Goal: Task Accomplishment & Management: Complete application form

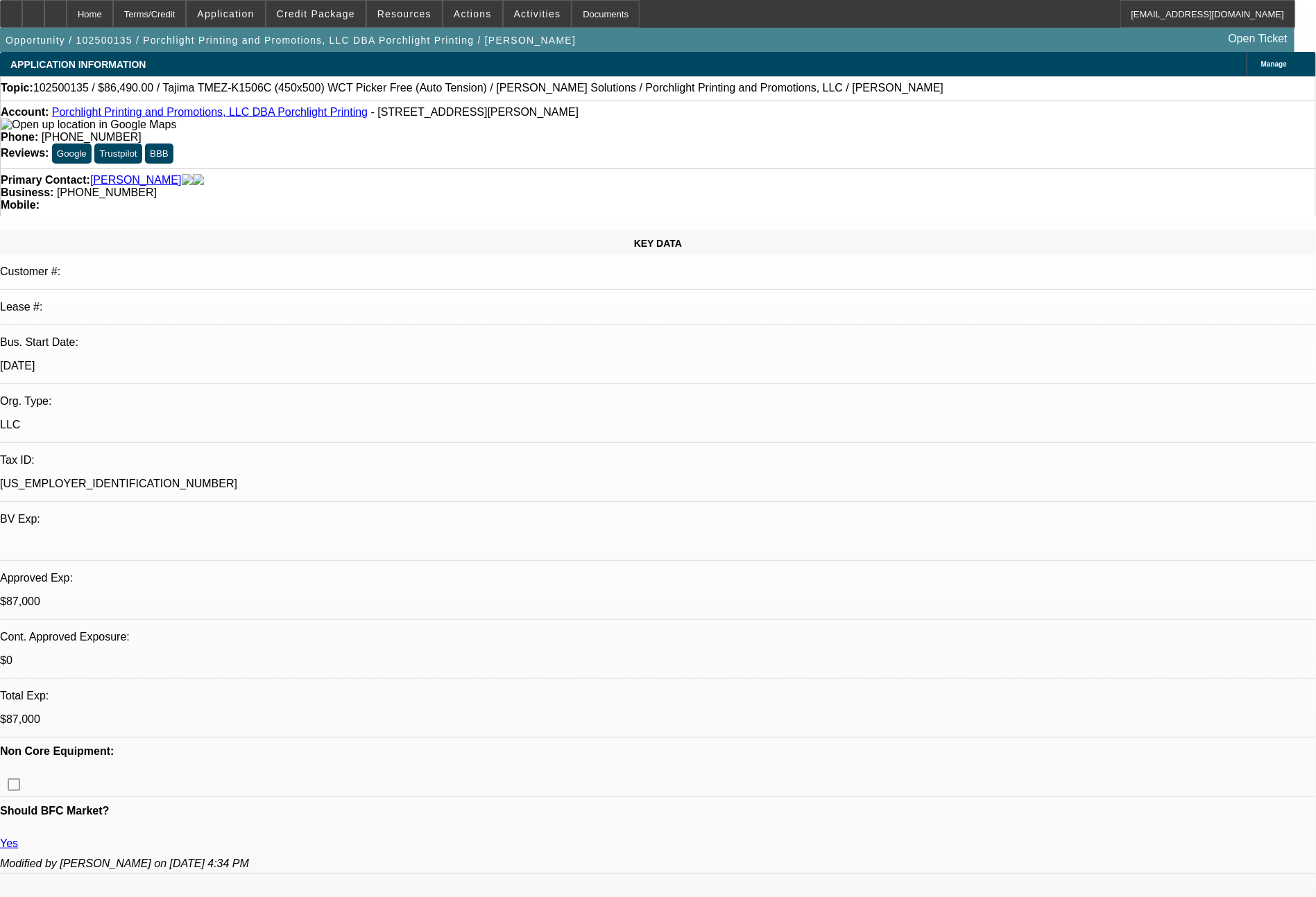
select select "0"
select select "2"
select select "0.1"
select select "4"
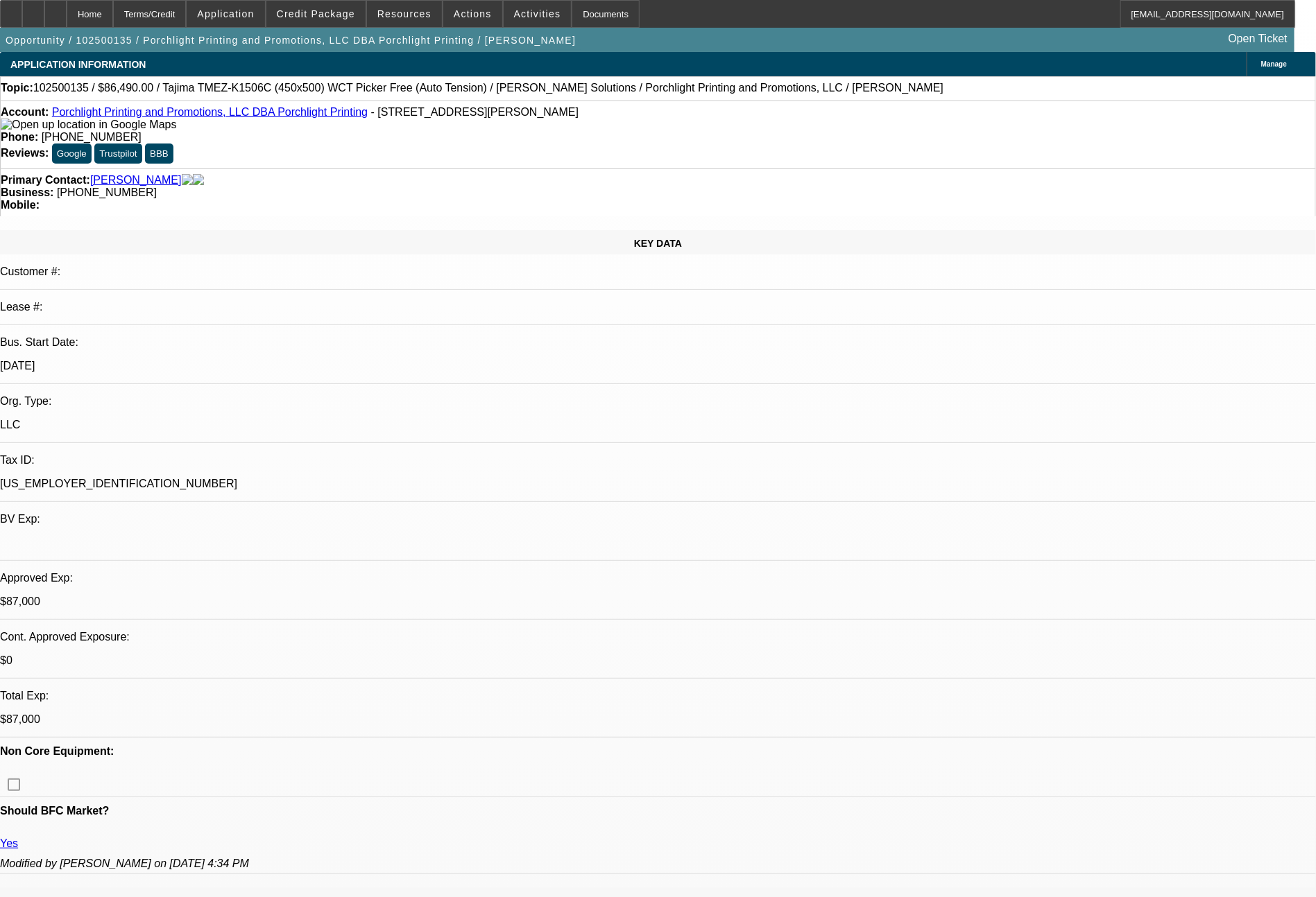
select select "0"
select select "2"
select select "0.1"
select select "4"
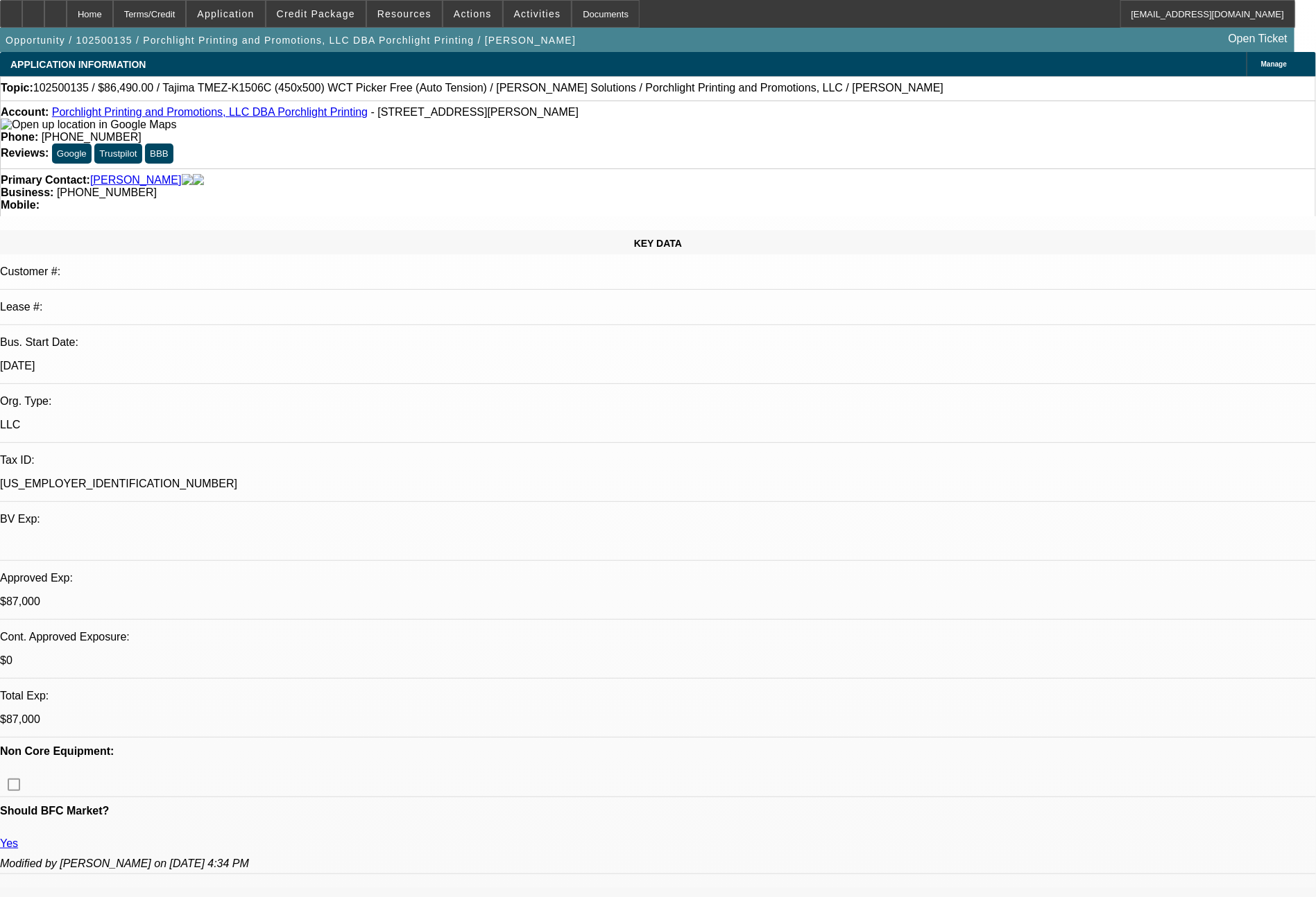
select select "0"
select select "2"
select select "0"
select select "6"
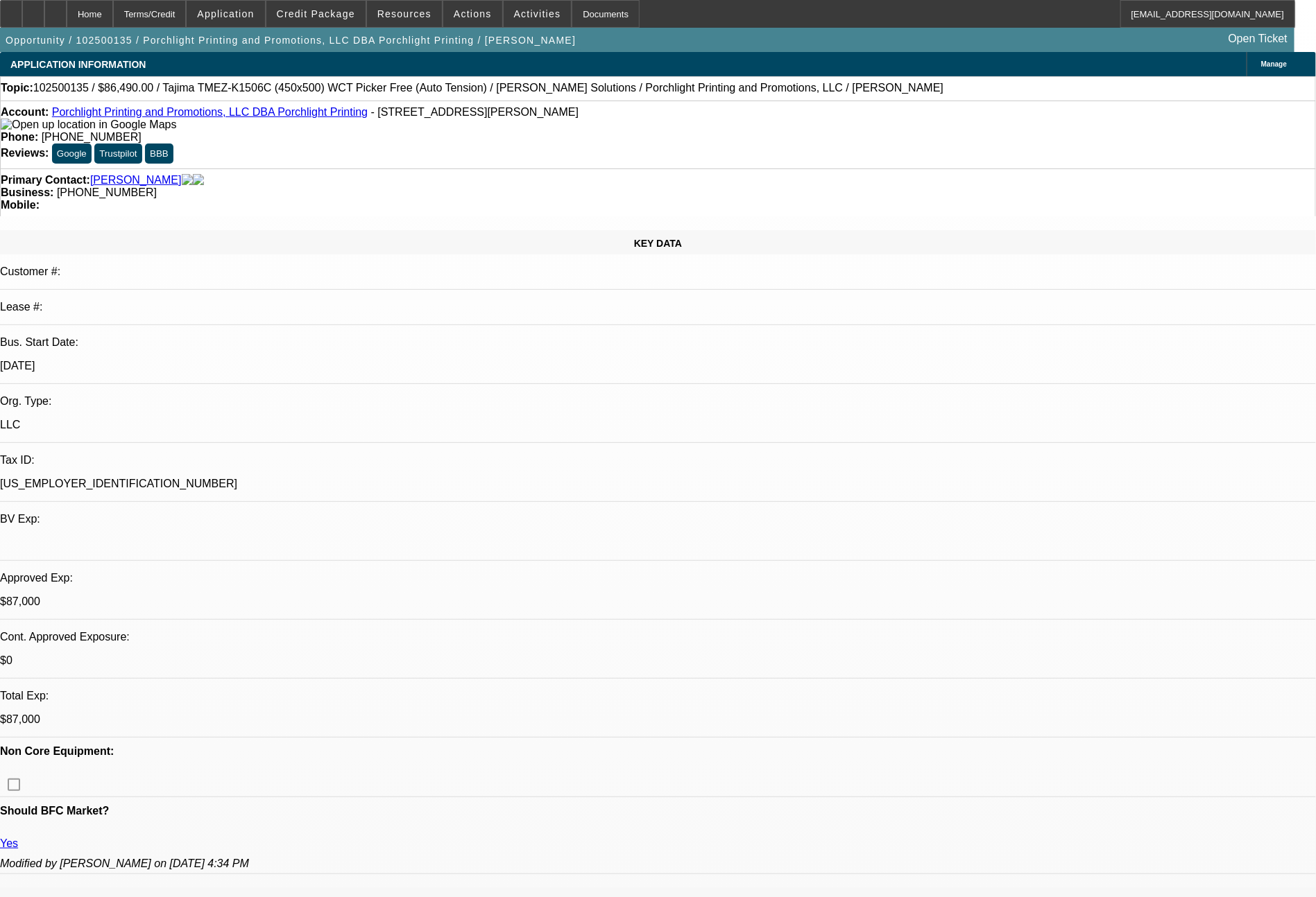
select select "0"
select select "2"
select select "0.1"
select select "4"
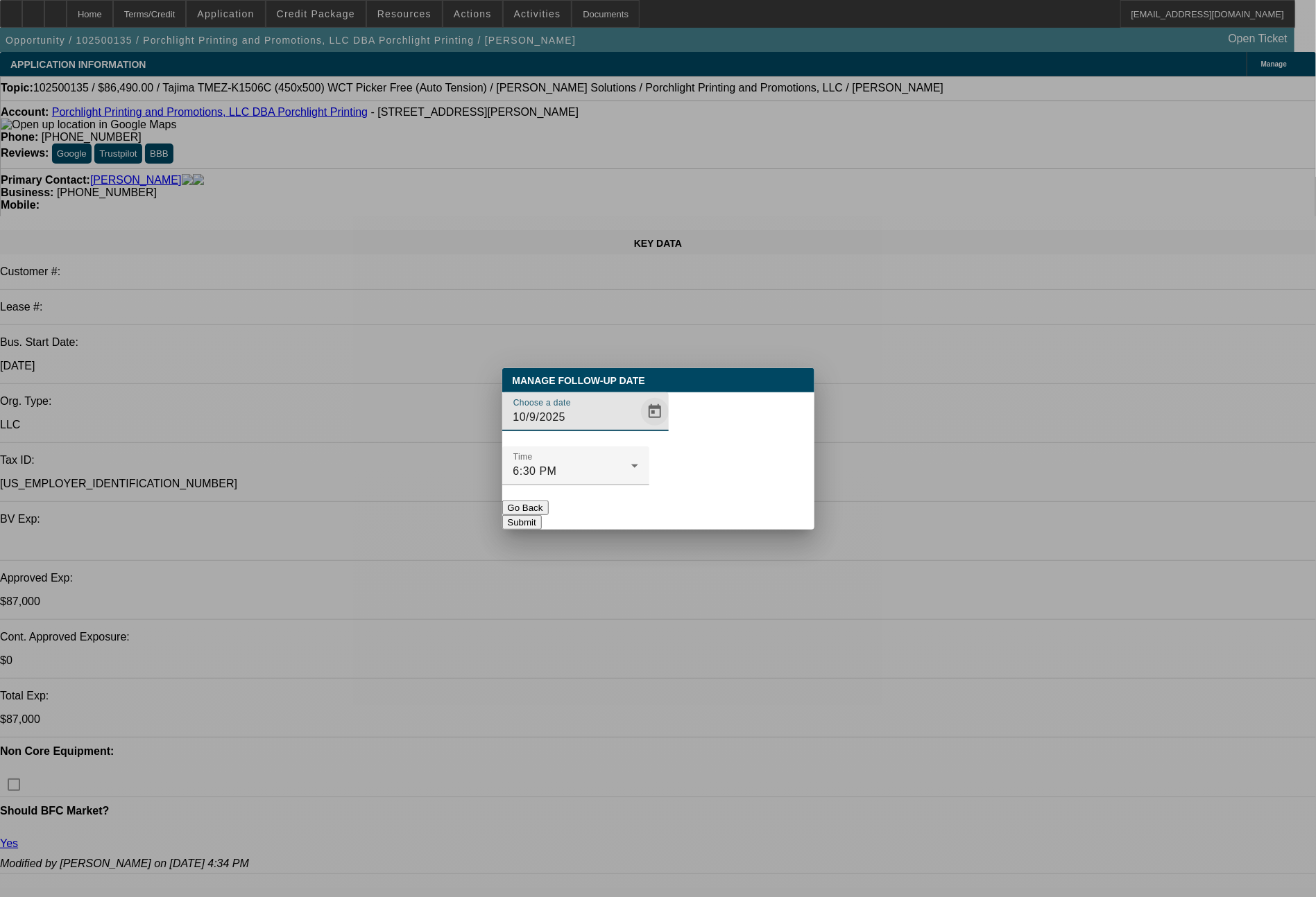
click at [638, 428] on span "Open calendar" at bounding box center [655, 412] width 33 height 33
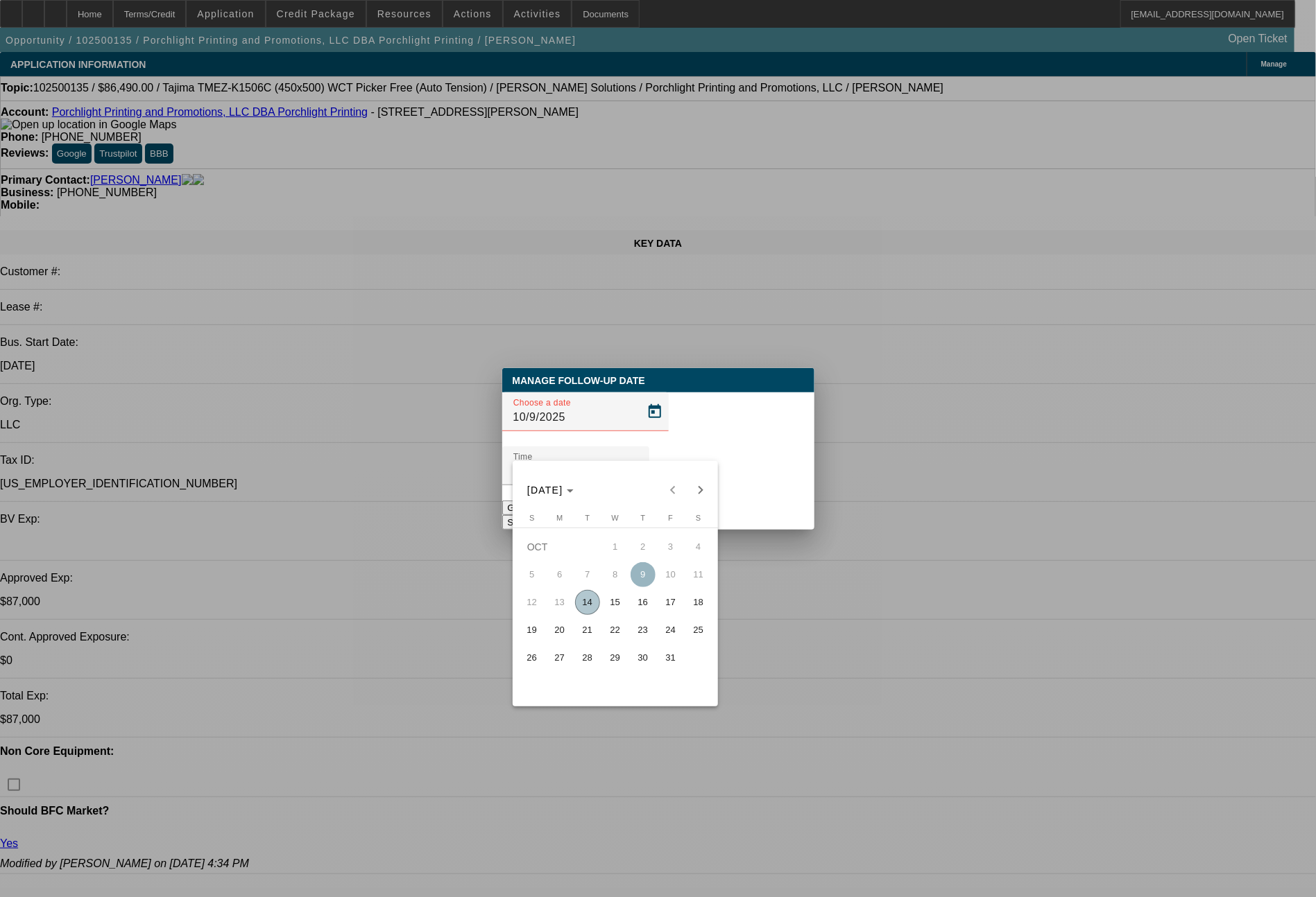
click at [648, 607] on span "16" at bounding box center [642, 602] width 25 height 25
type input "10/16/2025"
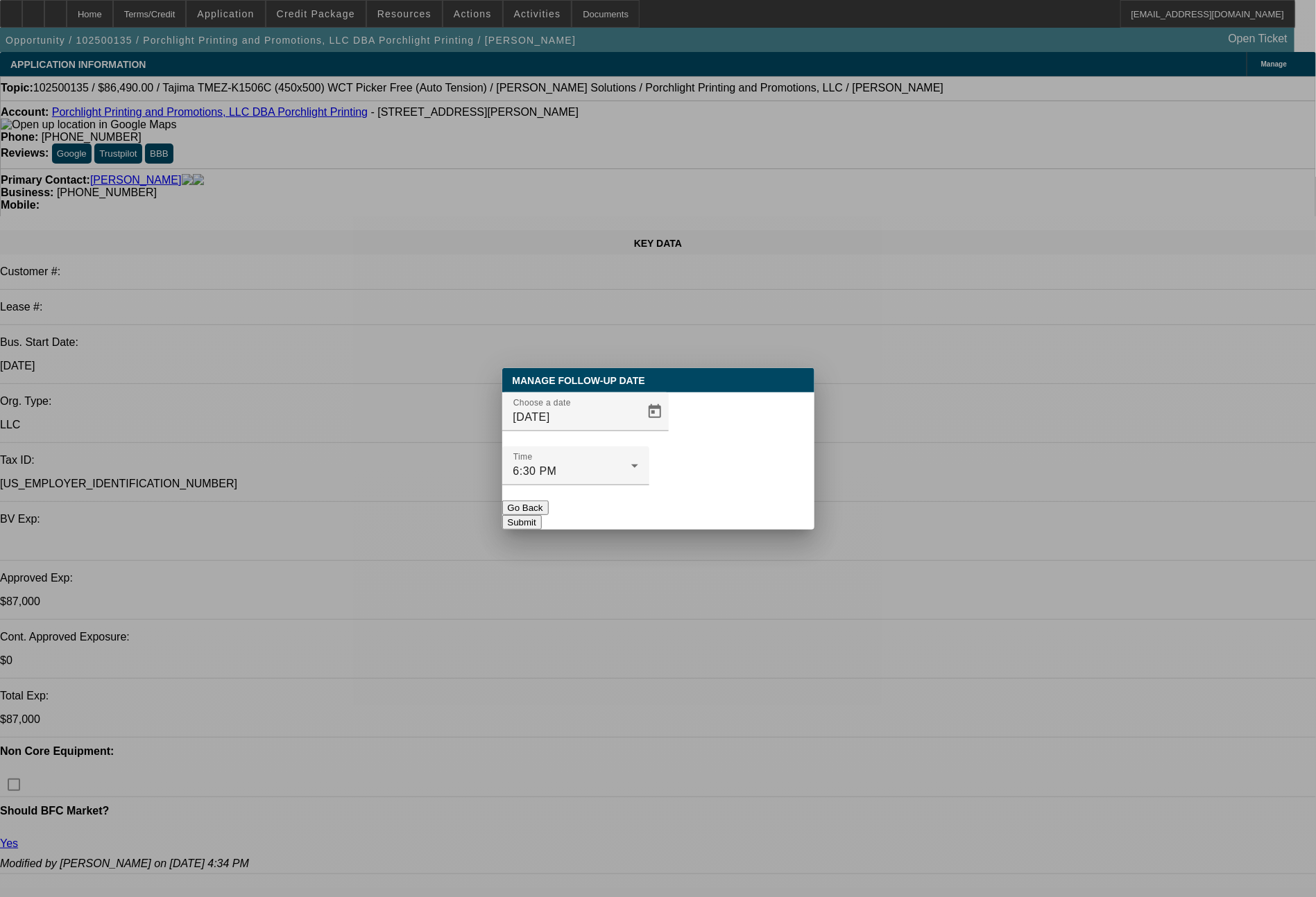
click at [542, 515] on button "Submit" at bounding box center [522, 522] width 39 height 14
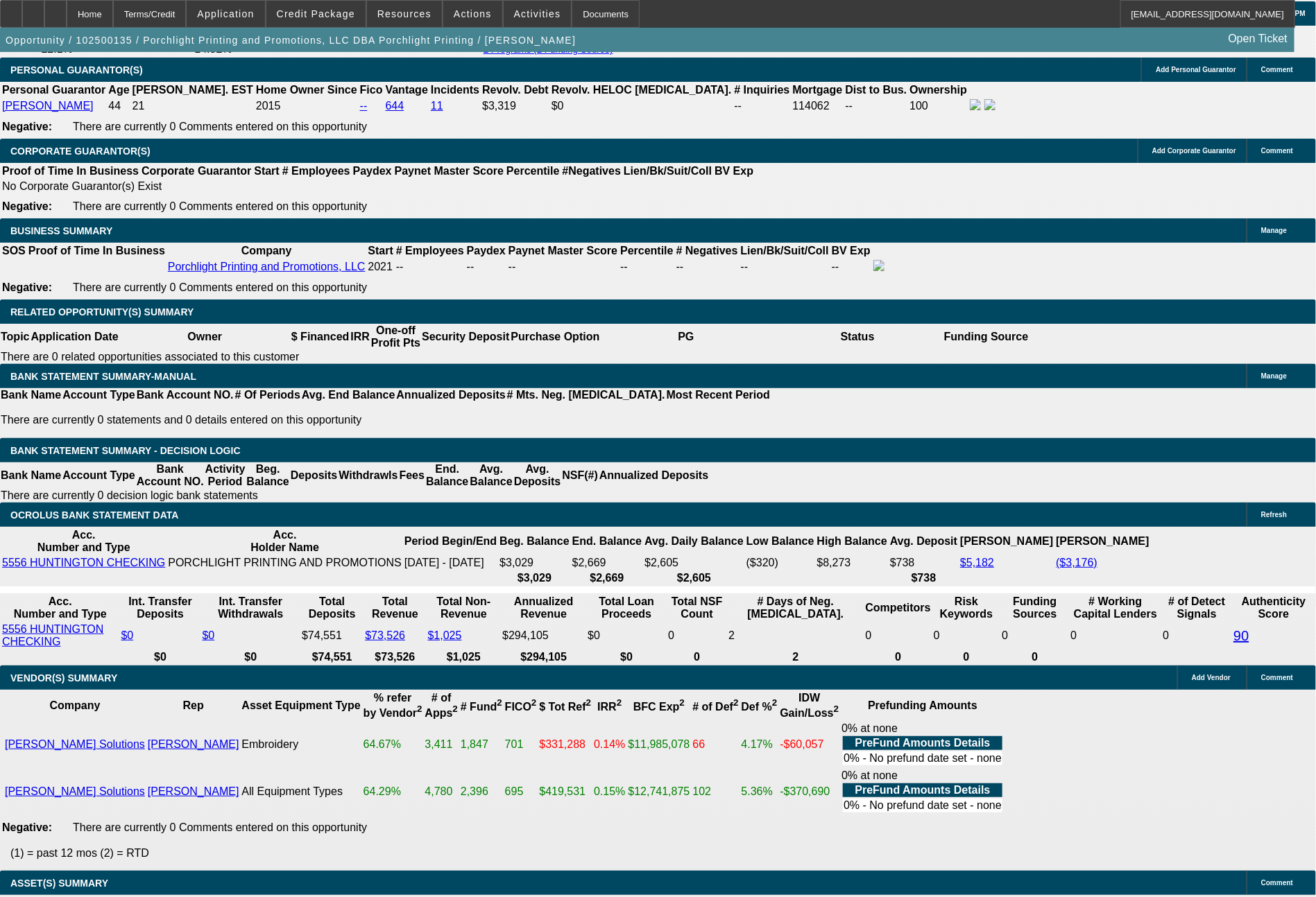
scroll to position [2094, 0]
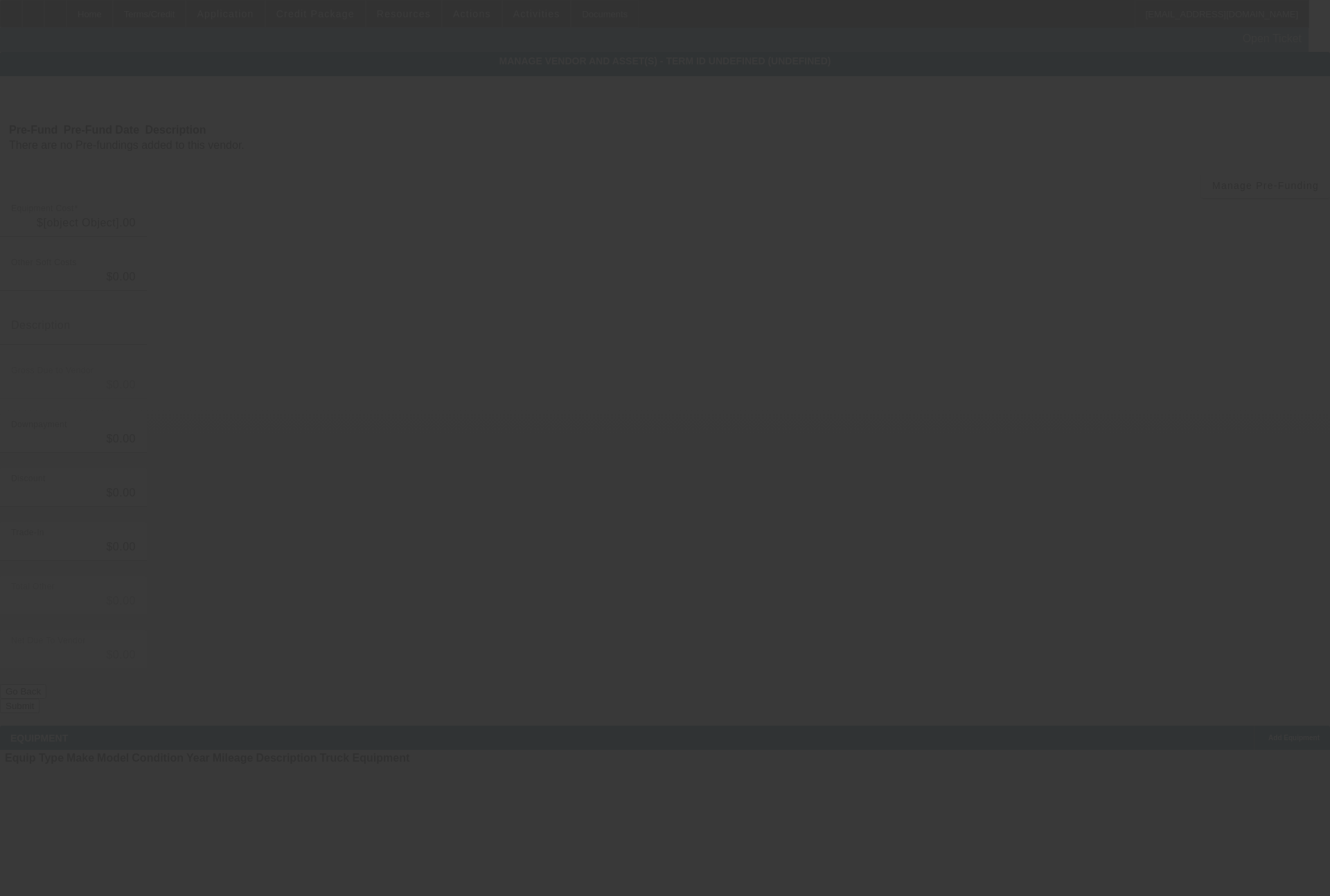
type input "$25,300.00"
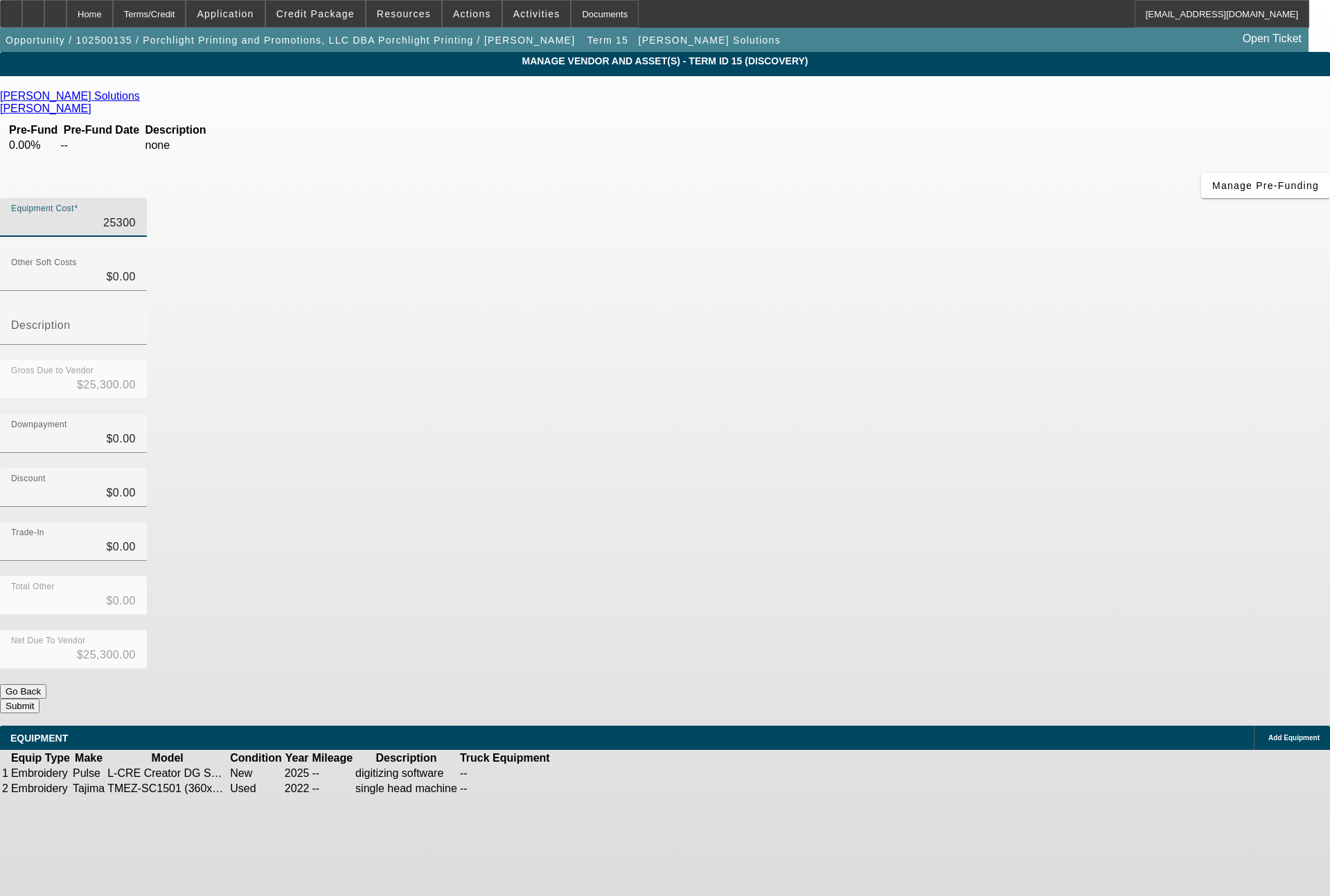
drag, startPoint x: 771, startPoint y: 119, endPoint x: 881, endPoint y: 118, distance: 110.0
click at [881, 198] on div "Equipment Cost 25300" at bounding box center [665, 225] width 1330 height 54
type input "2"
type input "$2.00"
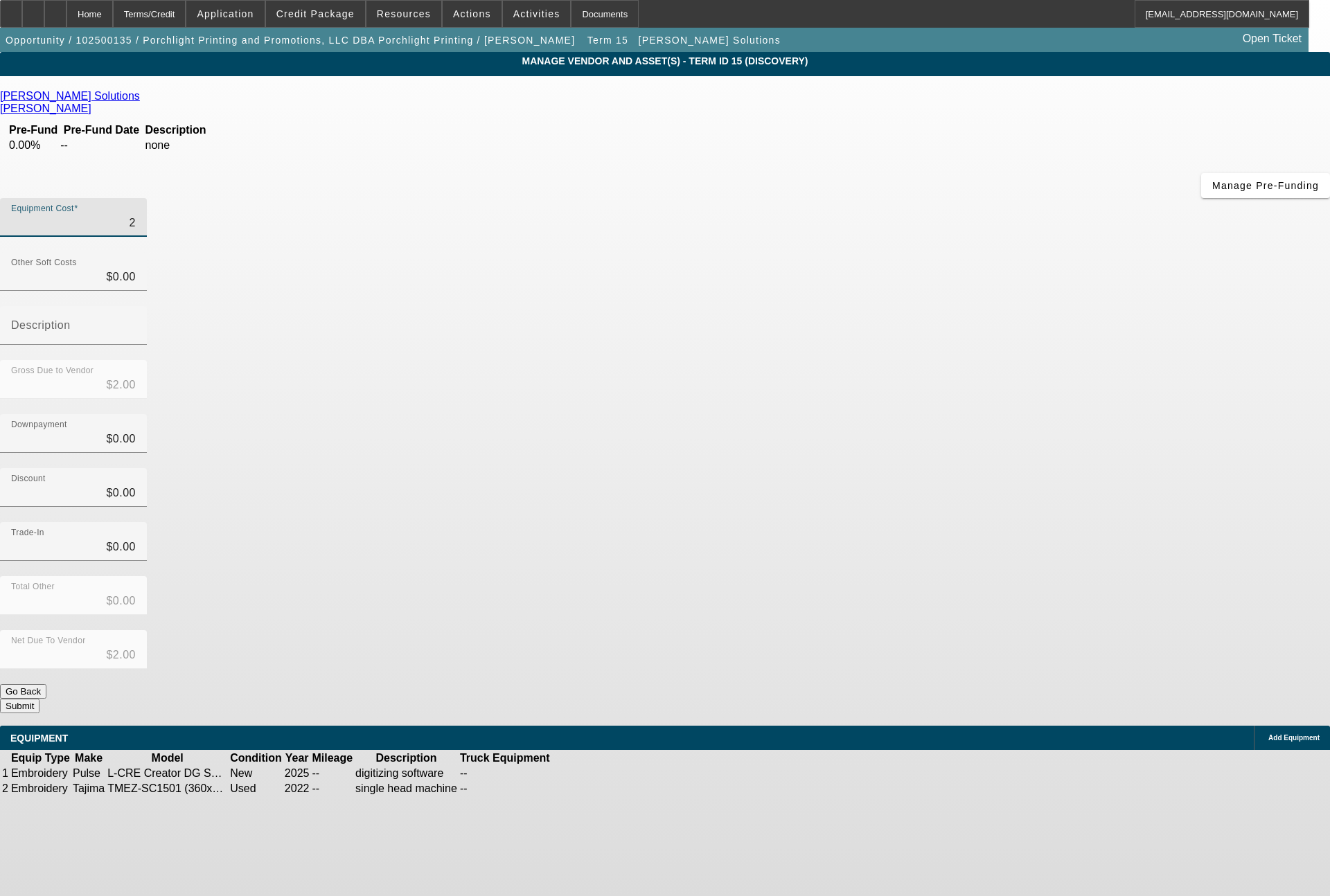
type input "29"
type input "$29.00"
type input "299"
type input "$299.00"
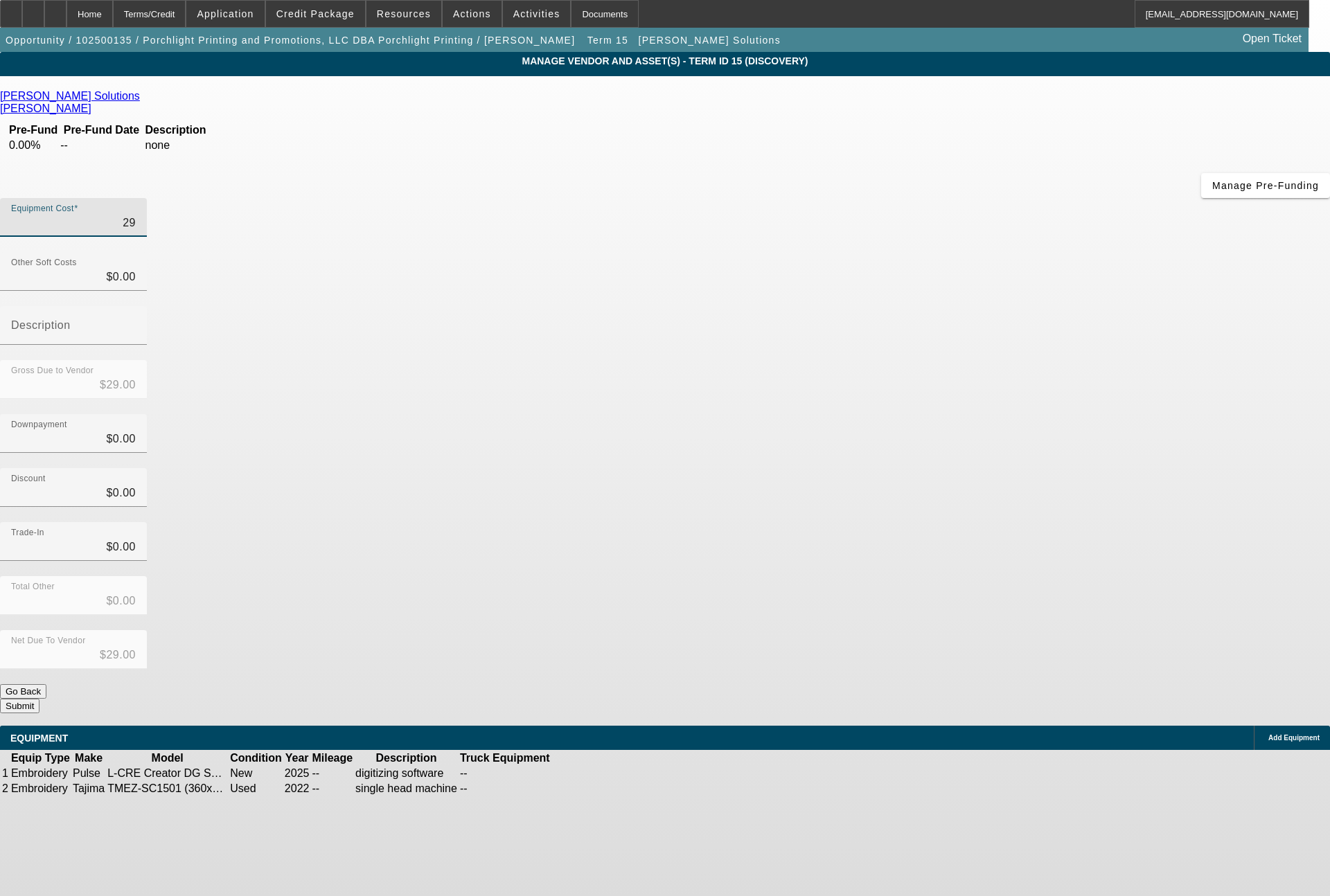
type input "$299.00"
type input "2999"
type input "$2,999.00"
type input "29995"
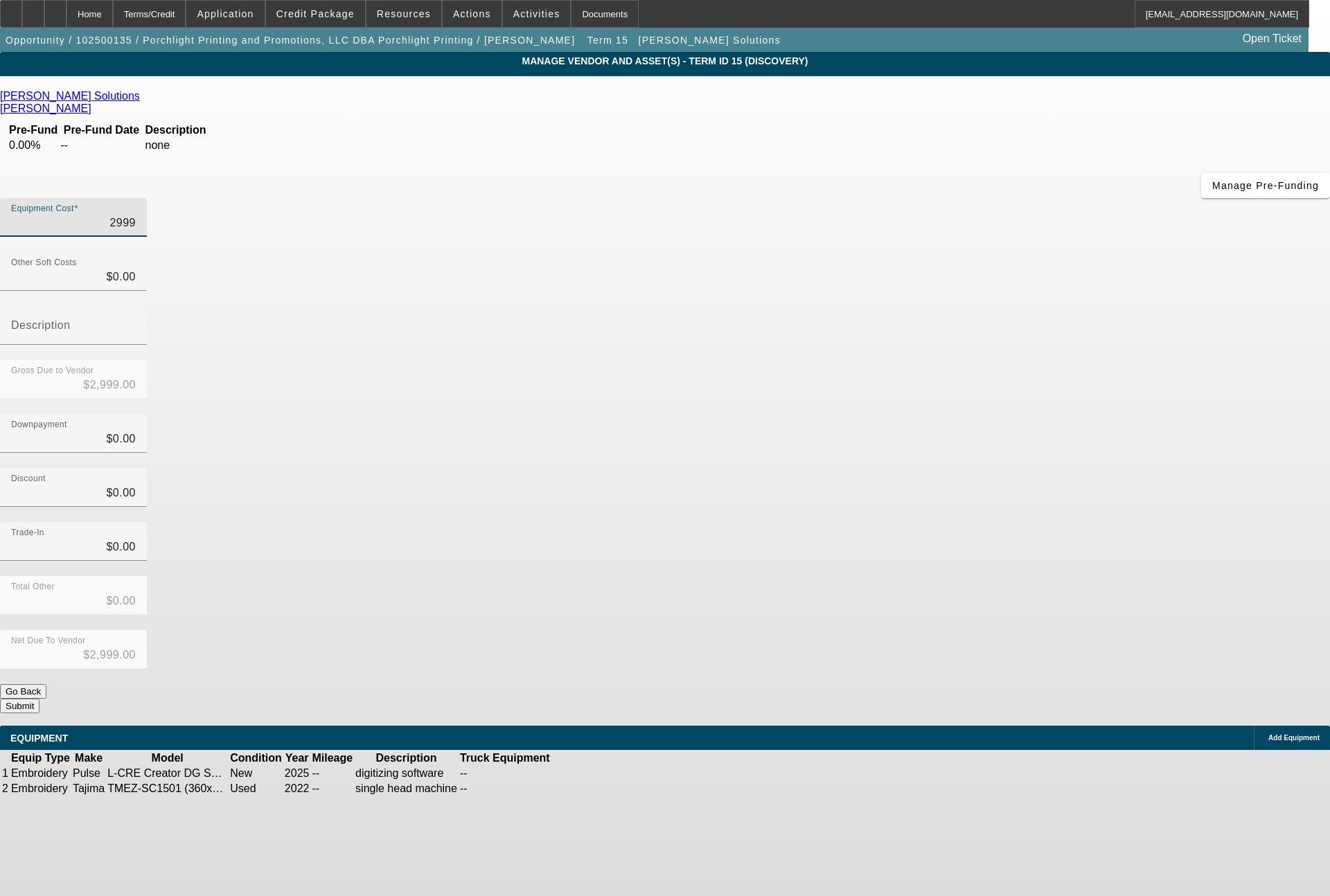
type input "$29,995.00"
click at [581, 774] on link at bounding box center [581, 774] width 0 height 0
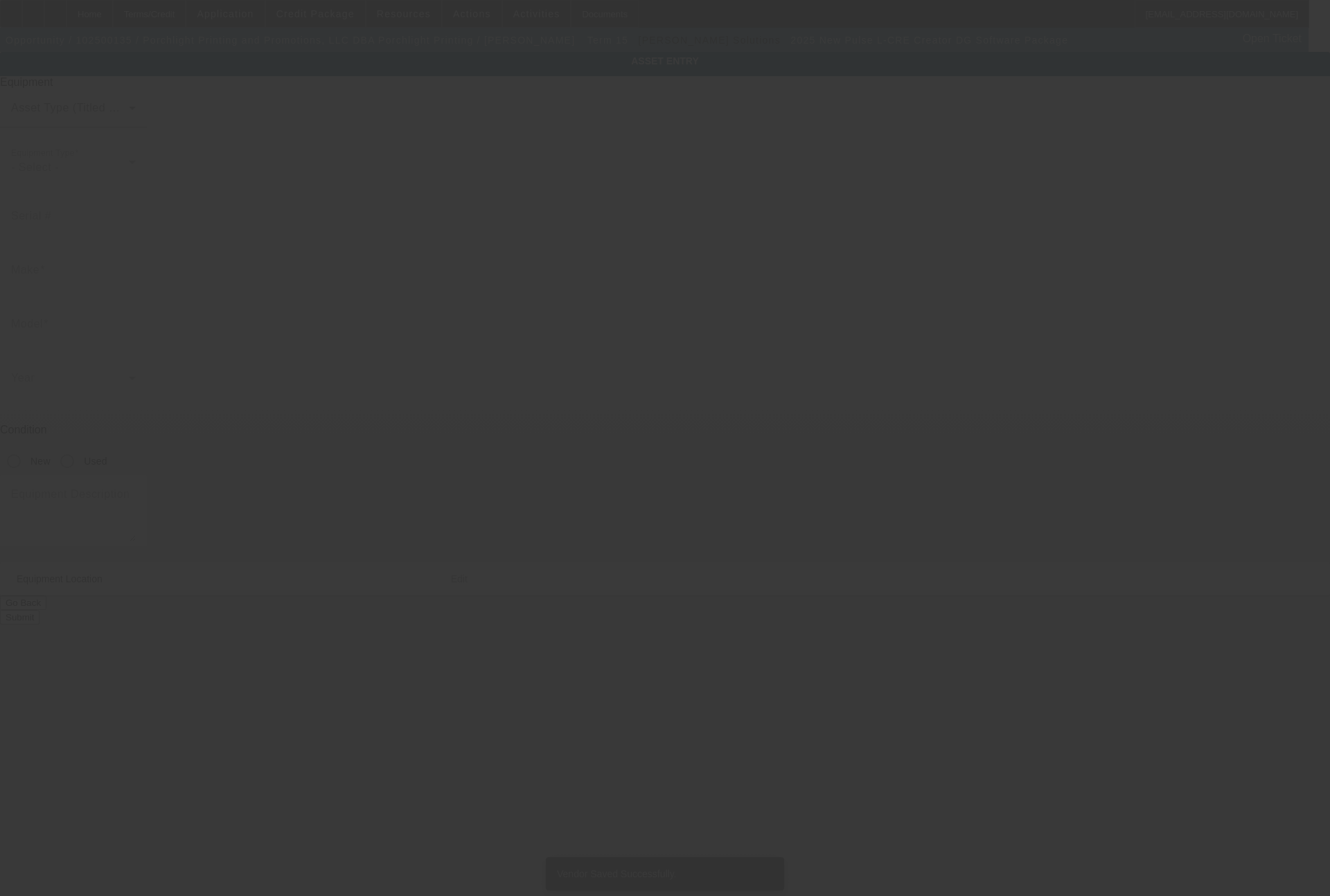
type input "Pulse"
type input "L-CRE Creator DG Software Package"
radio input "true"
type textarea "digitizing software"
type input "9454 Knowlton Rd"
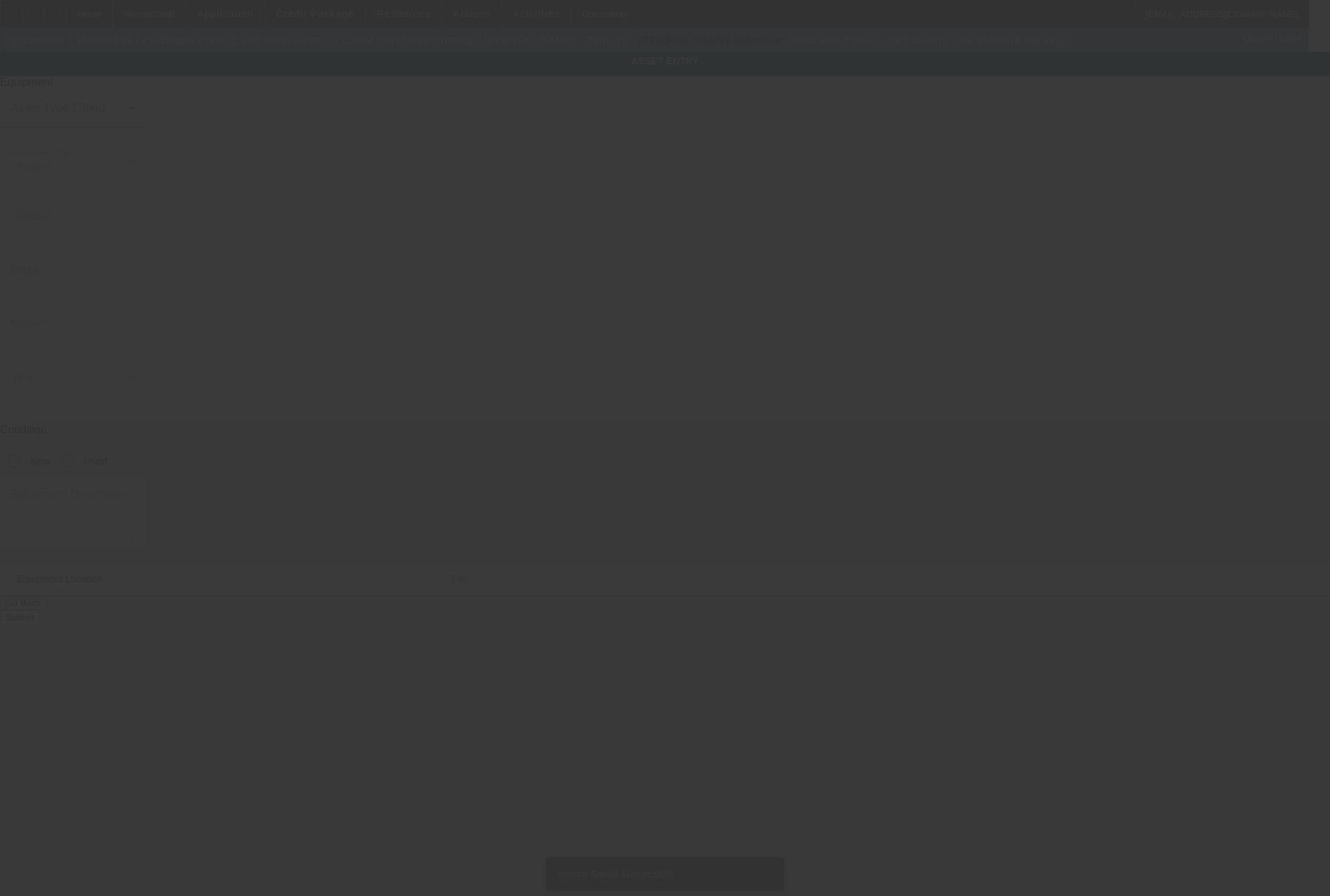
type input "Garrettsville"
type input "44231"
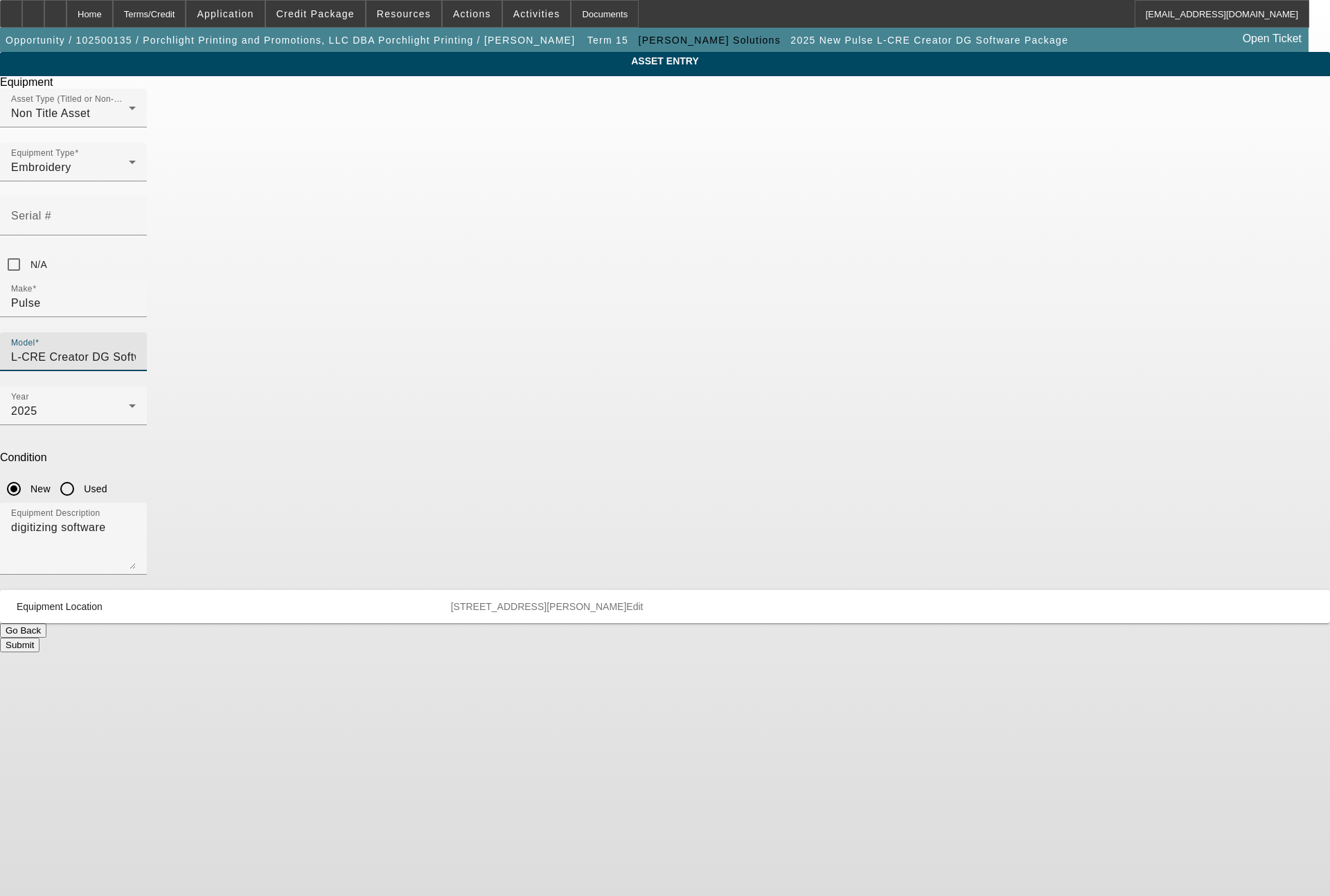
drag, startPoint x: 839, startPoint y: 254, endPoint x: 669, endPoint y: 245, distance: 170.2
click at [669, 332] on div "Model L-CRE Creator DG Software Package" at bounding box center [665, 359] width 1330 height 54
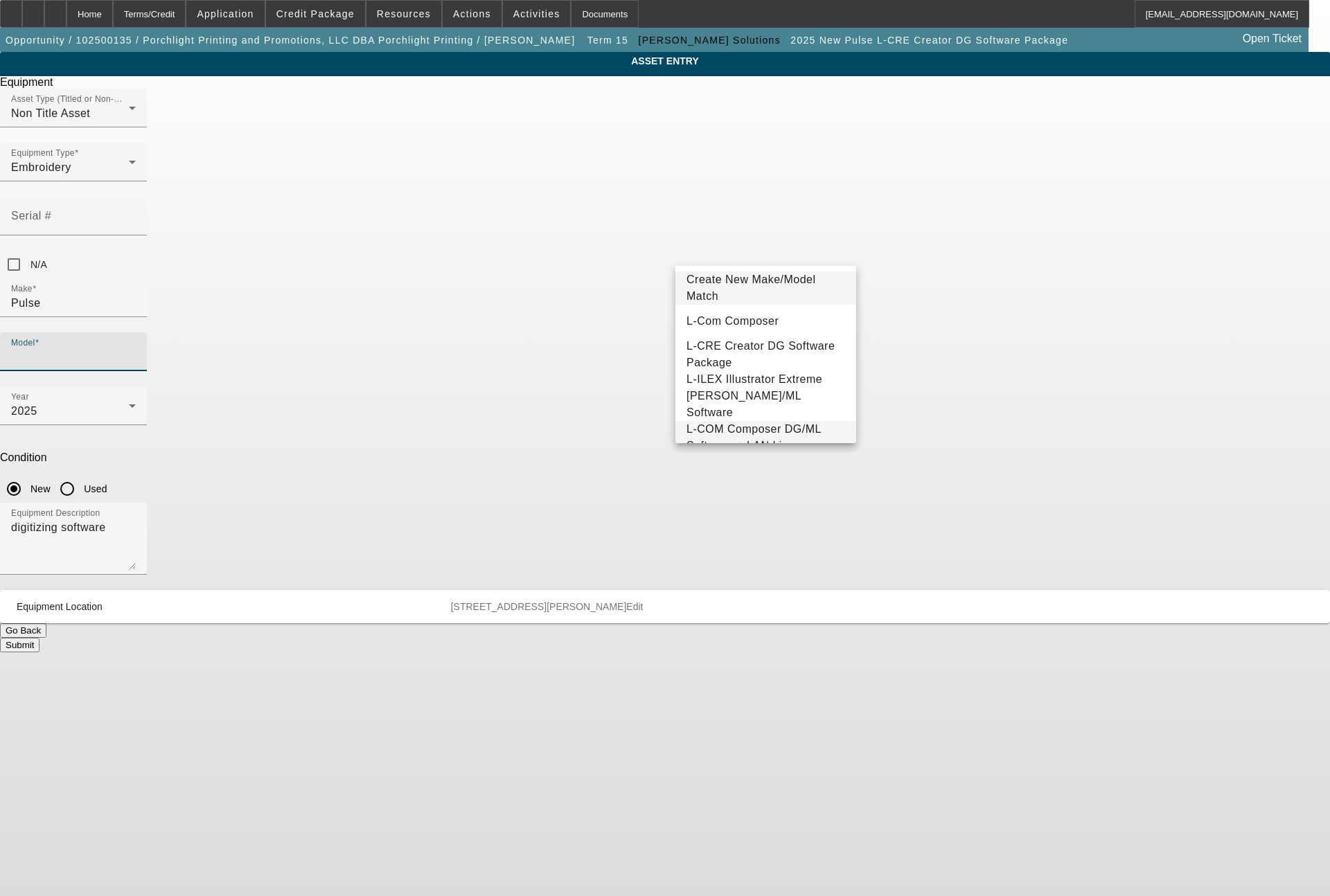
drag, startPoint x: 800, startPoint y: 437, endPoint x: 773, endPoint y: 437, distance: 27.0
click at [796, 437] on span "L-COM Composer DG/ML Software + LAN License Package" at bounding box center [753, 445] width 134 height 45
type input "L-COM Composer DG/ML Software + LAN License Package"
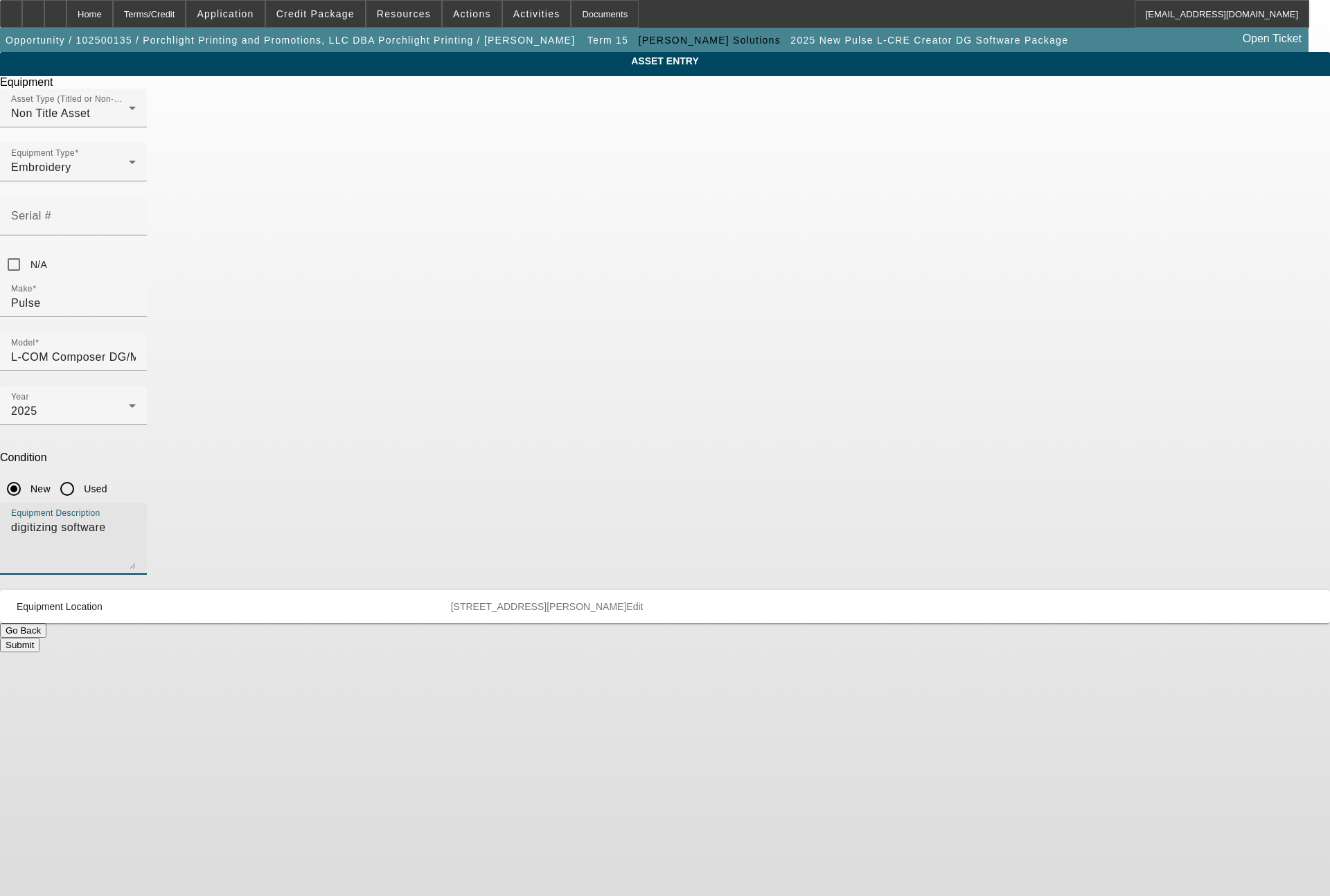
click at [136, 520] on textarea "digitizing software" at bounding box center [73, 545] width 125 height 50
type textarea "lettering & editing software"
click at [39, 638] on button "Submit" at bounding box center [20, 645] width 39 height 14
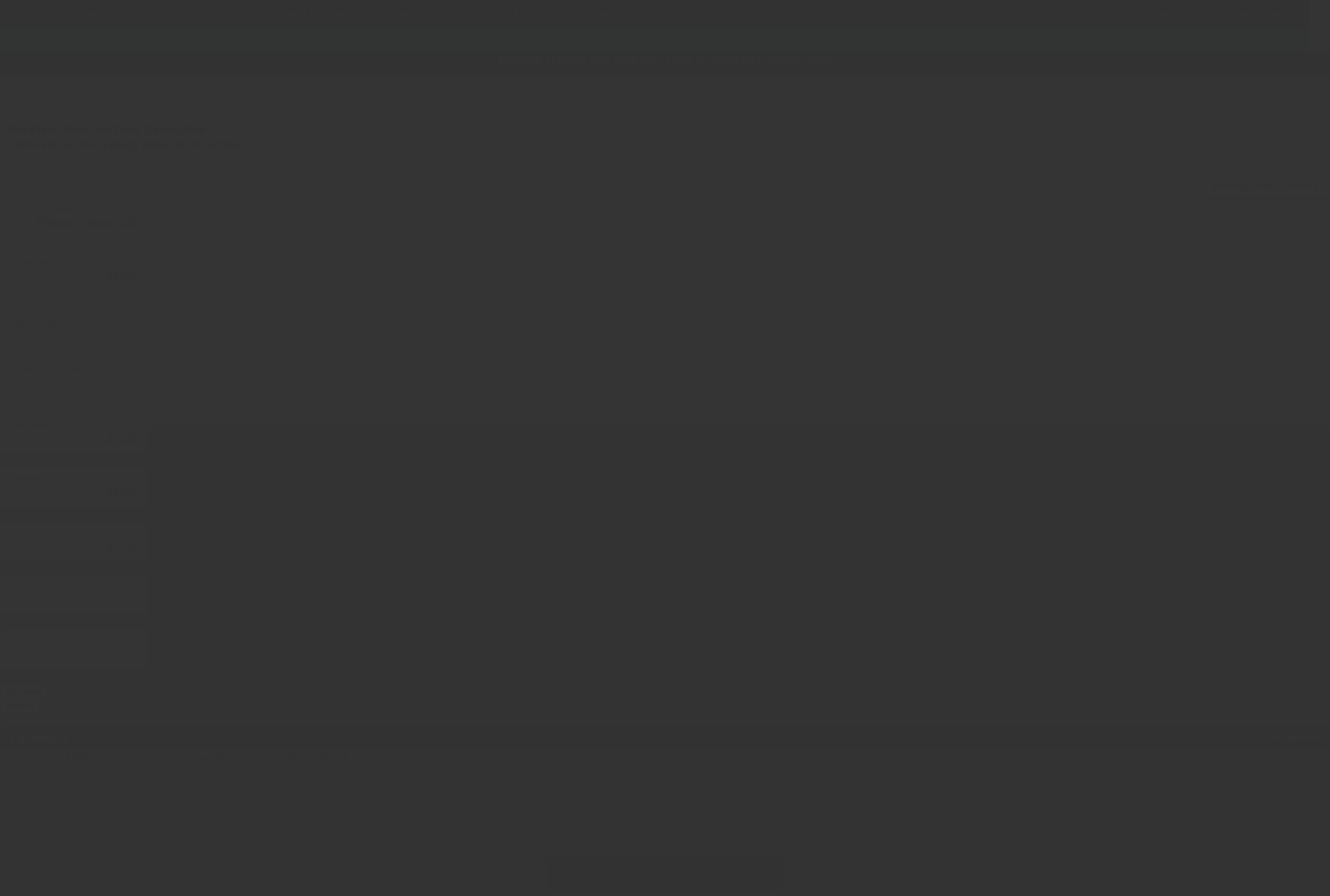
type input "$29,995.00"
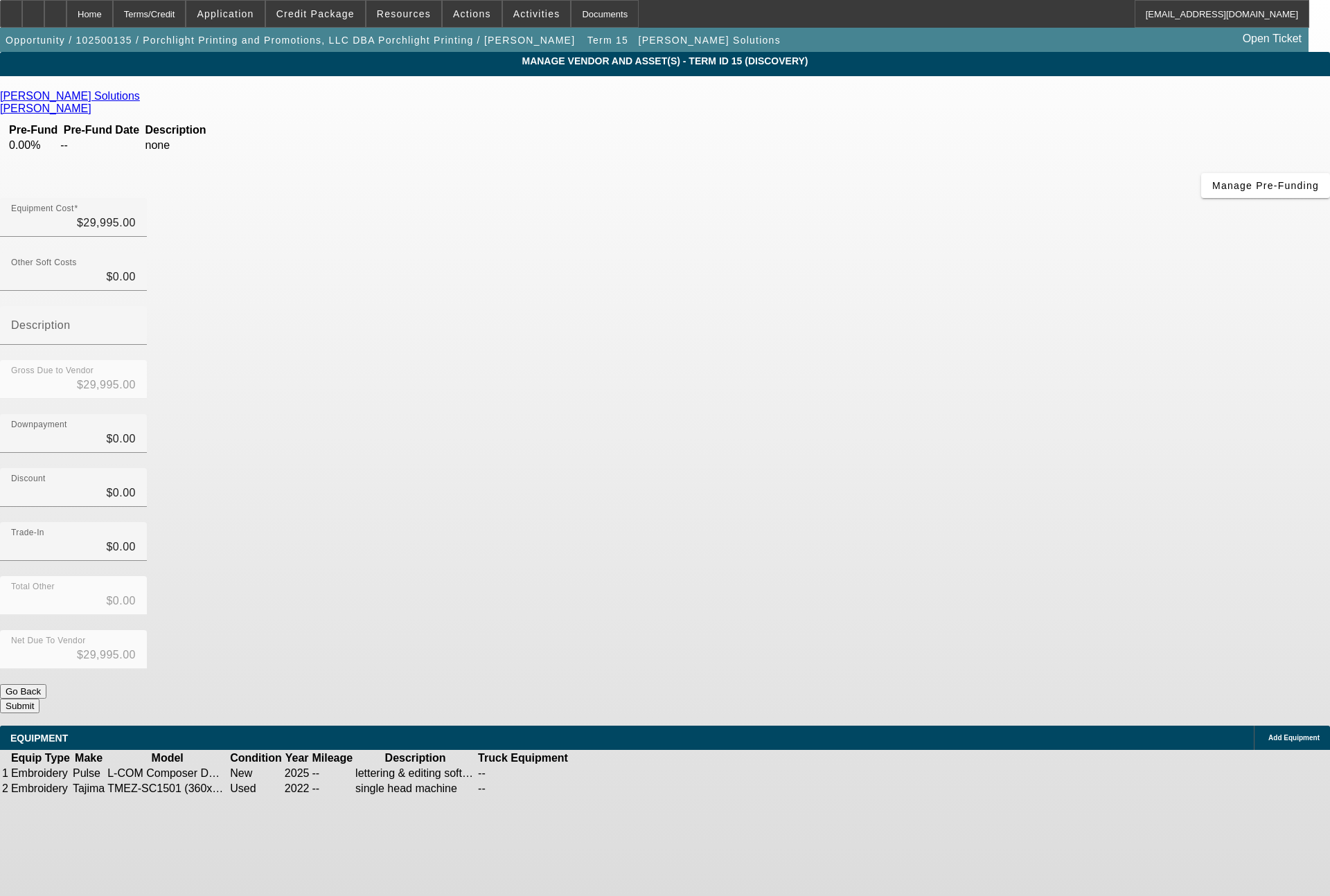
click at [612, 789] on icon at bounding box center [612, 789] width 0 height 0
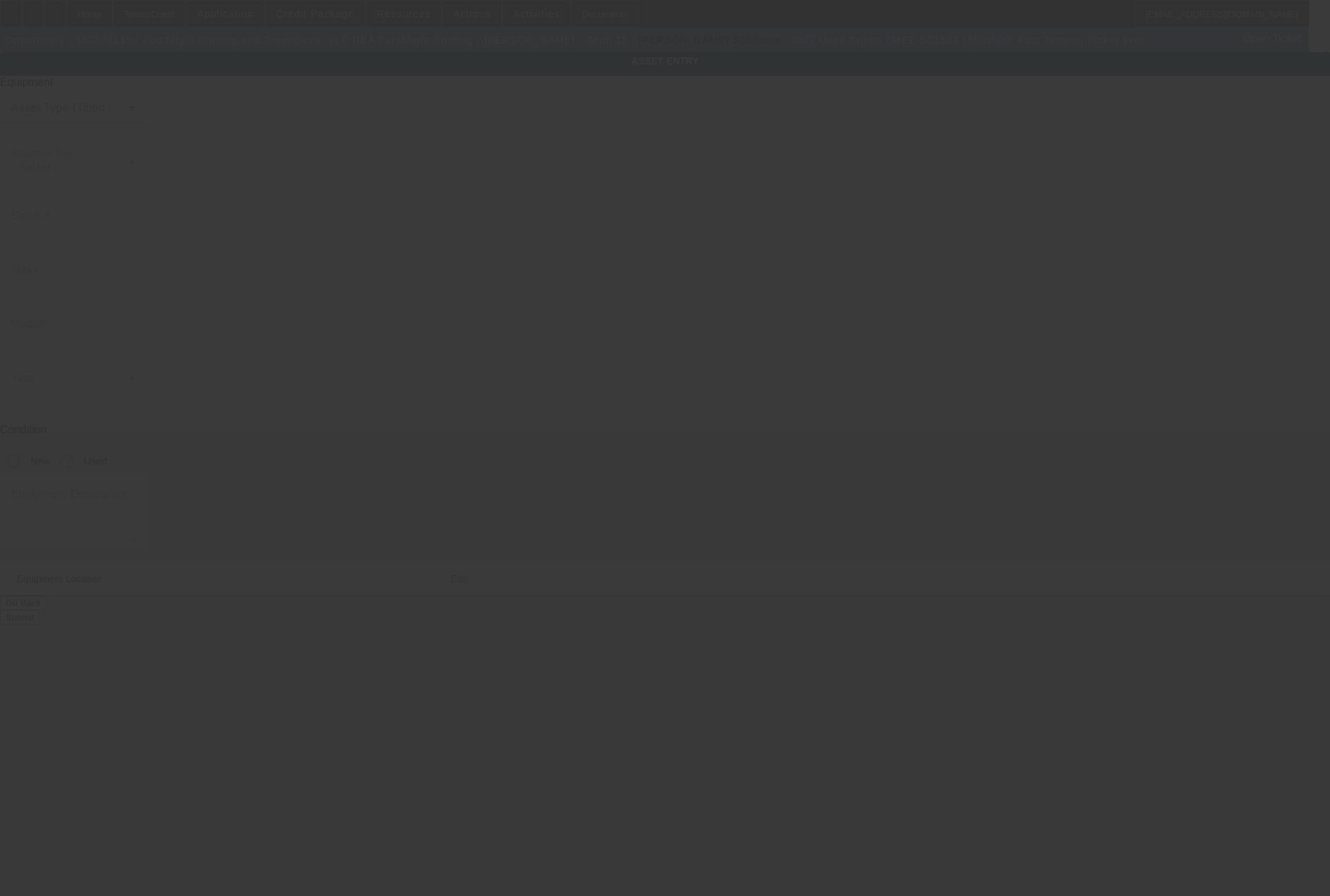
type input "Tajima"
type input "TMEZ-SC1501 (360x500) Auto Tension Picker Free"
radio input "true"
type textarea "single head machine"
type input "9454 Knowlton Rd"
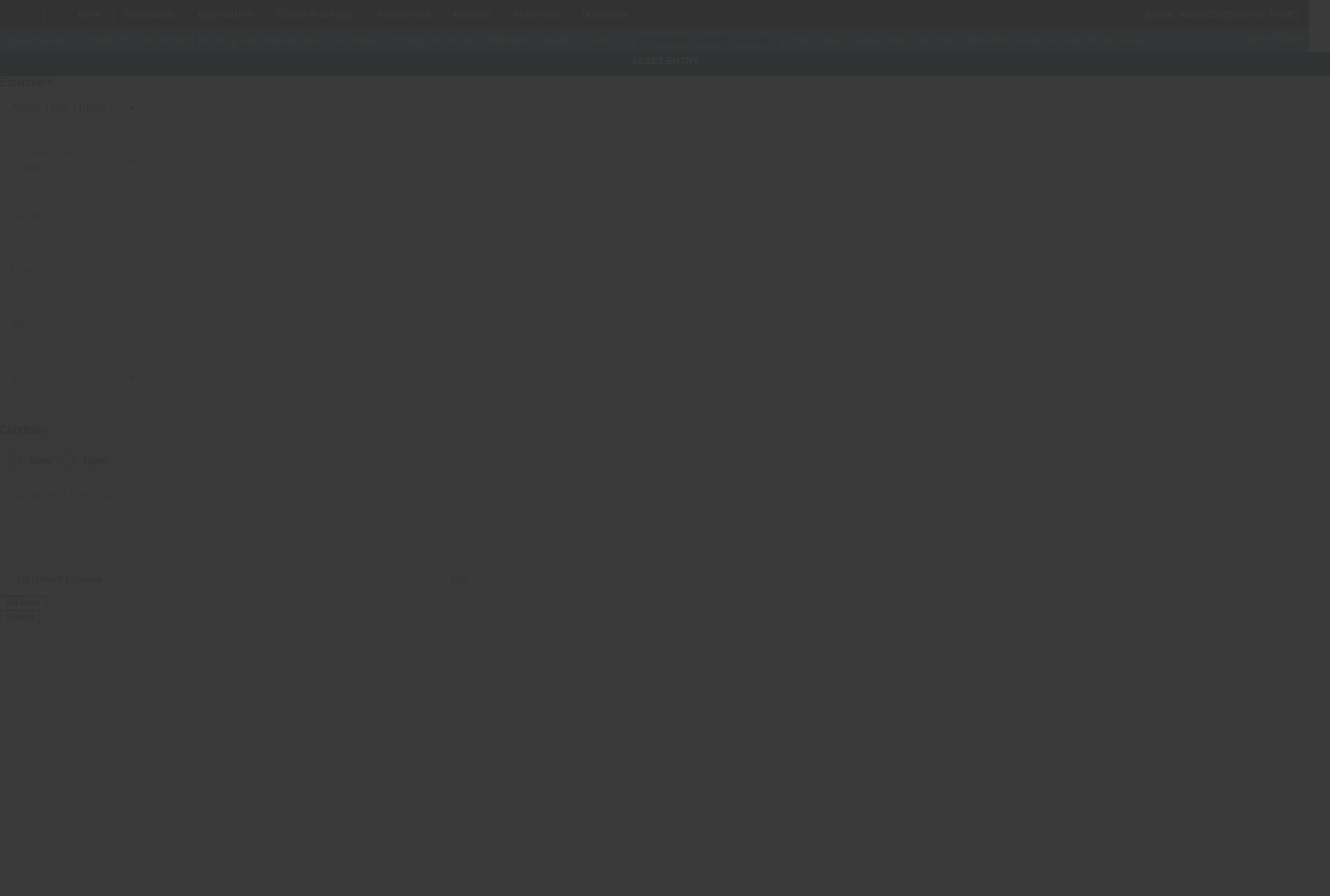
type input "Garrettsville"
type input "44231"
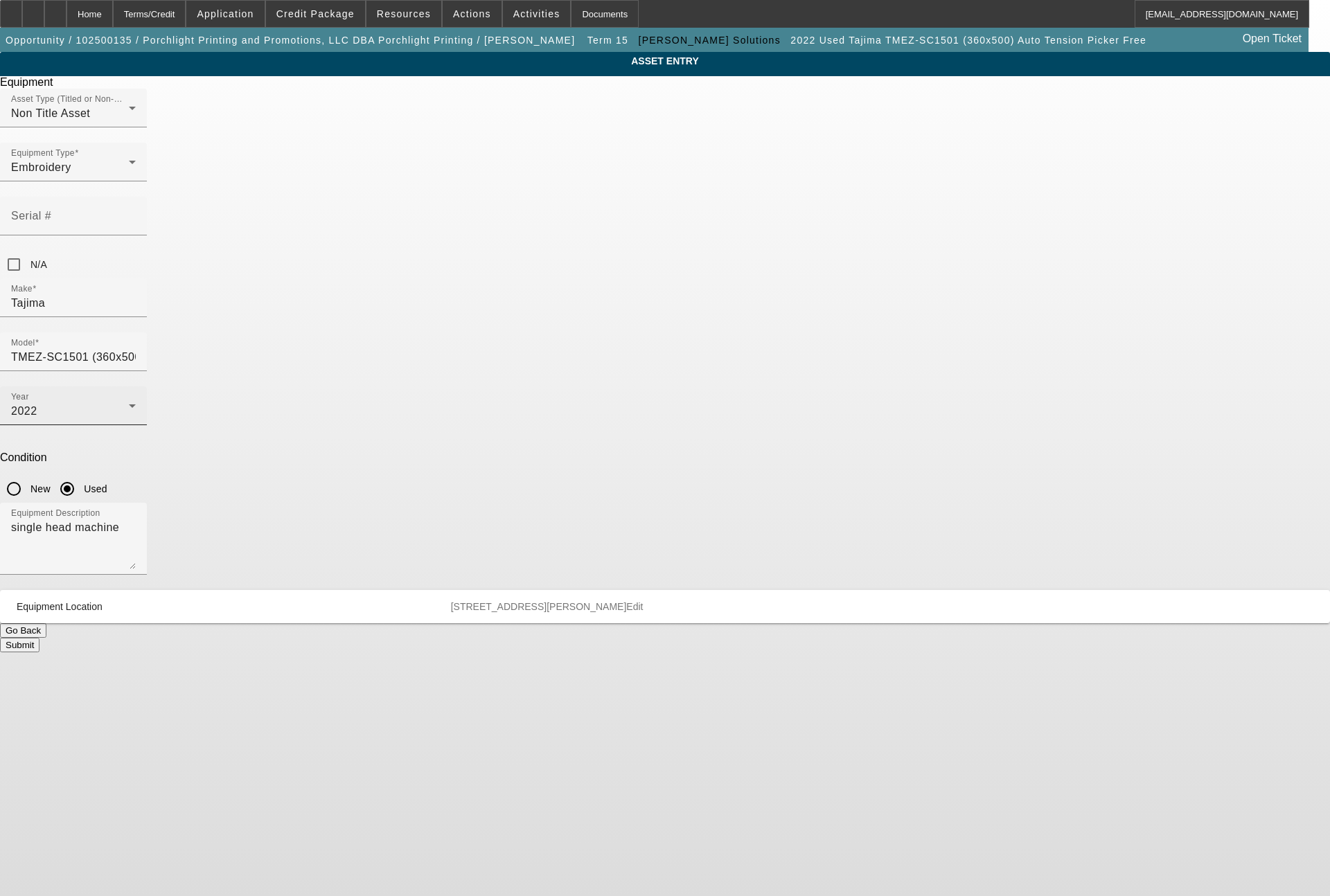
click at [129, 403] on div "2022" at bounding box center [70, 411] width 117 height 17
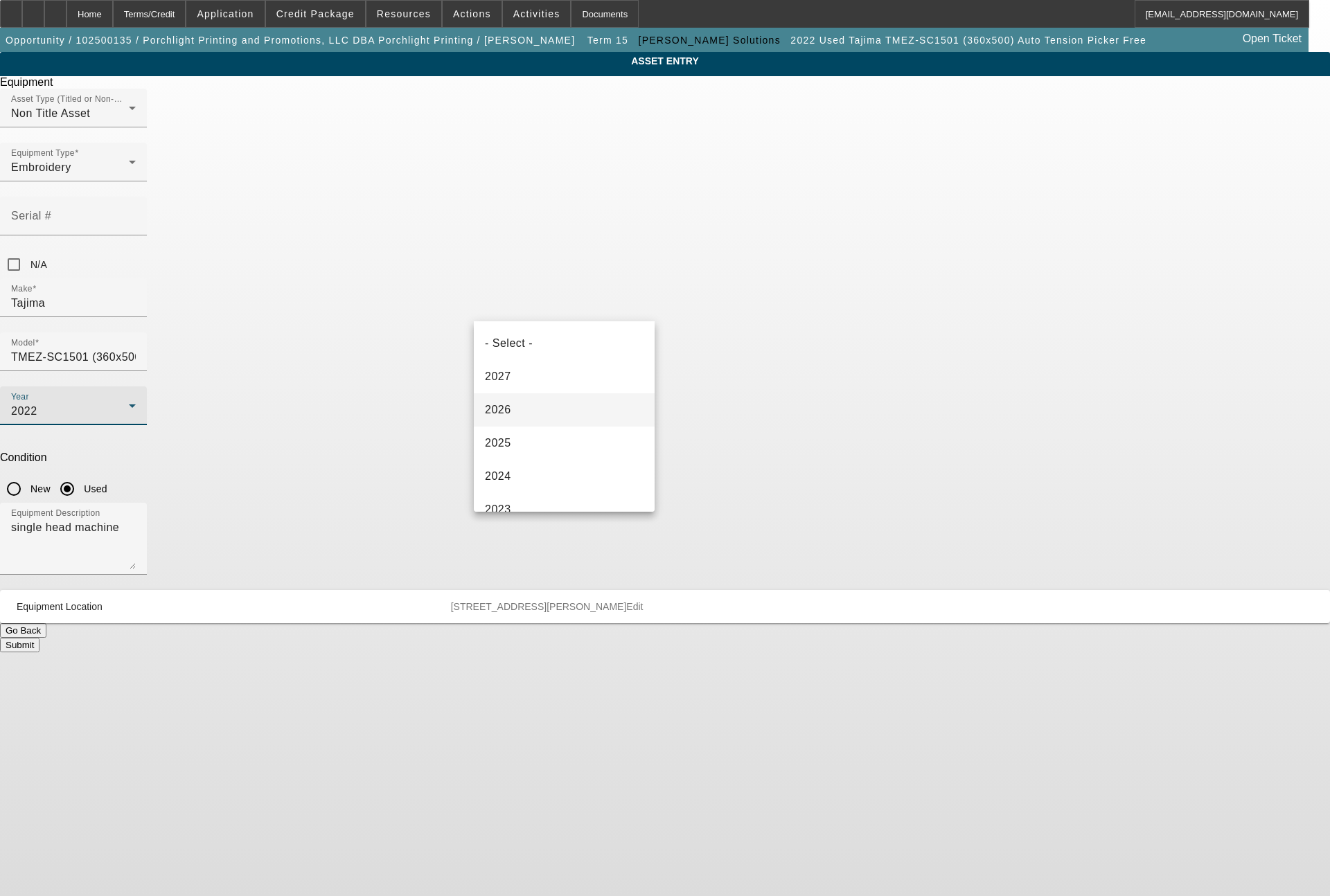
scroll to position [48, 0]
click at [505, 399] on span "2025" at bounding box center [498, 395] width 27 height 17
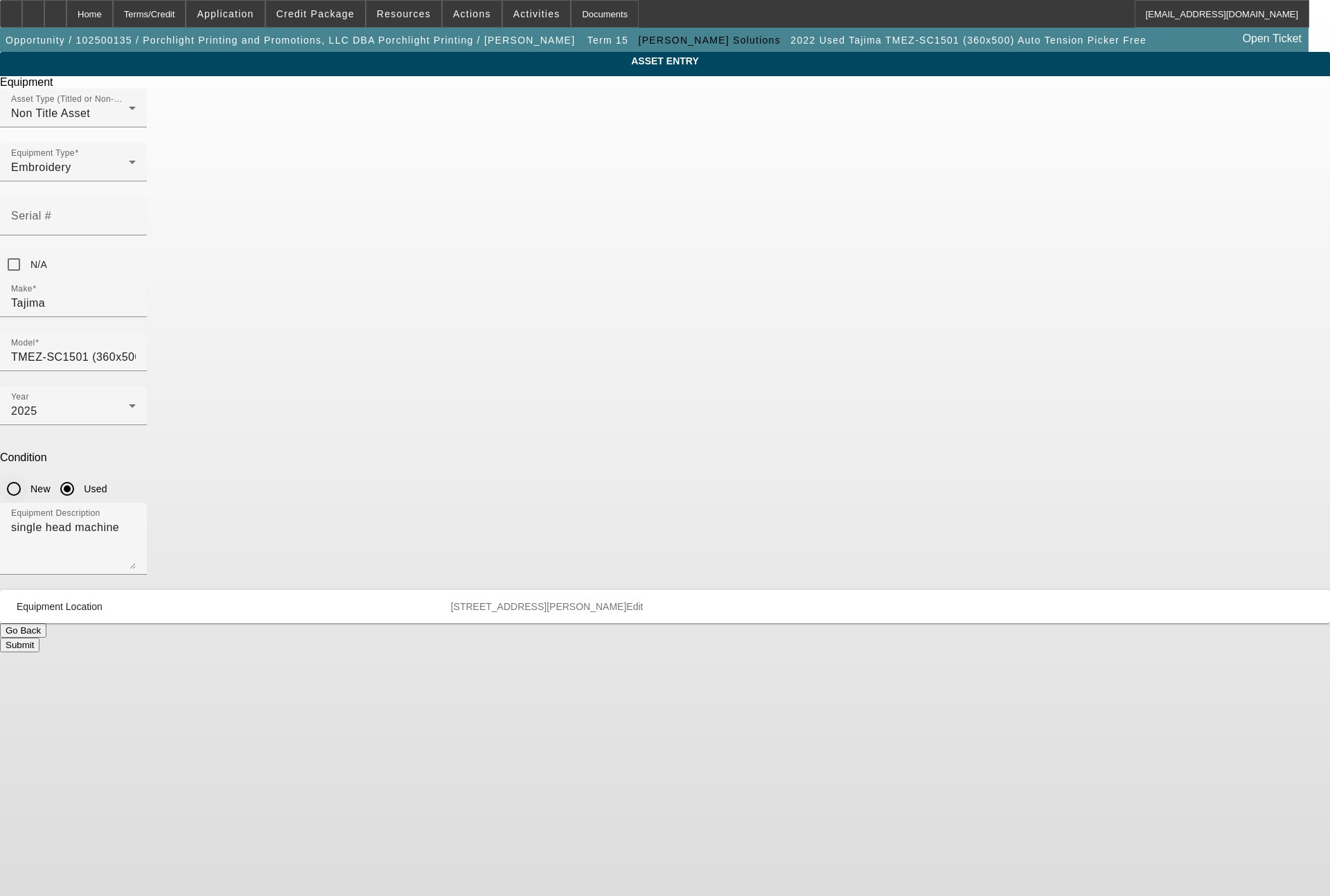
click at [28, 475] on input "New" at bounding box center [14, 489] width 28 height 28
radio input "true"
click at [39, 638] on button "Submit" at bounding box center [20, 645] width 39 height 14
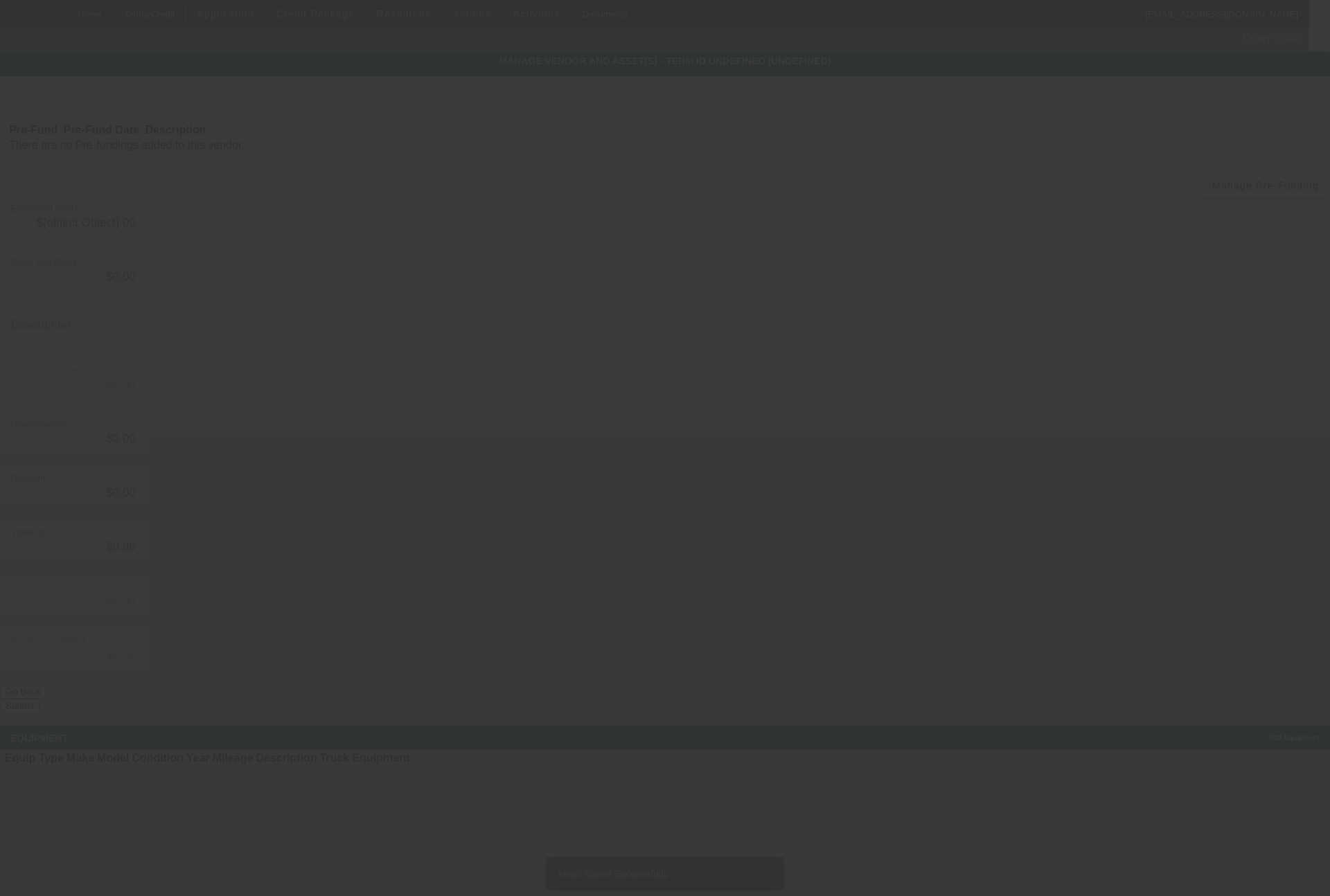
type input "$29,995.00"
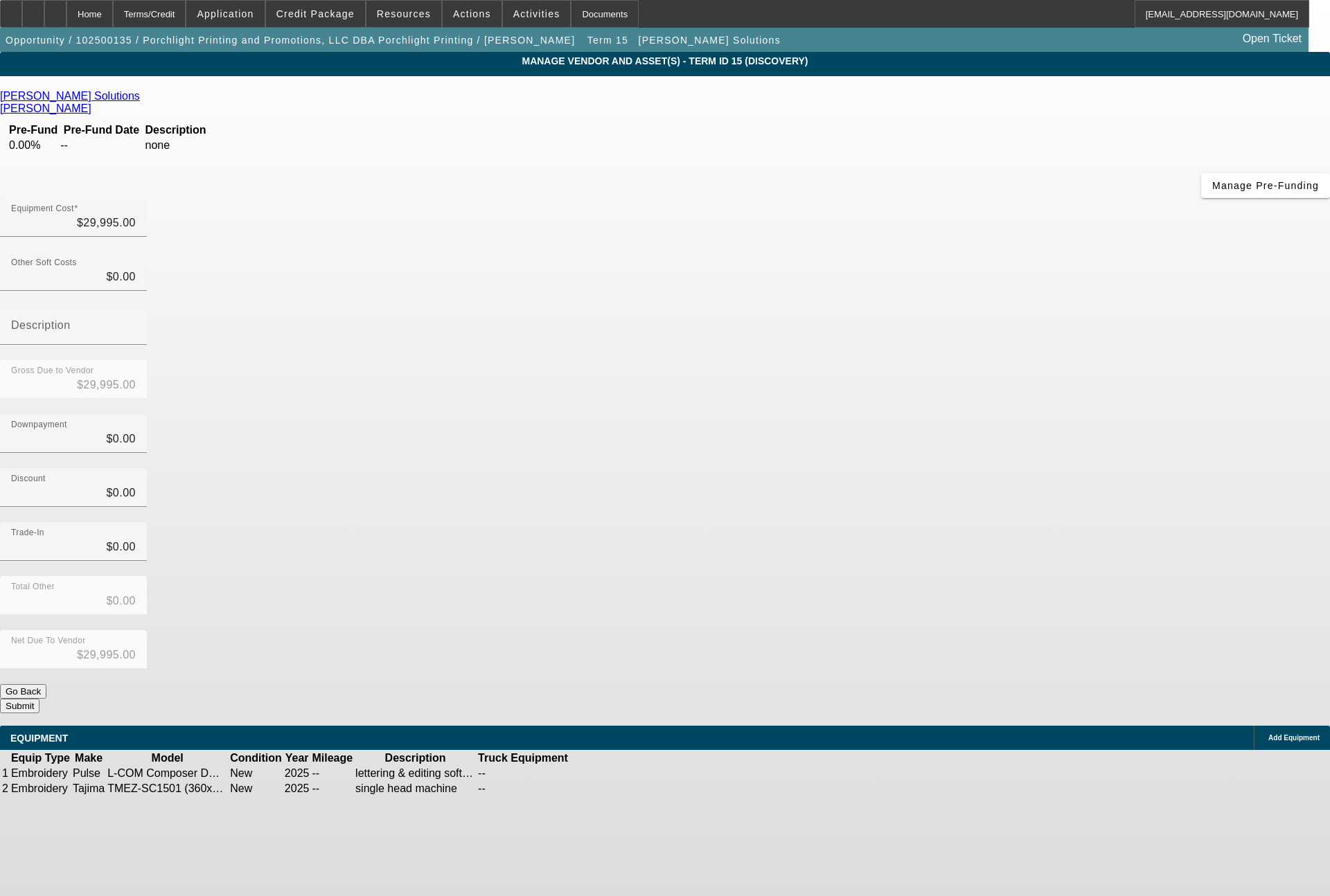
click at [39, 699] on button "Submit" at bounding box center [20, 706] width 39 height 14
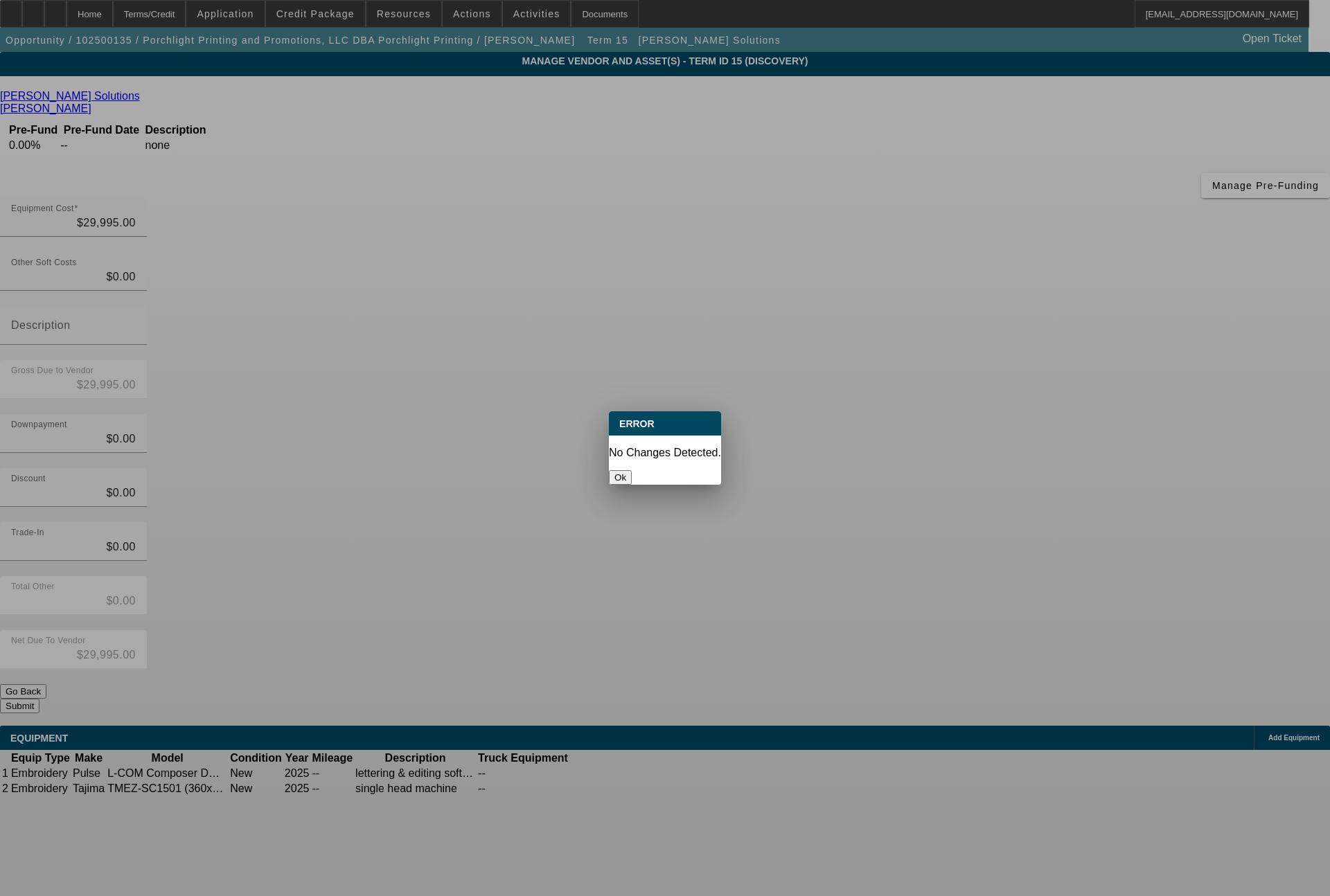
click at [632, 470] on button "Ok" at bounding box center [620, 477] width 23 height 14
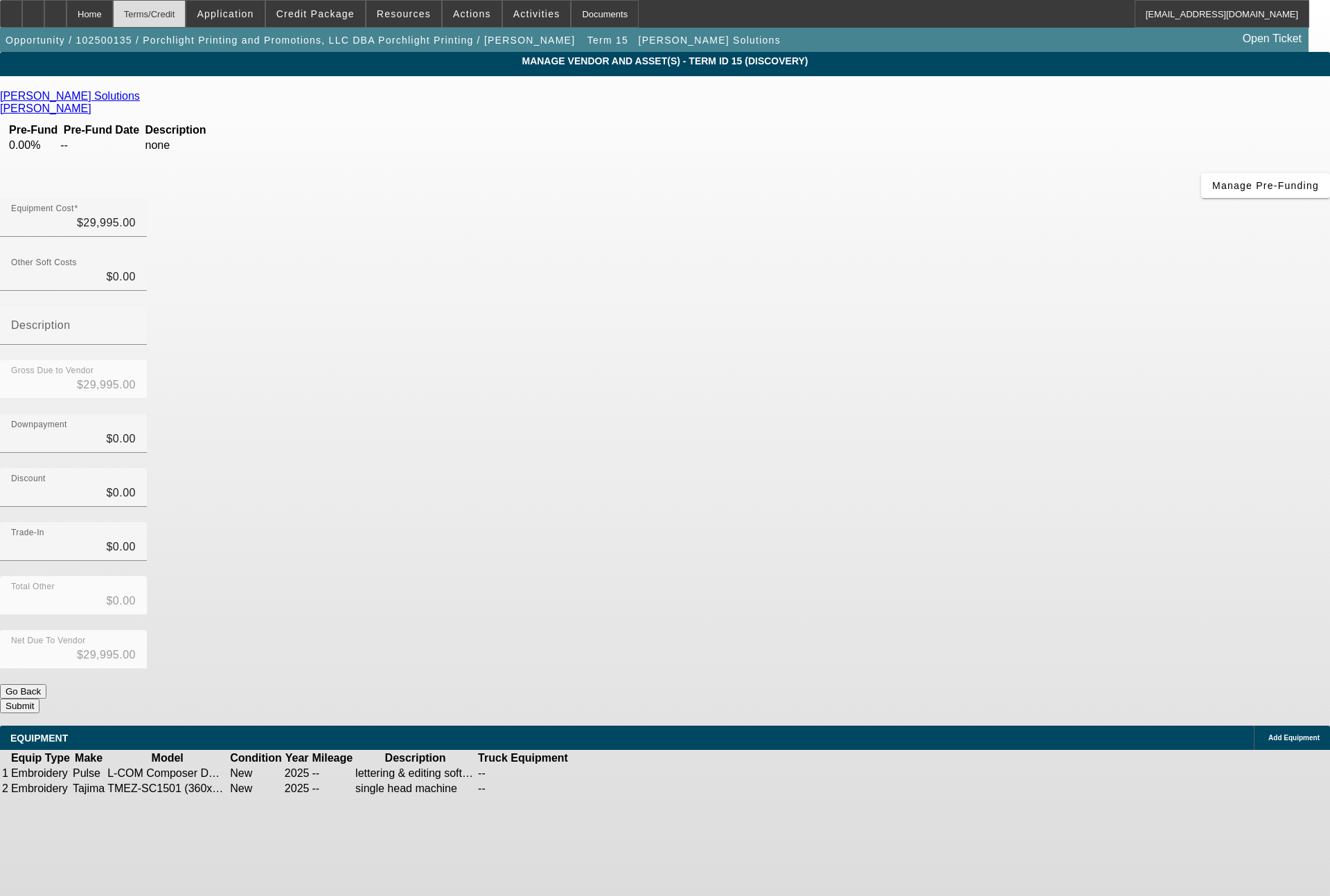
click at [186, 15] on div "Terms/Credit" at bounding box center [149, 14] width 73 height 28
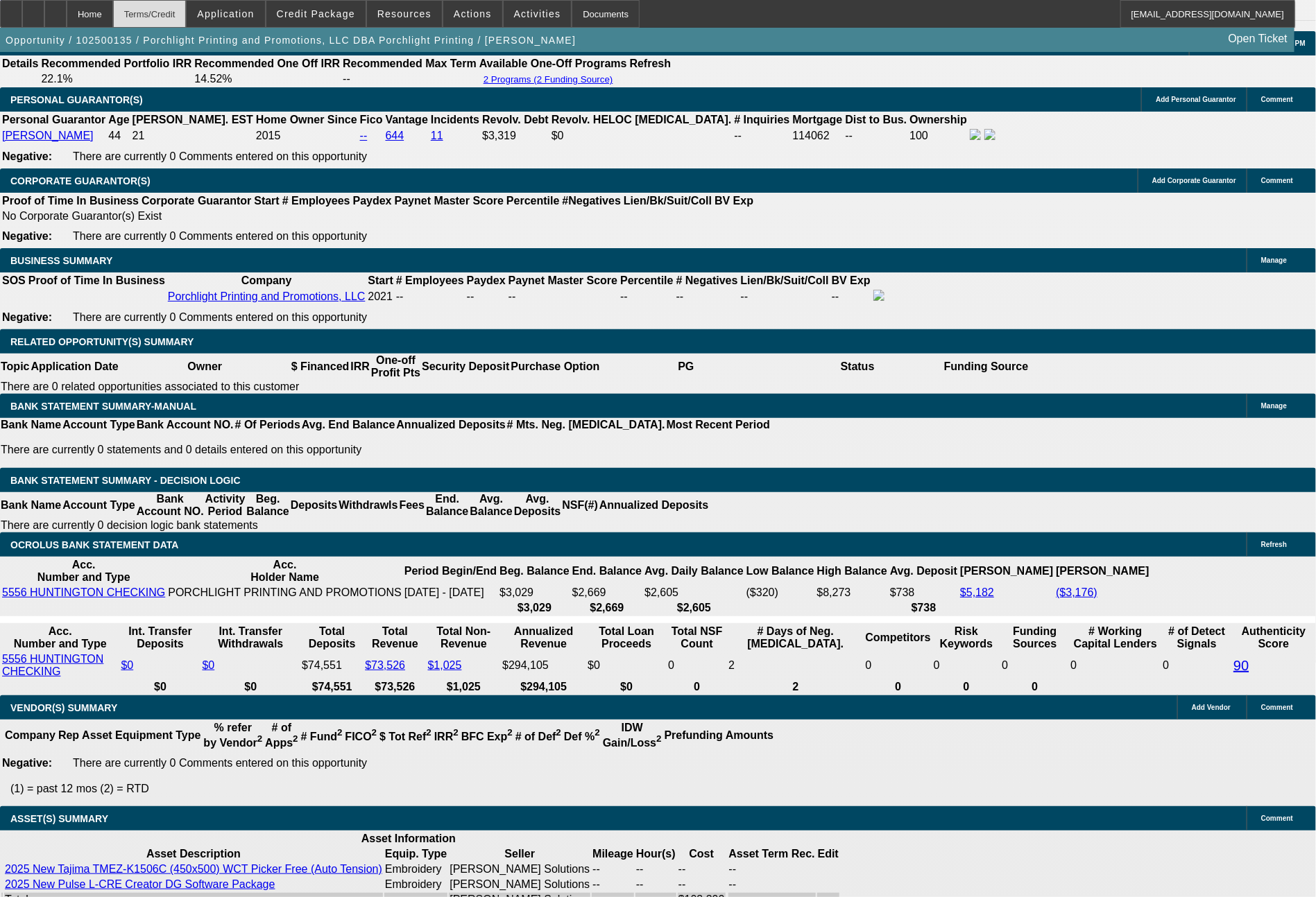
select select "0"
select select "2"
select select "0.1"
select select "4"
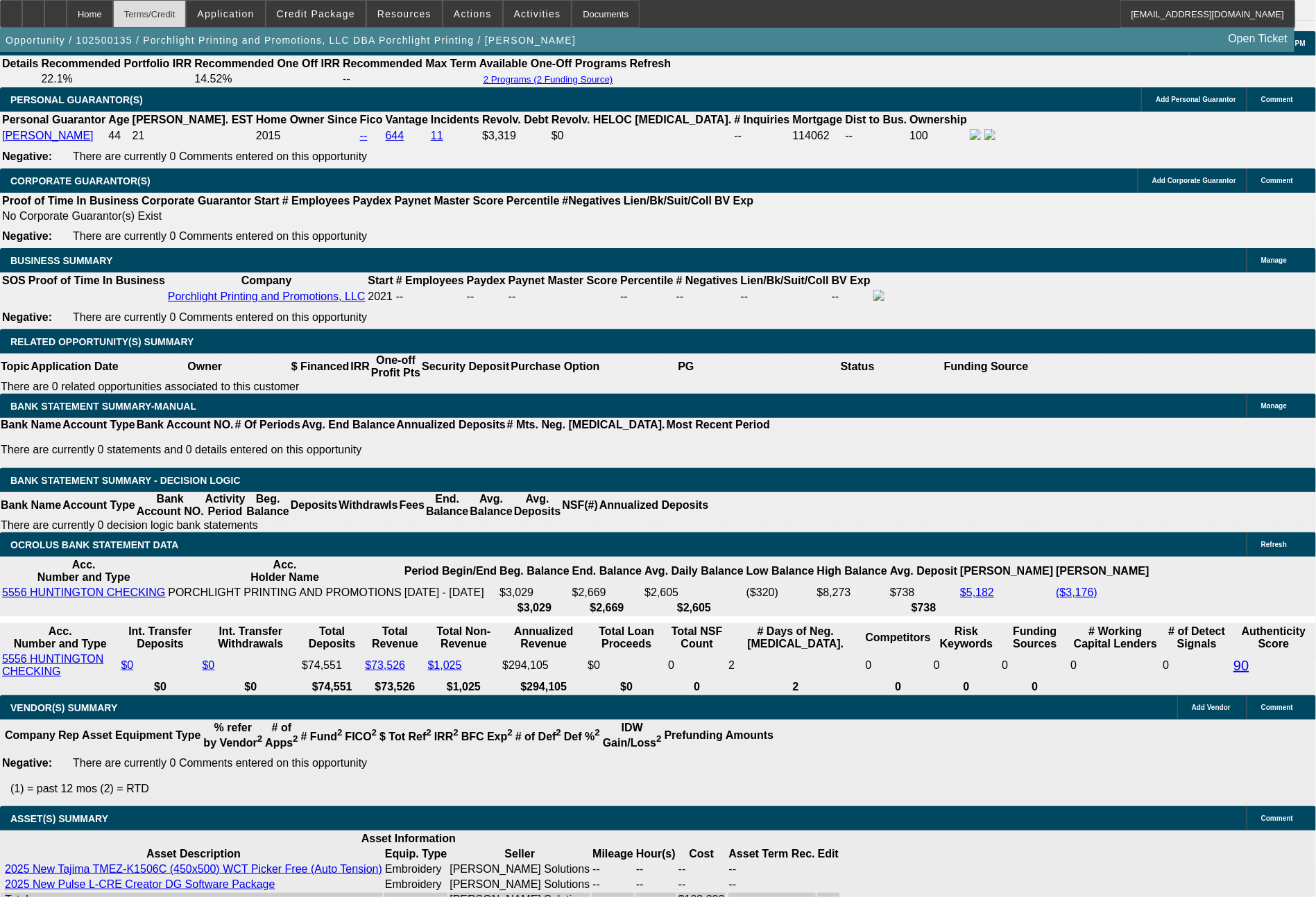
select select "0"
select select "2"
select select "0.1"
select select "4"
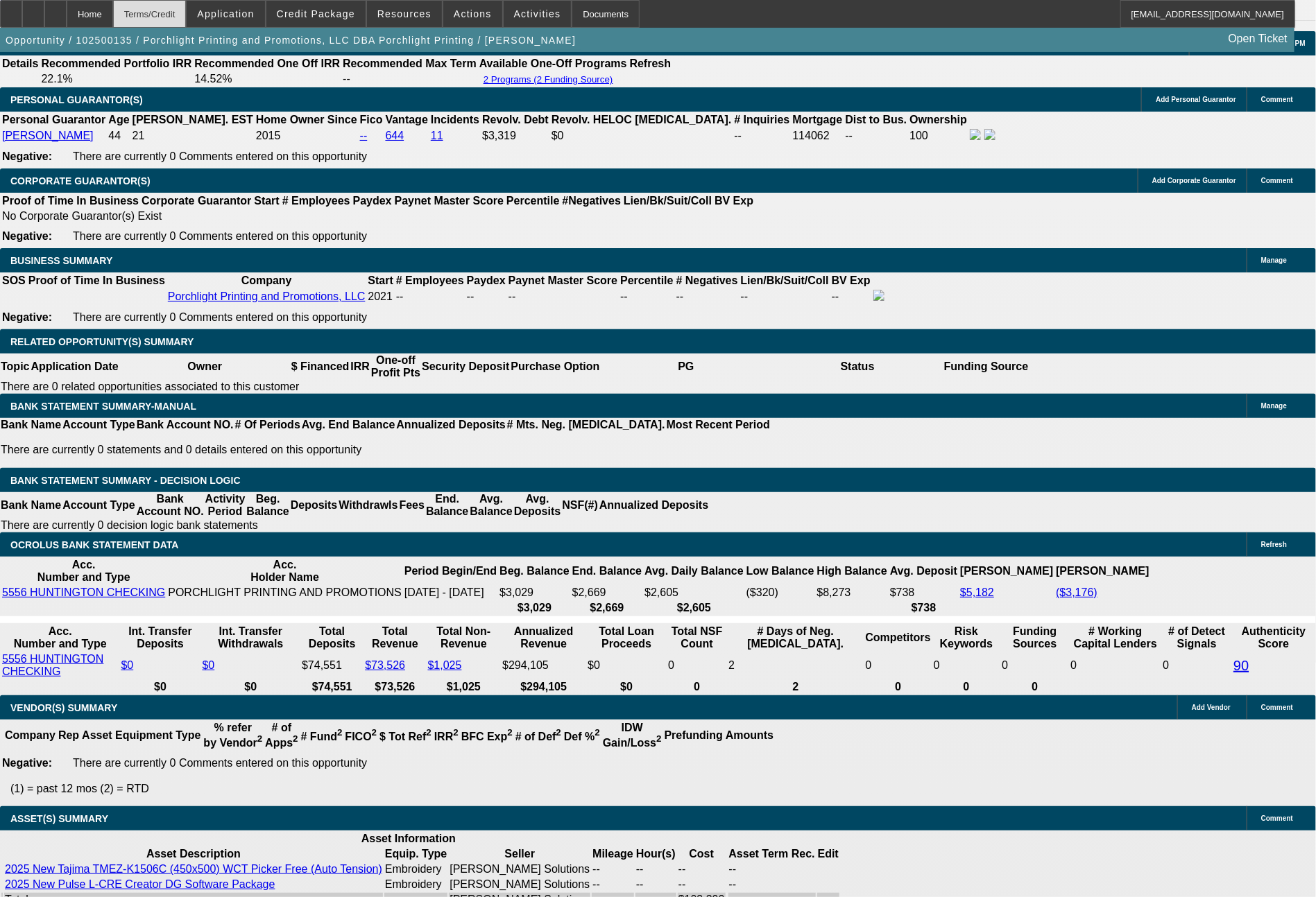
select select "0"
select select "2"
select select "0"
select select "6"
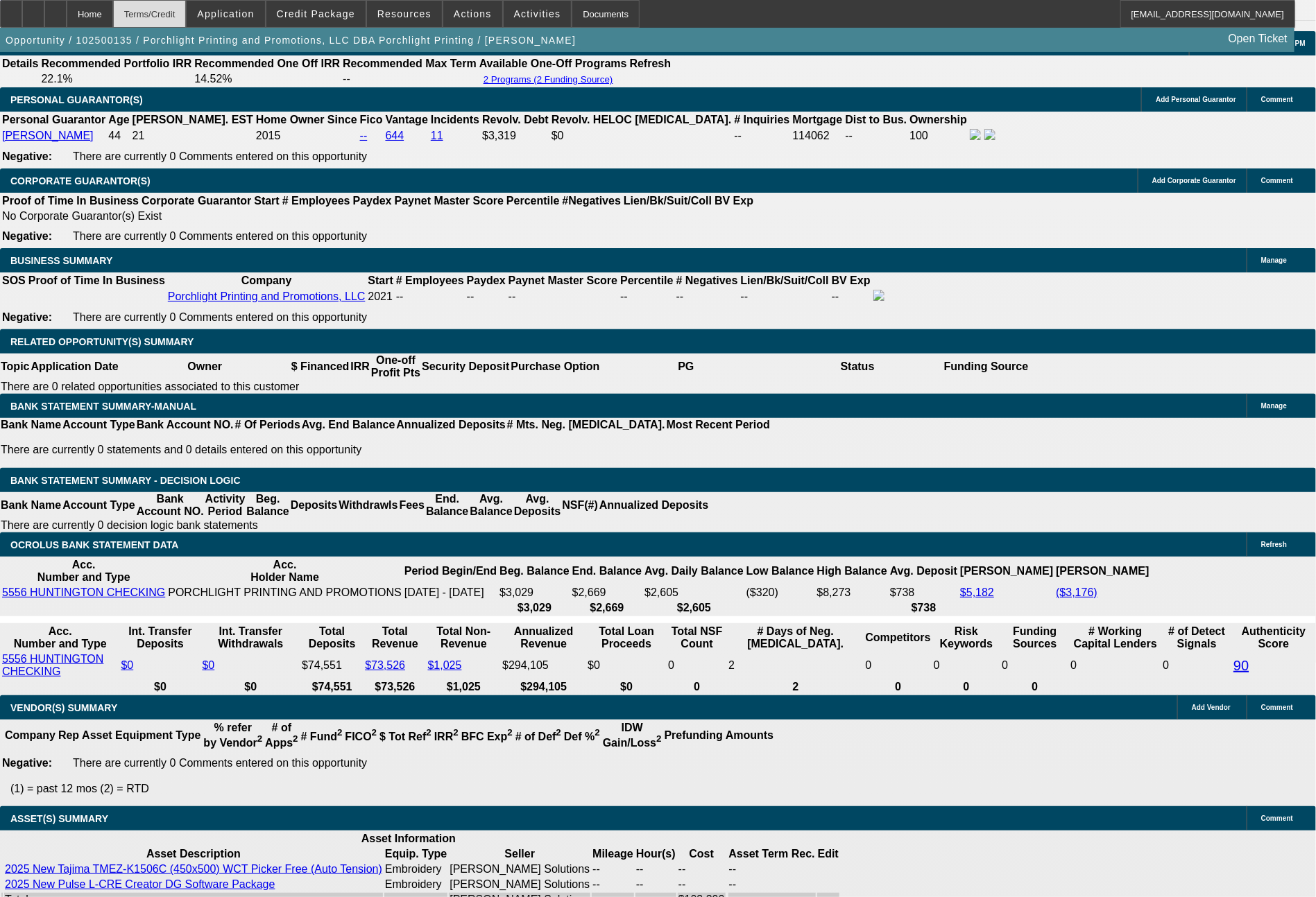
select select "0"
select select "2"
select select "0.1"
select select "4"
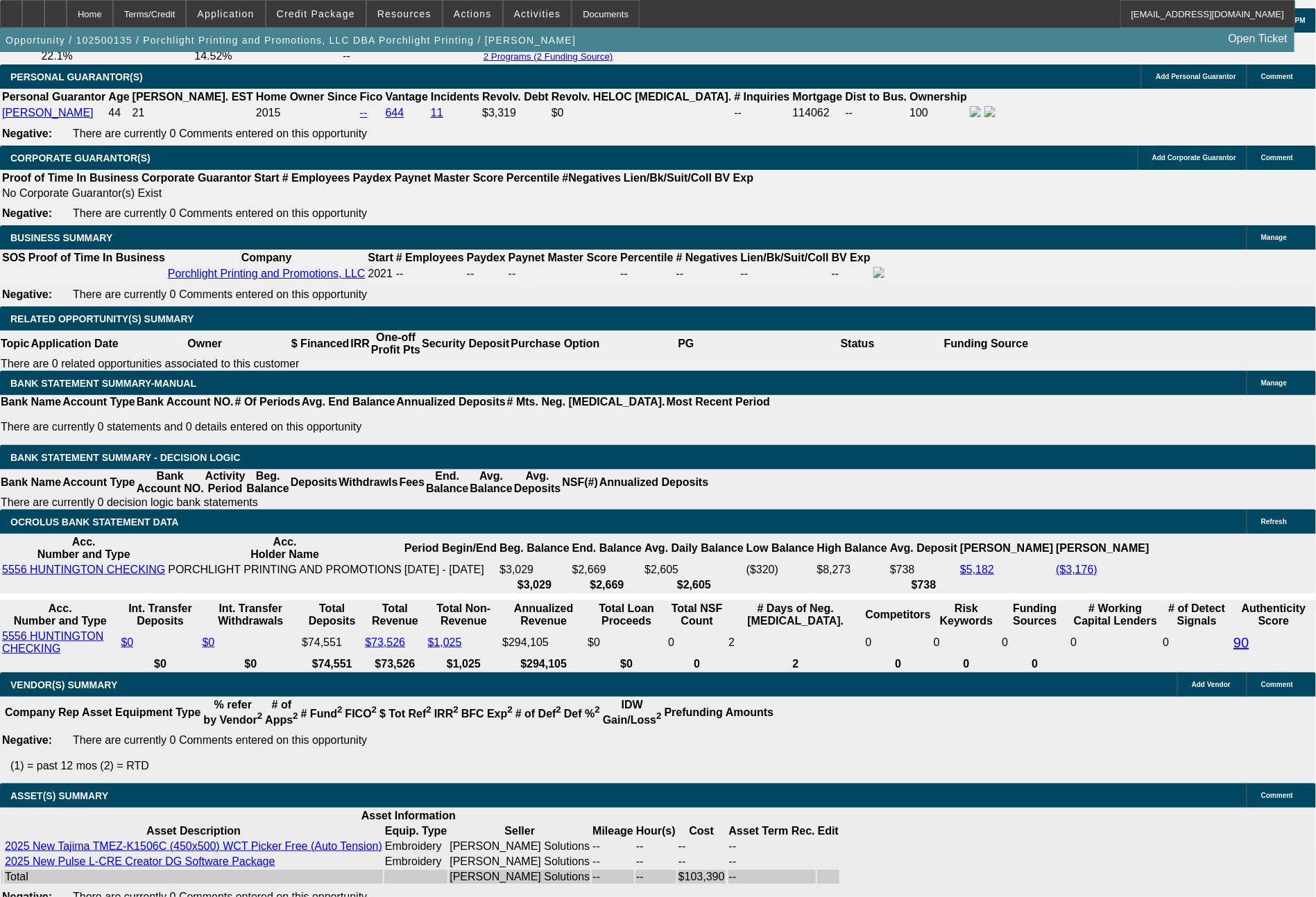
scroll to position [2159, 0]
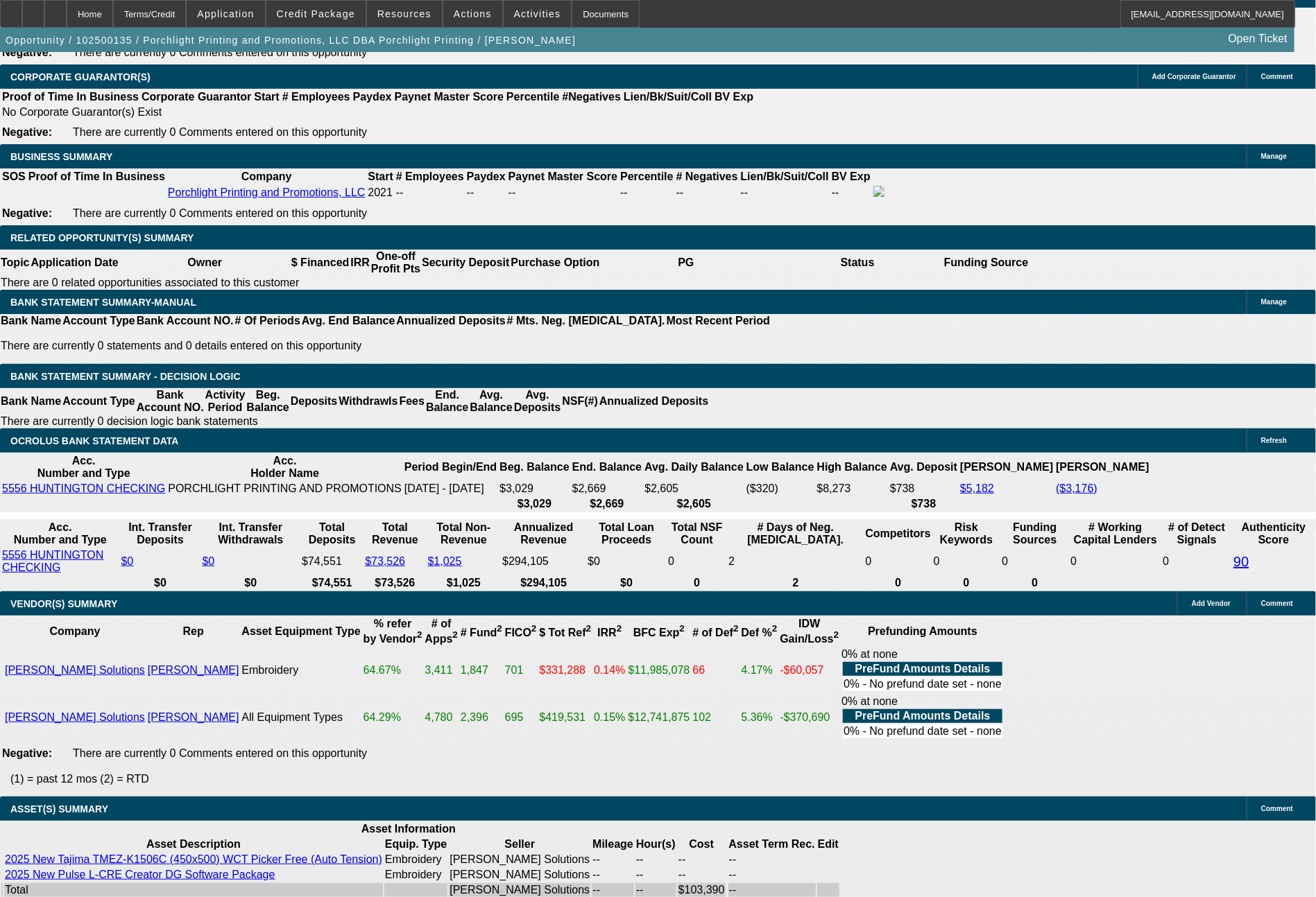
drag, startPoint x: 244, startPoint y: 333, endPoint x: 314, endPoint y: 335, distance: 70.0
type input "$1,500.00"
type input "UNKNOWN"
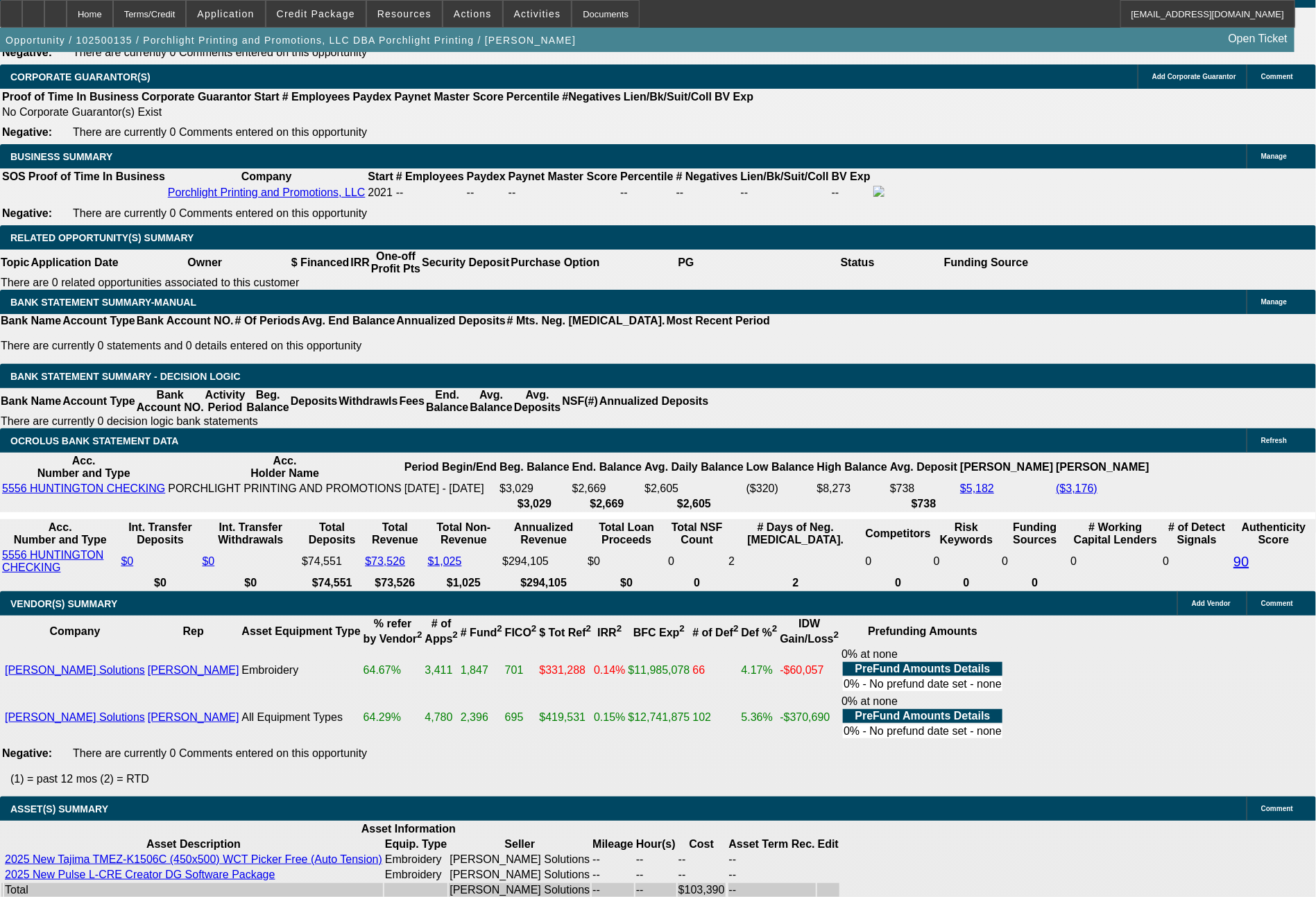
type input "$729.85"
type input "$1,459.70"
drag, startPoint x: 213, startPoint y: 434, endPoint x: 277, endPoint y: 438, distance: 64.1
type input "7"
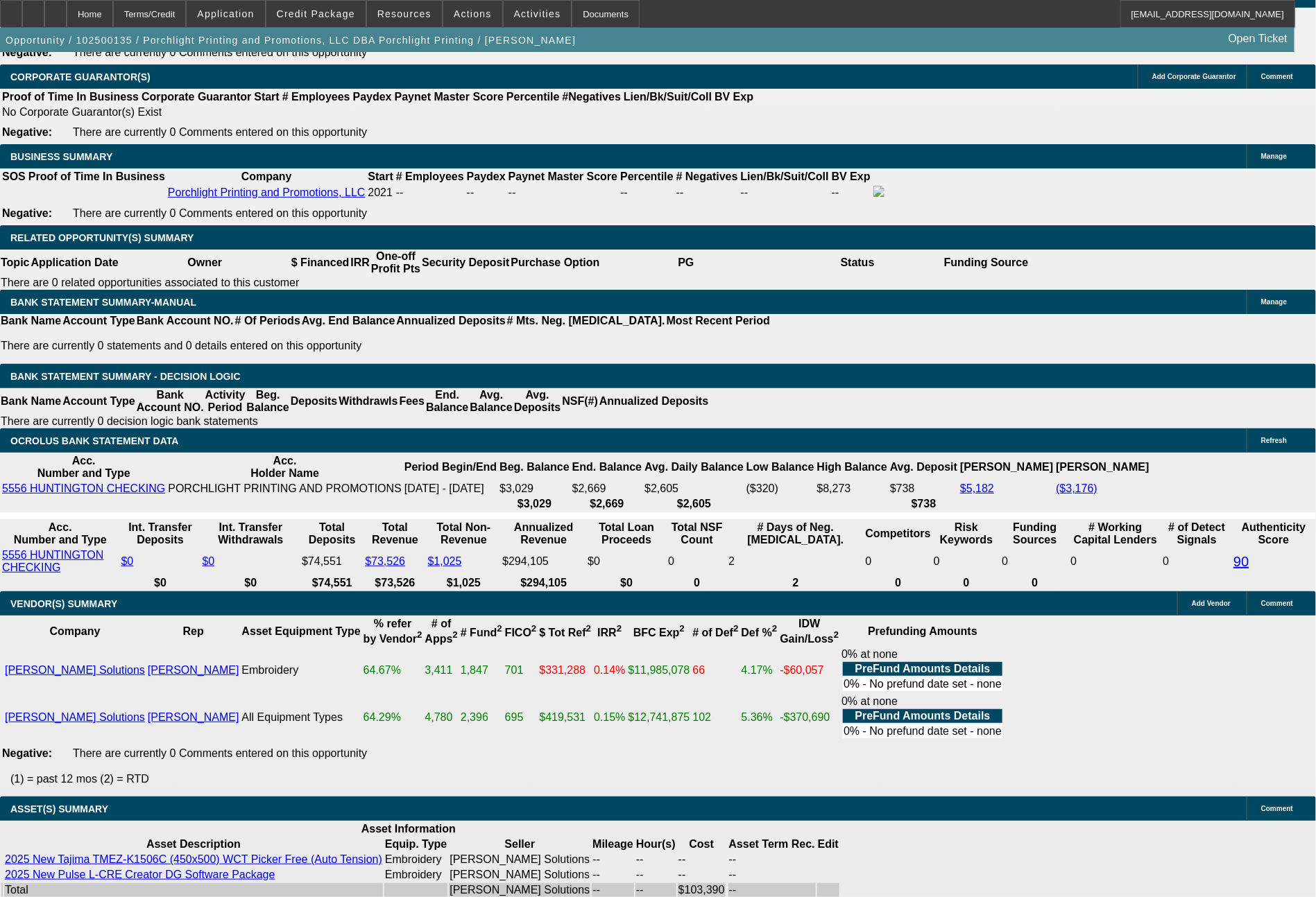
type input "$14.00"
type input "733"
type input "18.6"
type input "$1,466.00"
type input "$733.00"
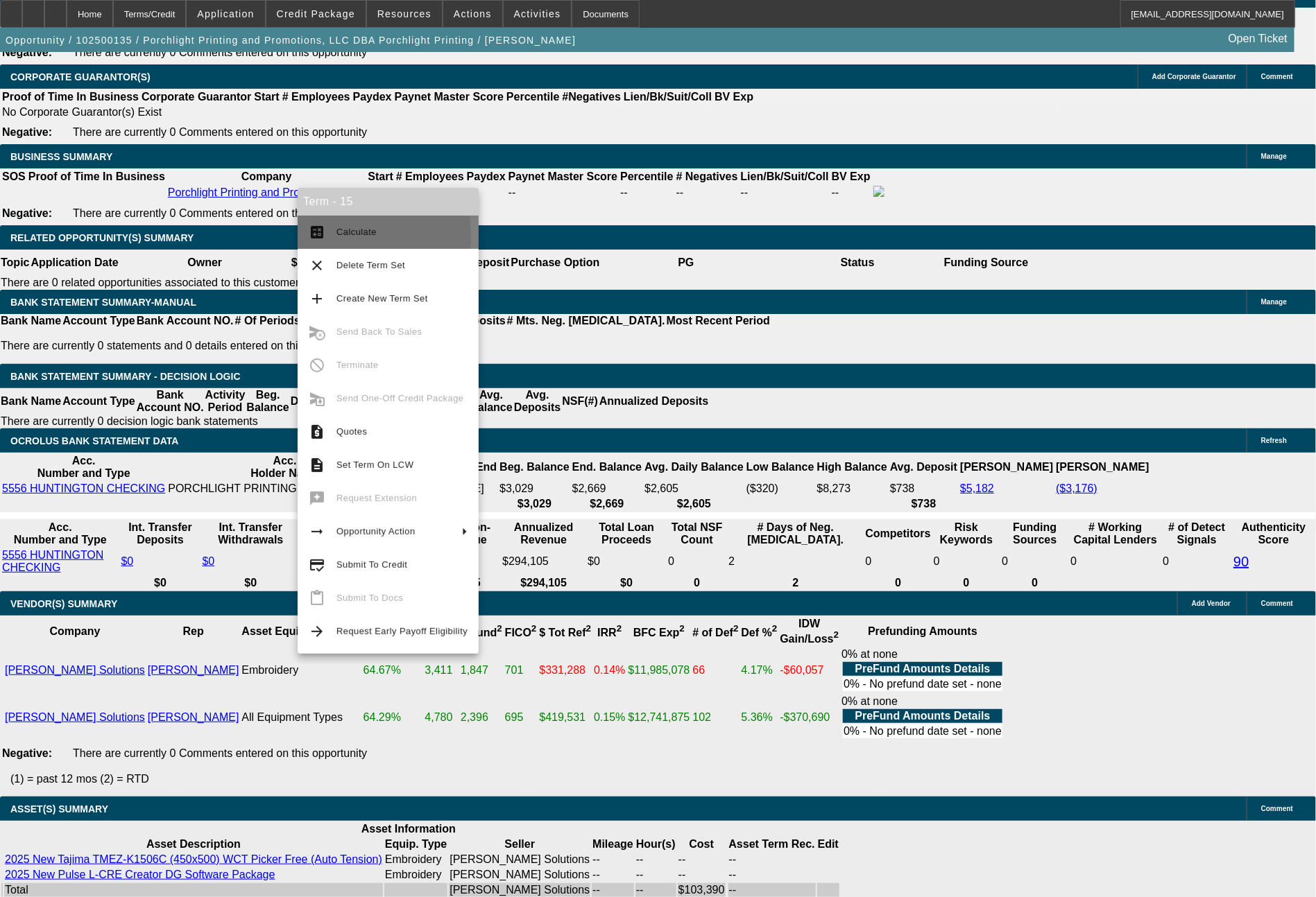
click at [338, 237] on span "Calculate" at bounding box center [356, 232] width 40 height 11
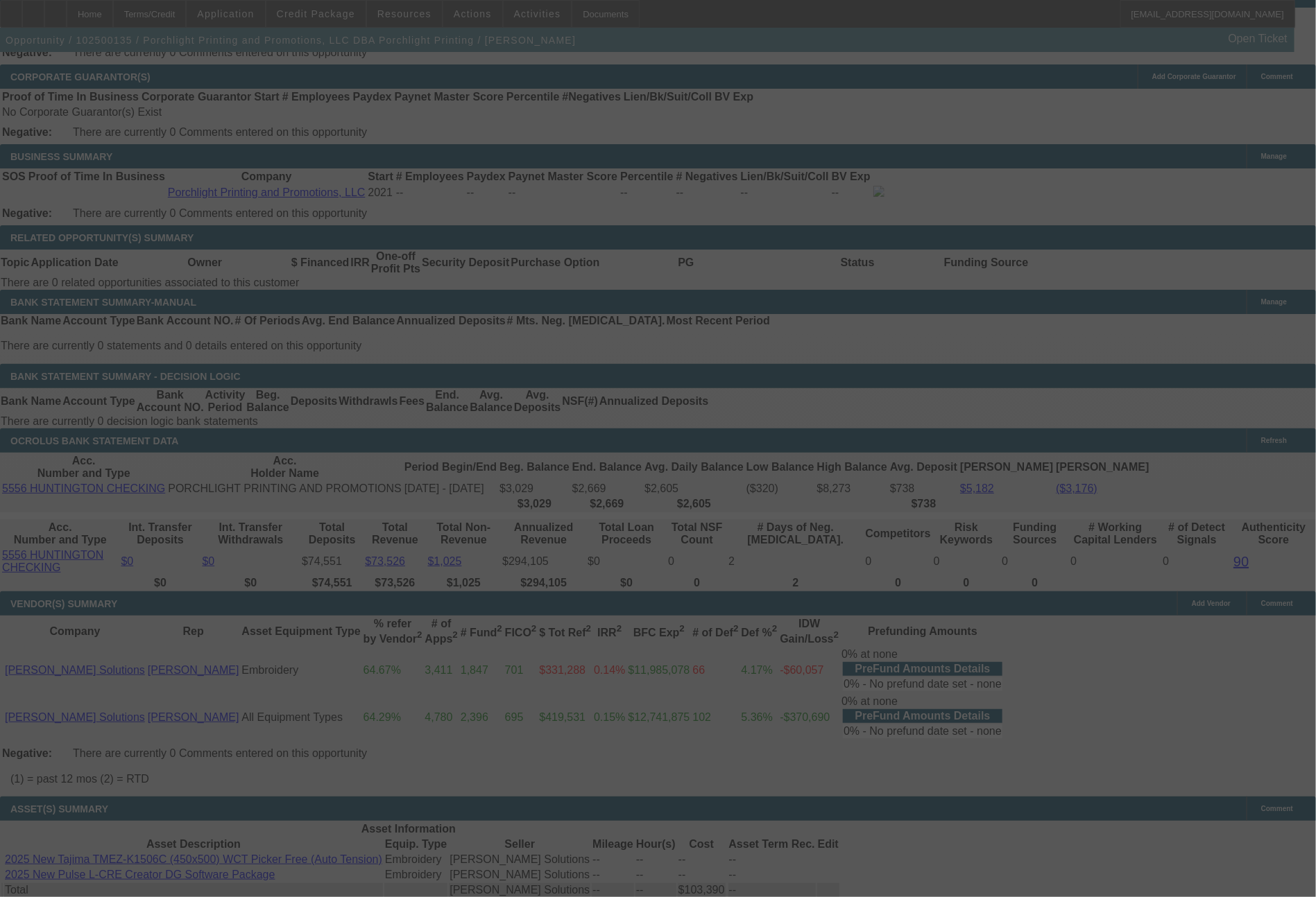
select select "0"
select select "2"
select select "0.1"
select select "4"
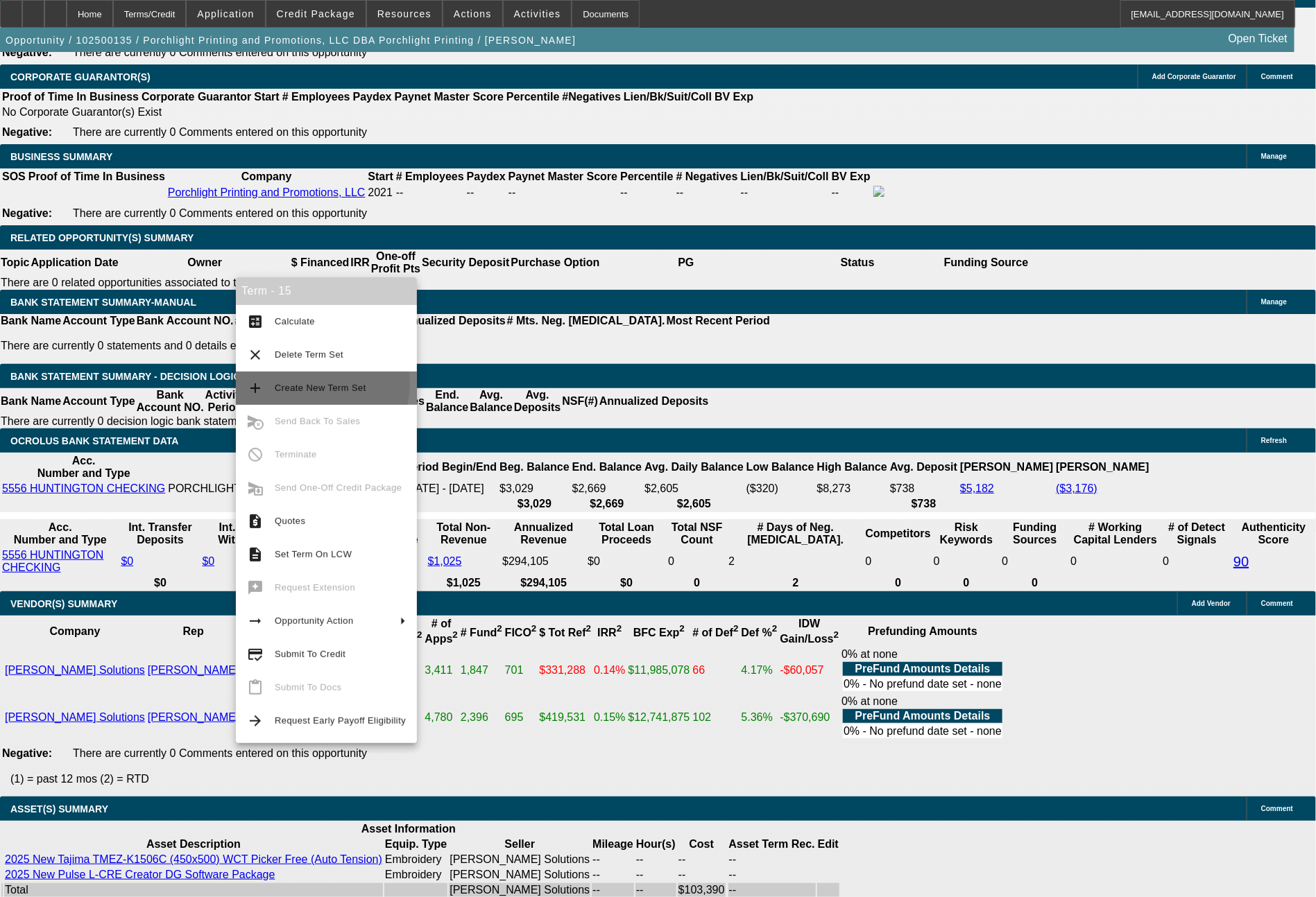
click at [303, 383] on span "Create New Term Set" at bounding box center [340, 388] width 131 height 17
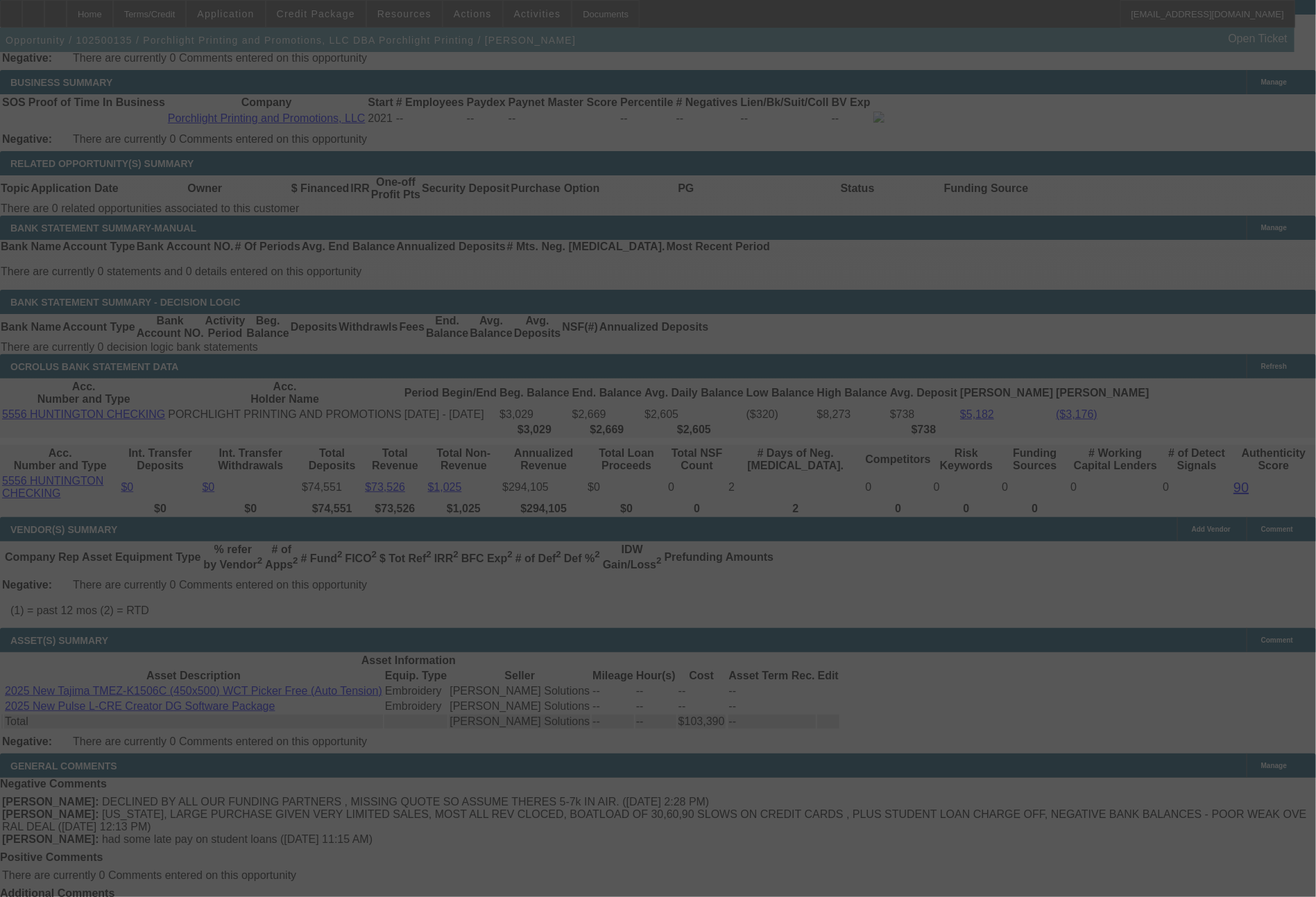
select select "0"
select select "2"
select select "0.1"
select select "4"
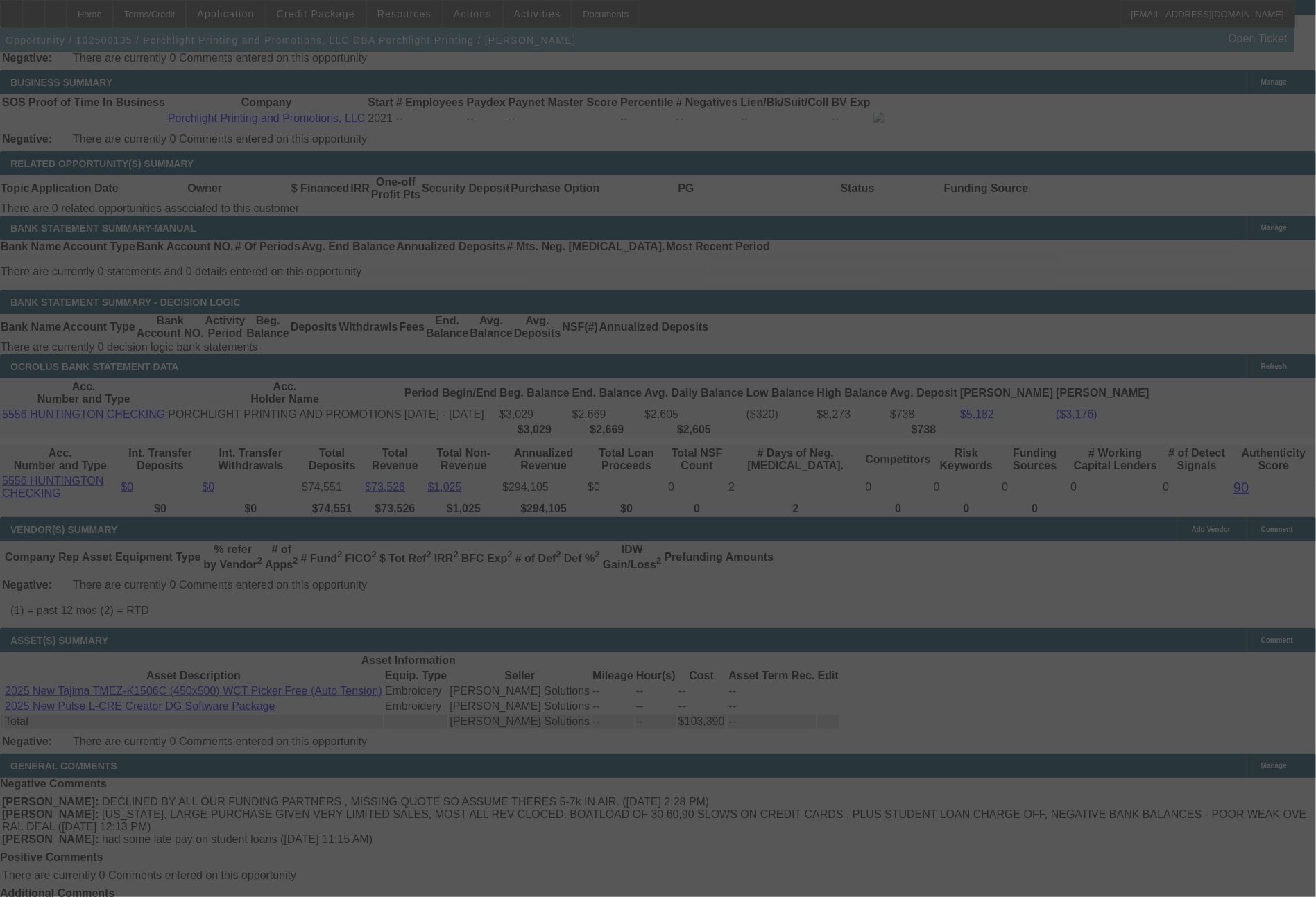
select select "0"
select select "2"
select select "0.1"
select select "4"
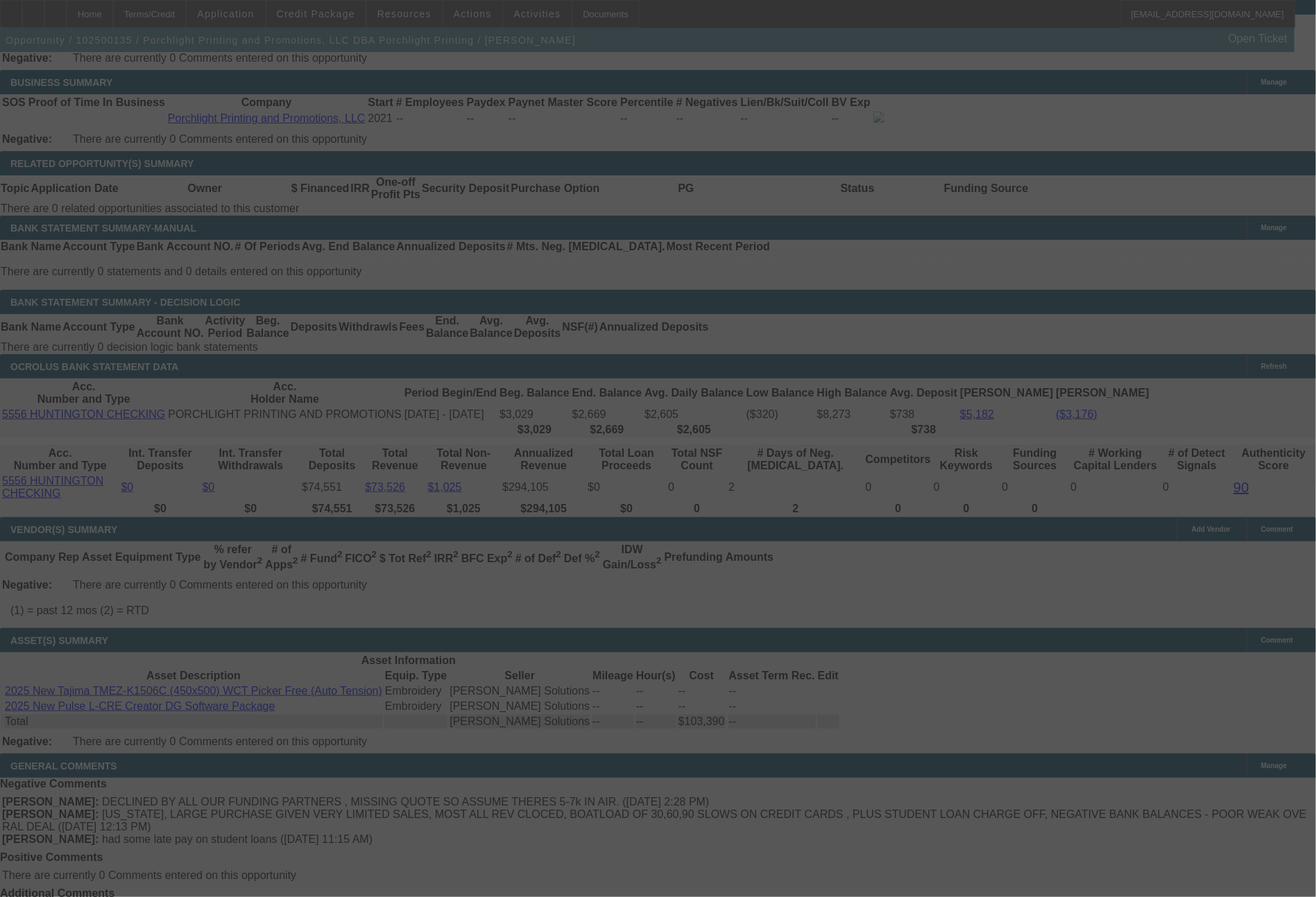
select select "0"
select select "2"
select select "0.1"
select select "4"
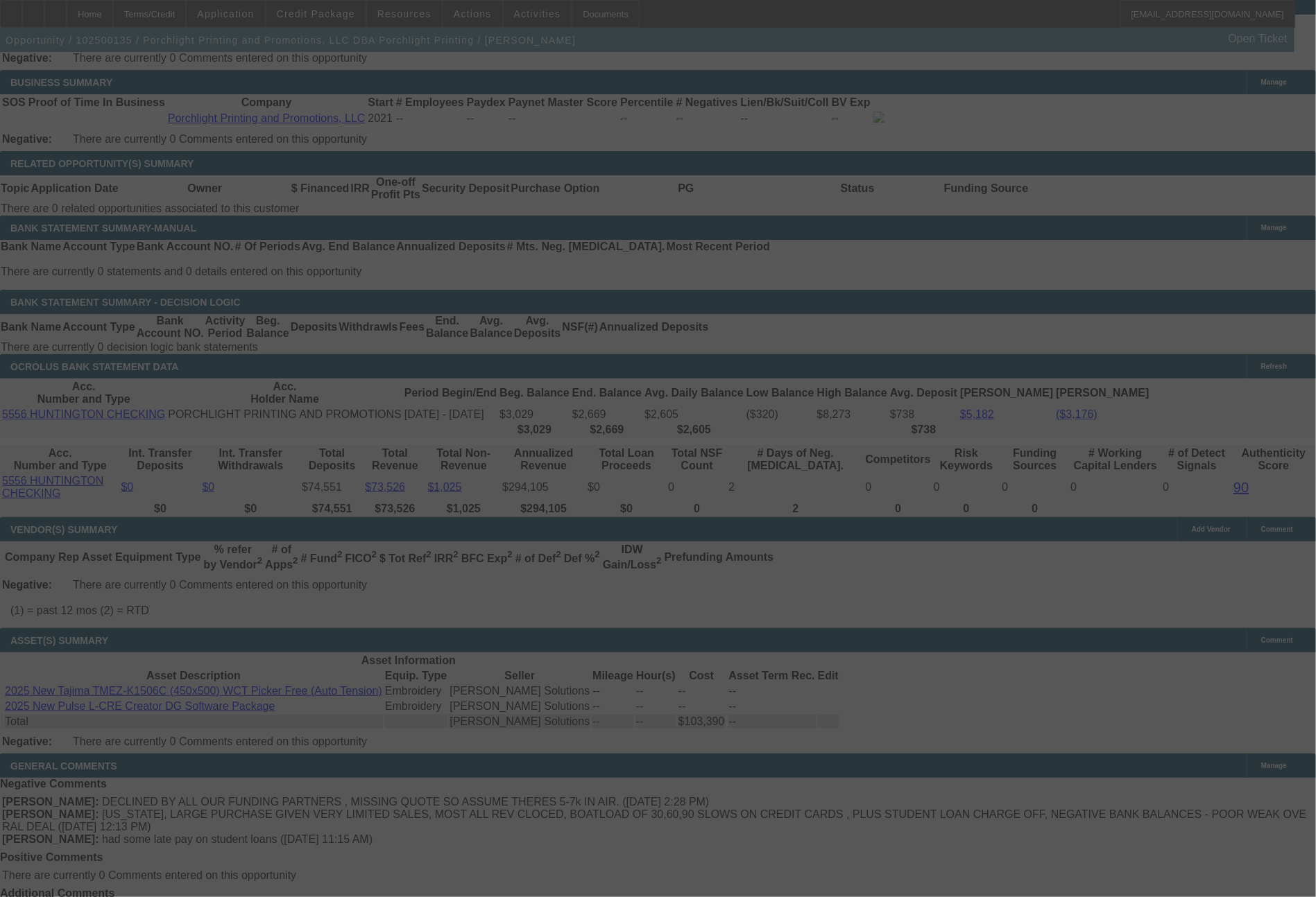
select select "0"
select select "2"
select select "0"
select select "6"
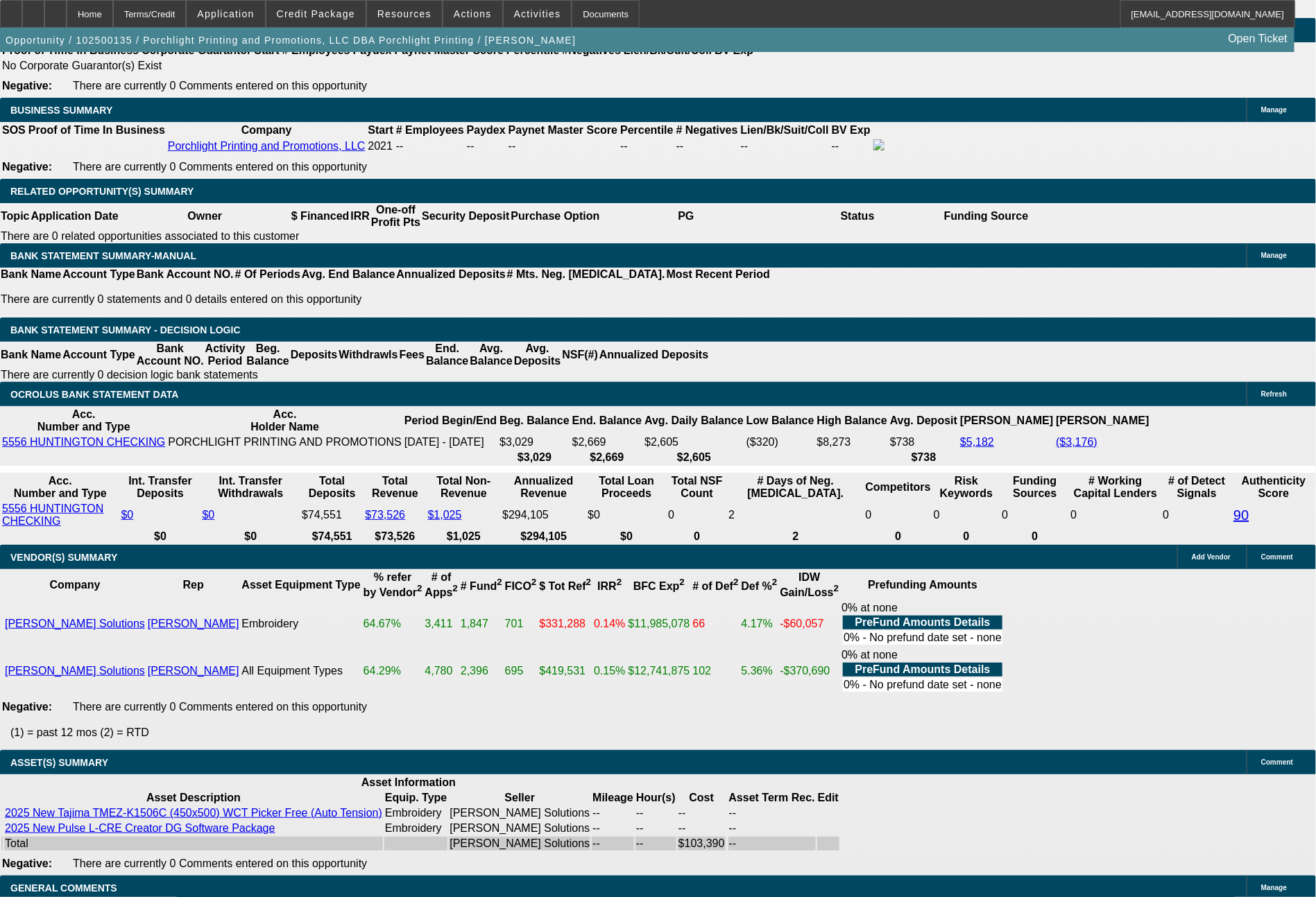
scroll to position [2191, 0]
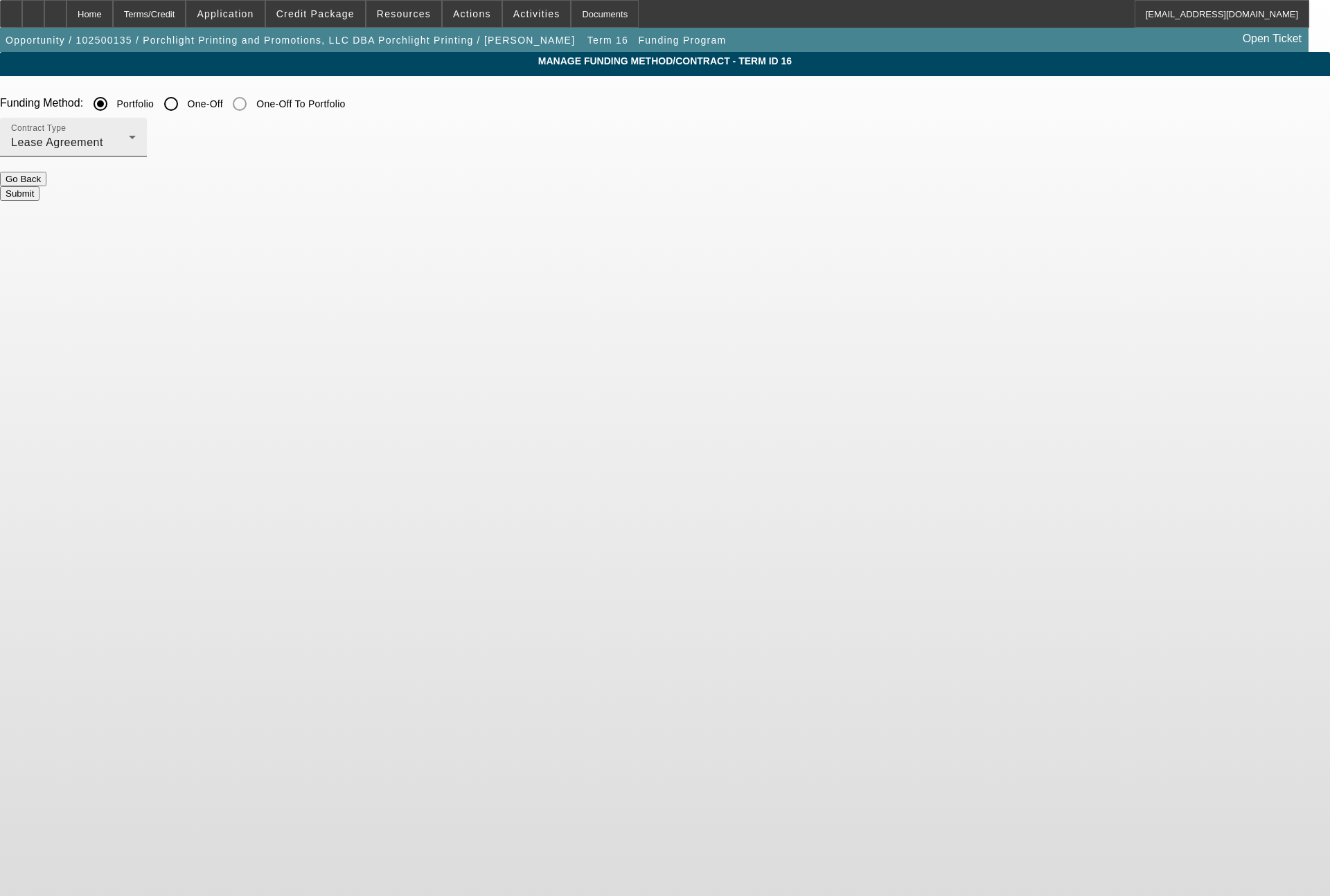
click at [129, 146] on div "Lease Agreement" at bounding box center [70, 142] width 117 height 17
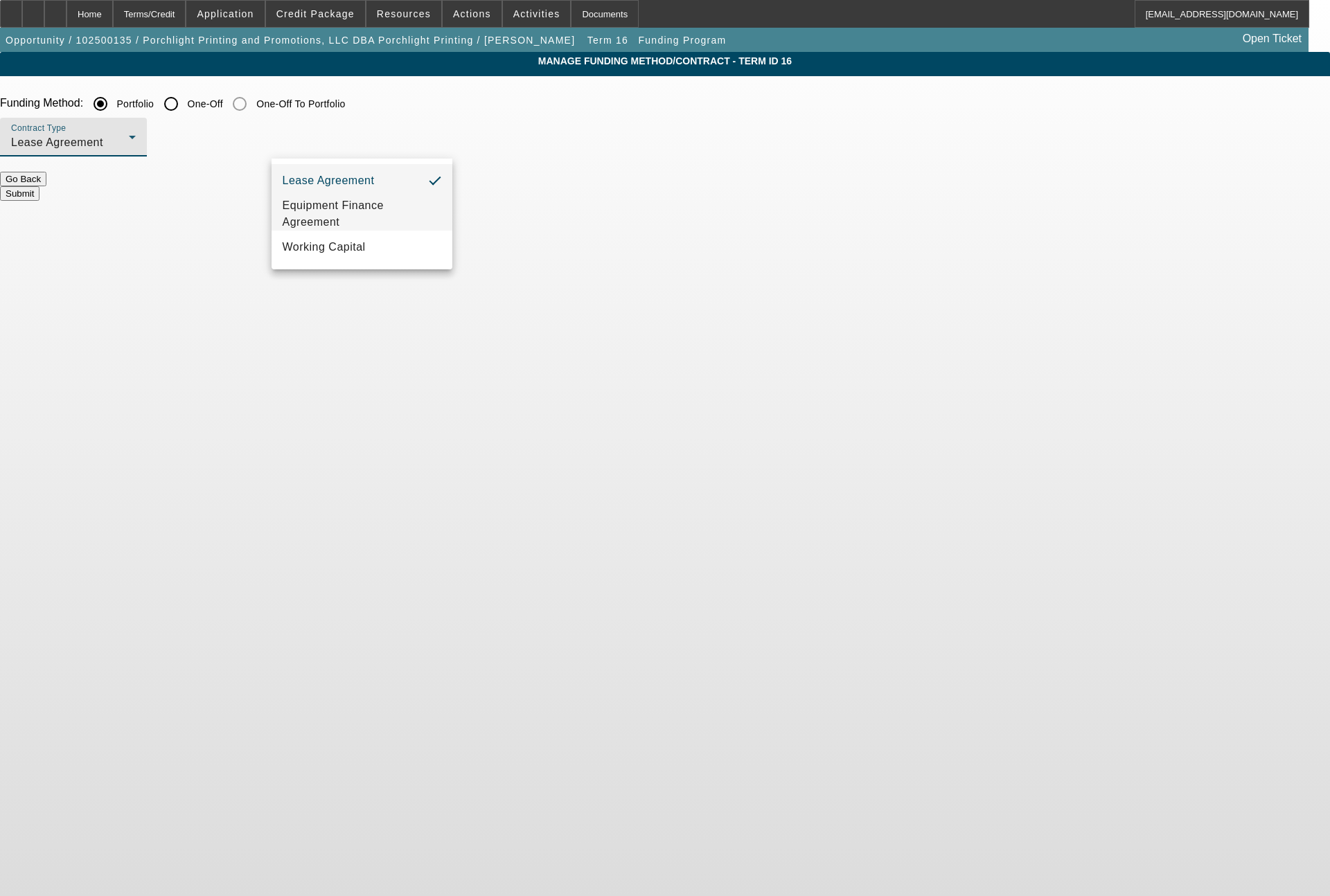
click at [370, 223] on span "Equipment Finance Agreement" at bounding box center [362, 214] width 159 height 33
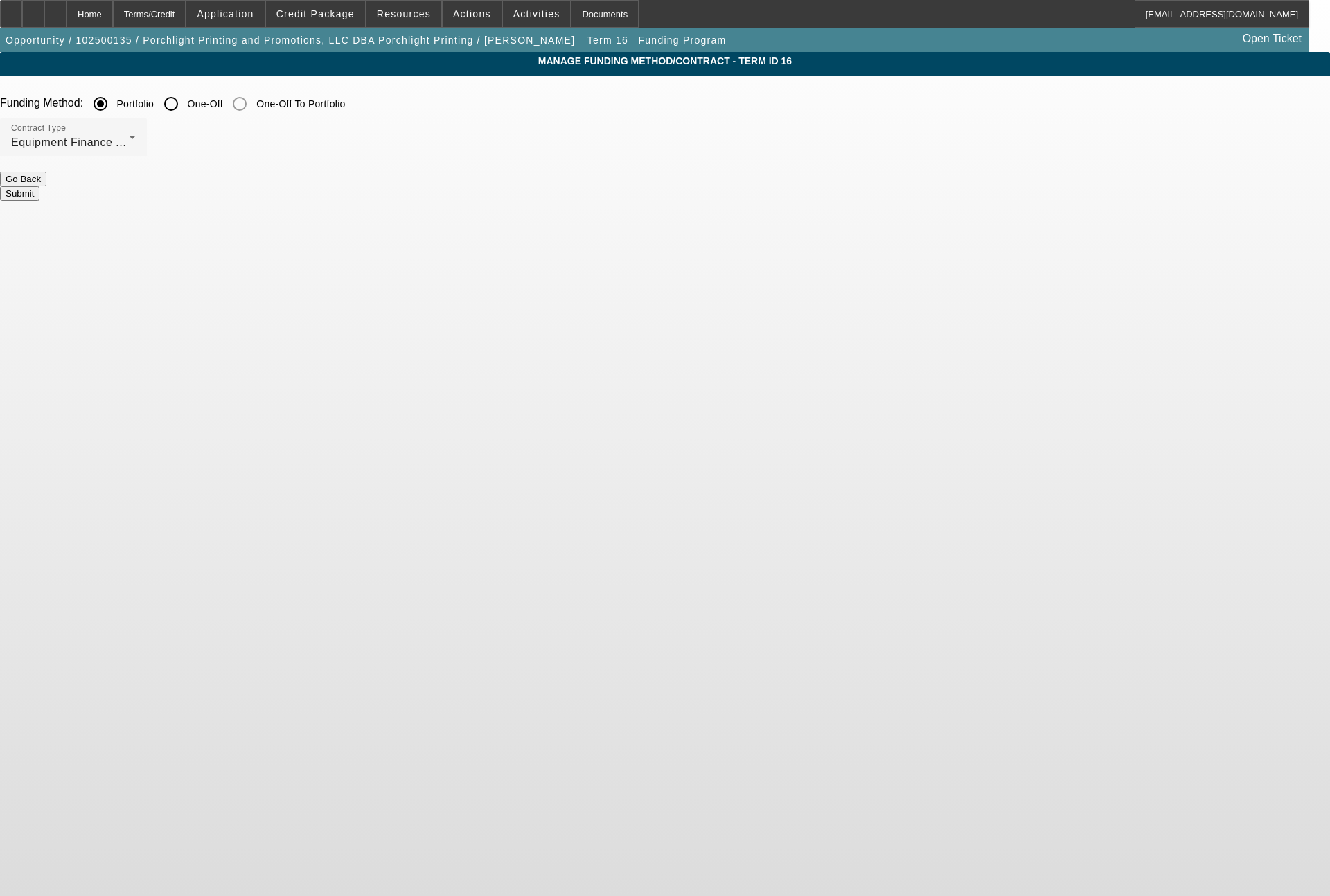
click at [39, 186] on button "Submit" at bounding box center [20, 193] width 39 height 14
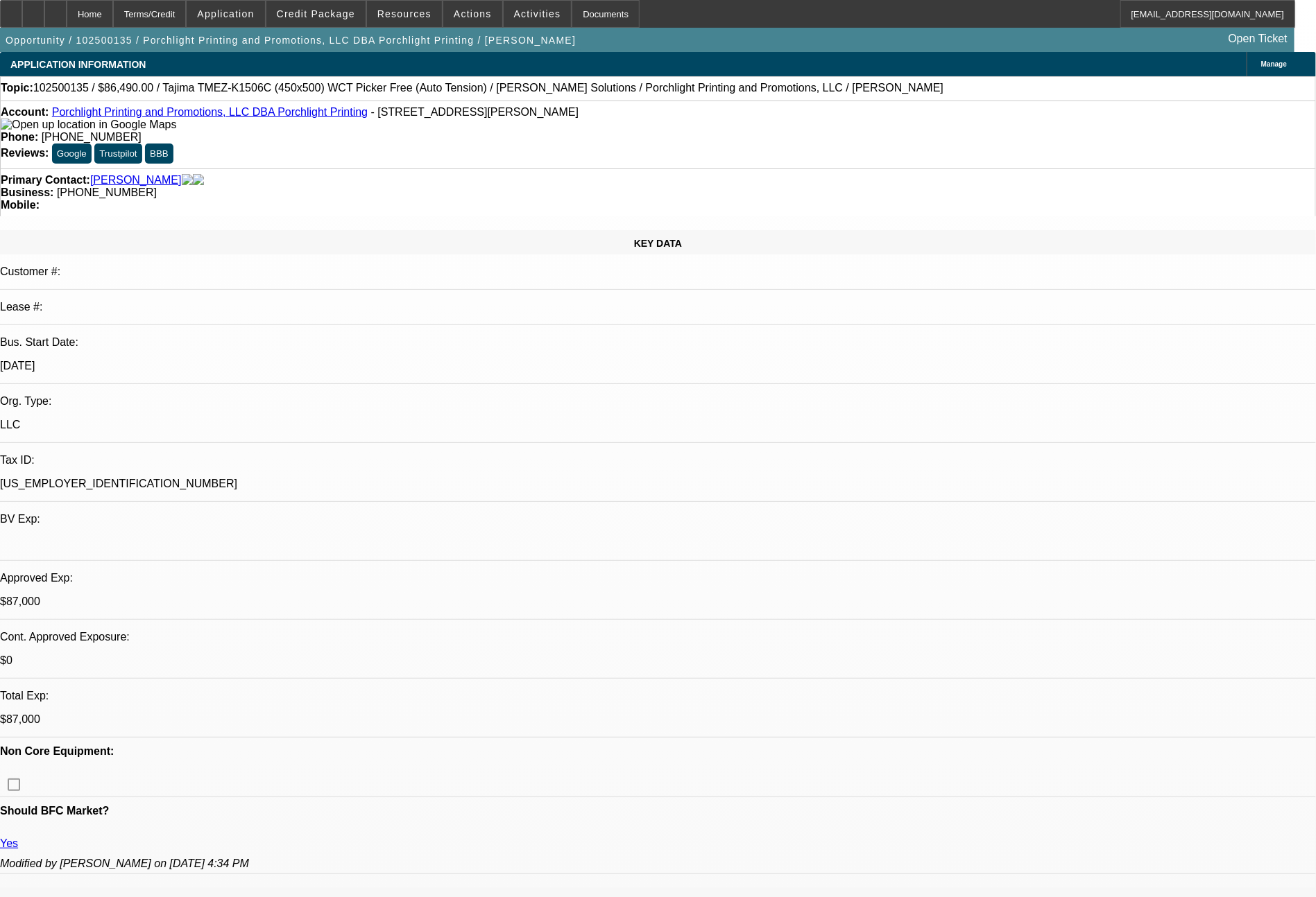
select select "0"
select select "2"
select select "0"
select select "6"
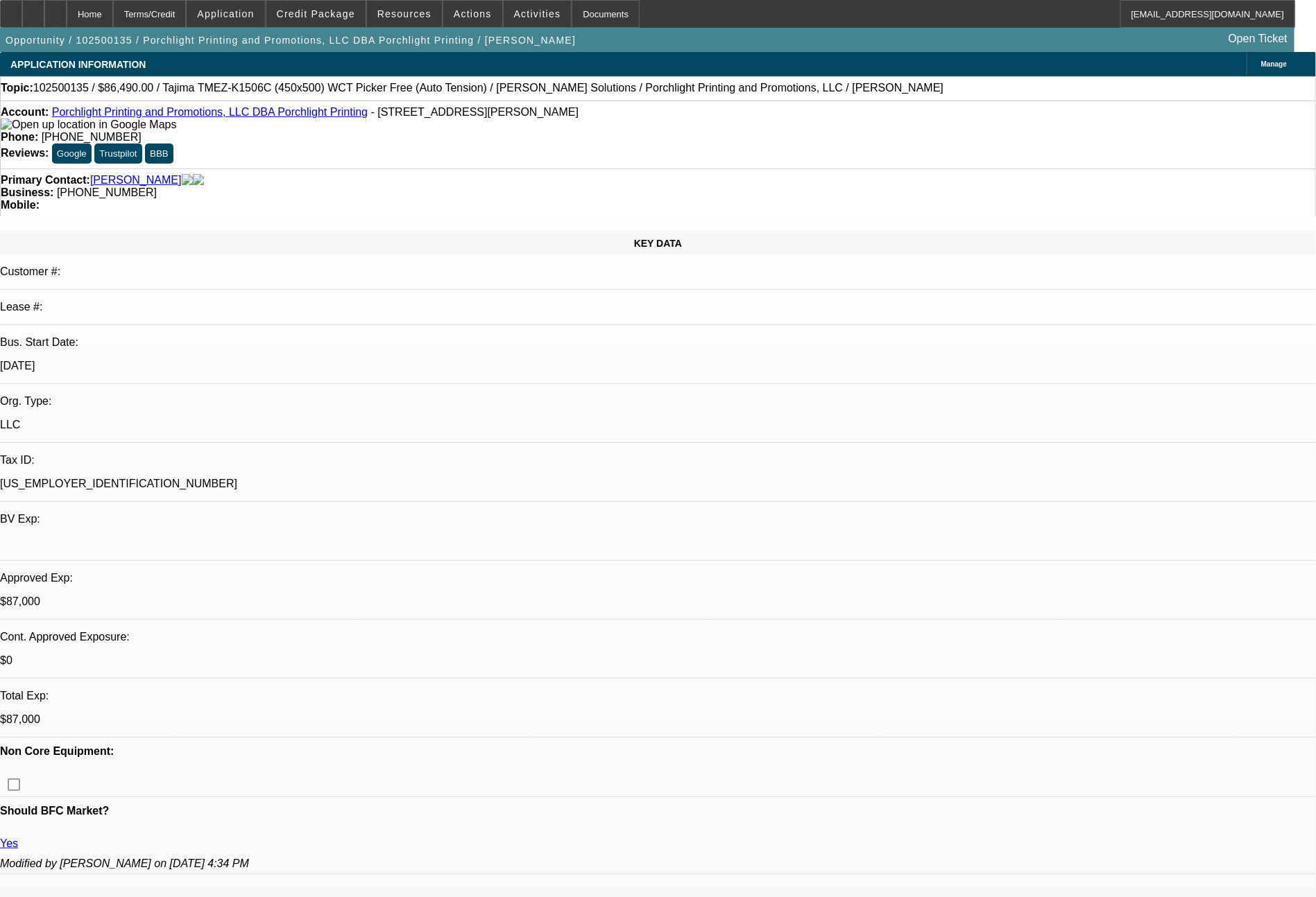
select select "0"
select select "2"
select select "0.1"
select select "4"
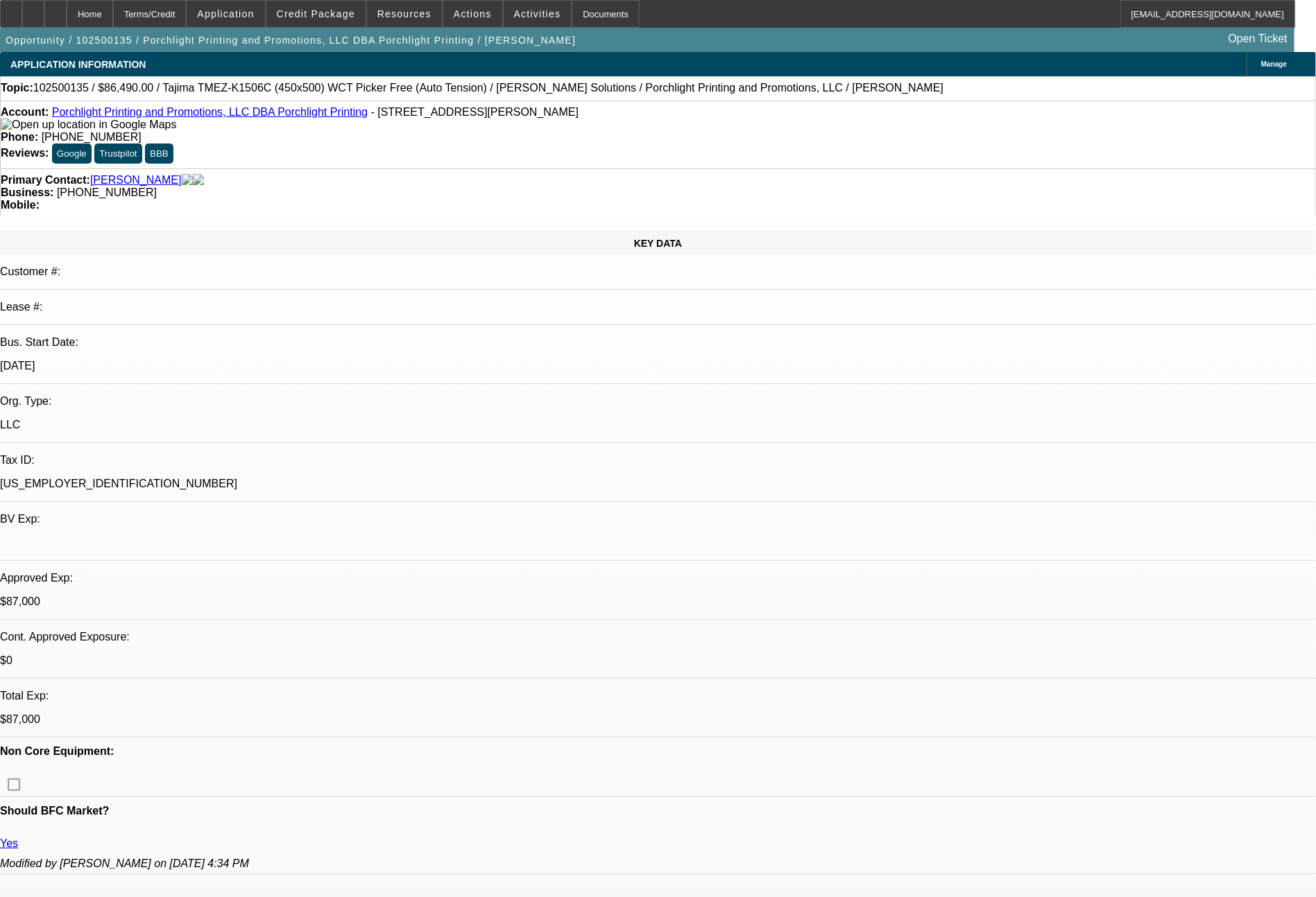
select select "0"
select select "2"
select select "0.1"
select select "4"
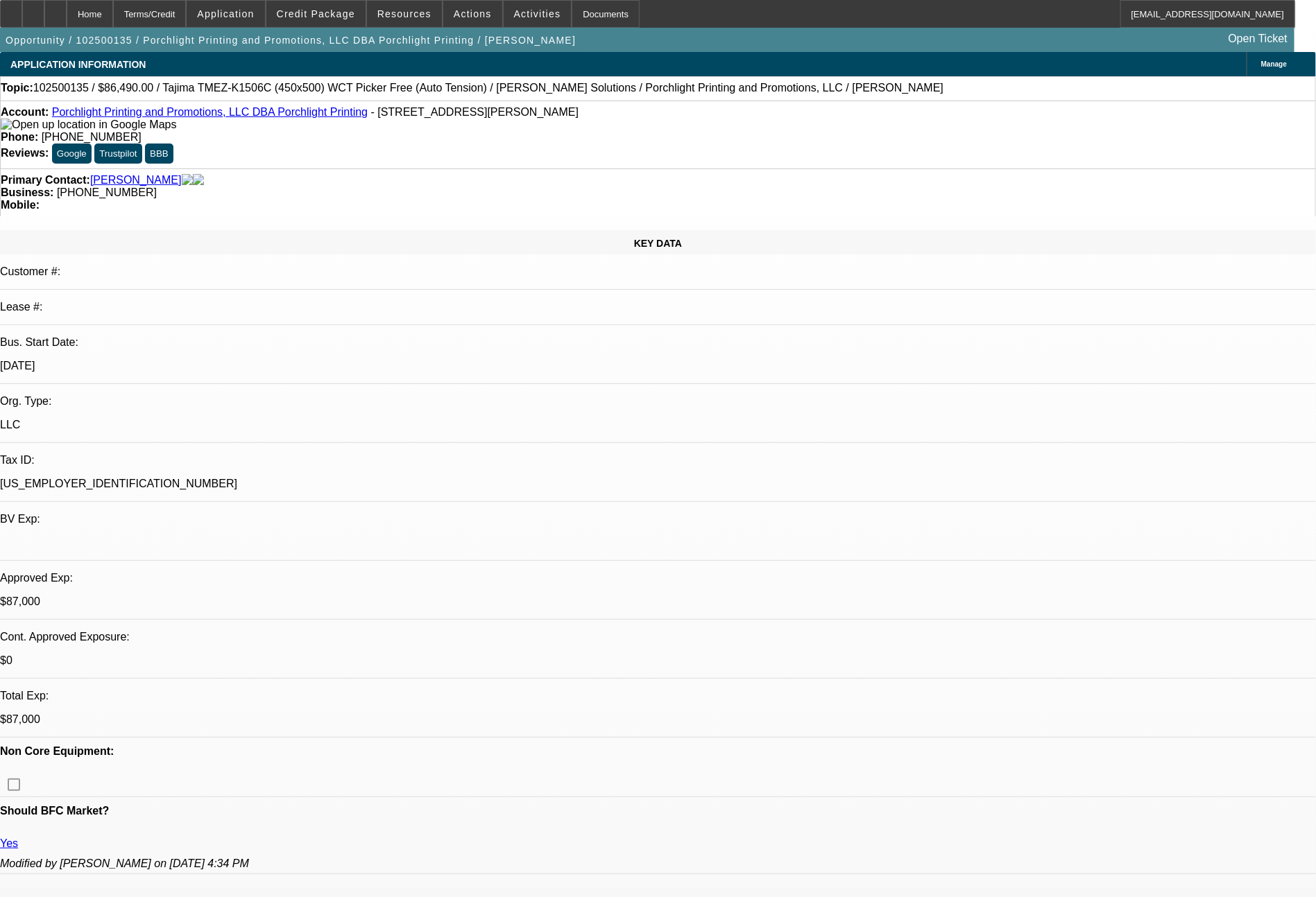
select select "0"
select select "2"
select select "0"
select select "6"
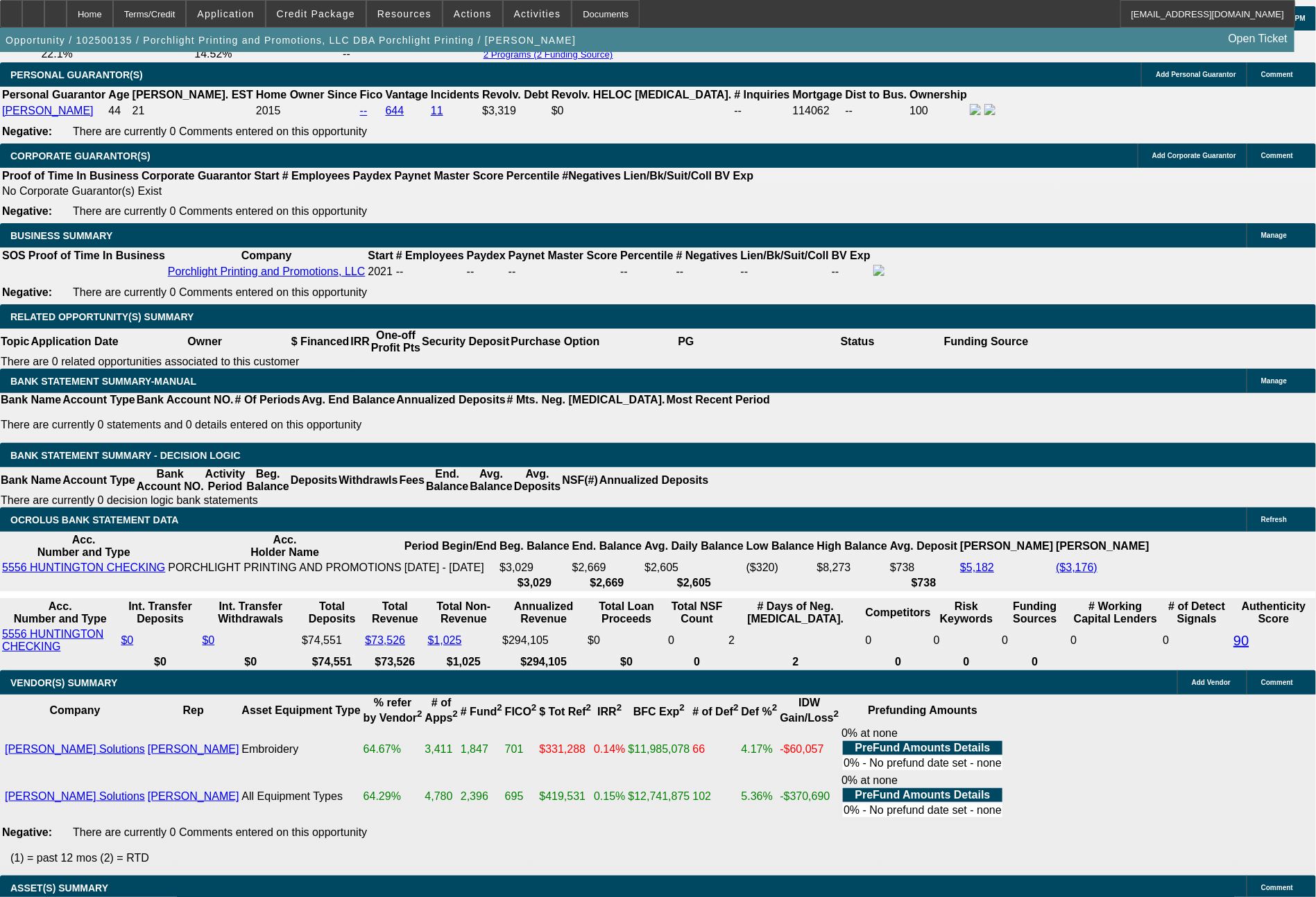
scroll to position [2163, 0]
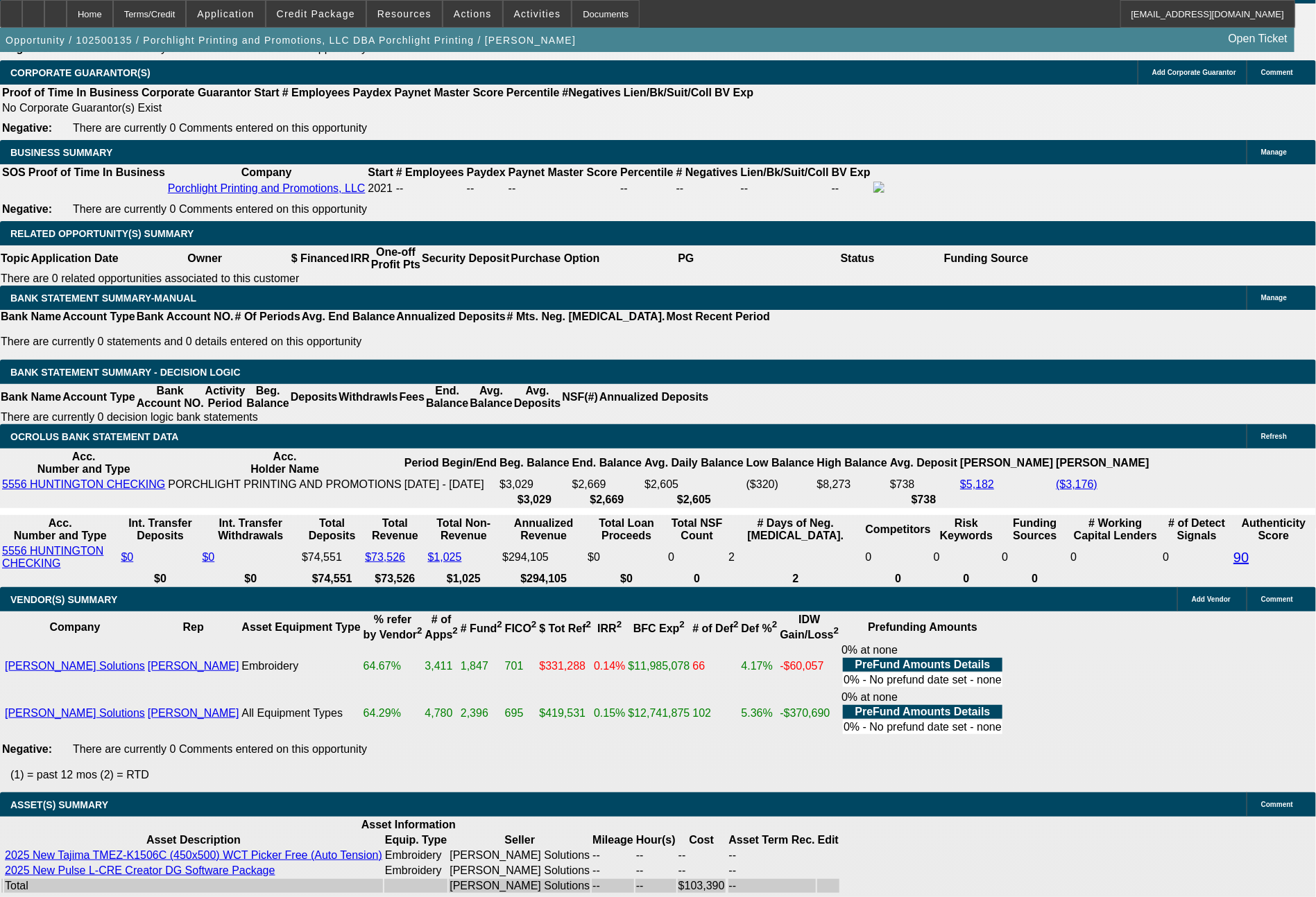
drag, startPoint x: 196, startPoint y: 438, endPoint x: 275, endPoint y: 443, distance: 79.2
type input "76"
type input "$14.00"
type input "UNKNOWN"
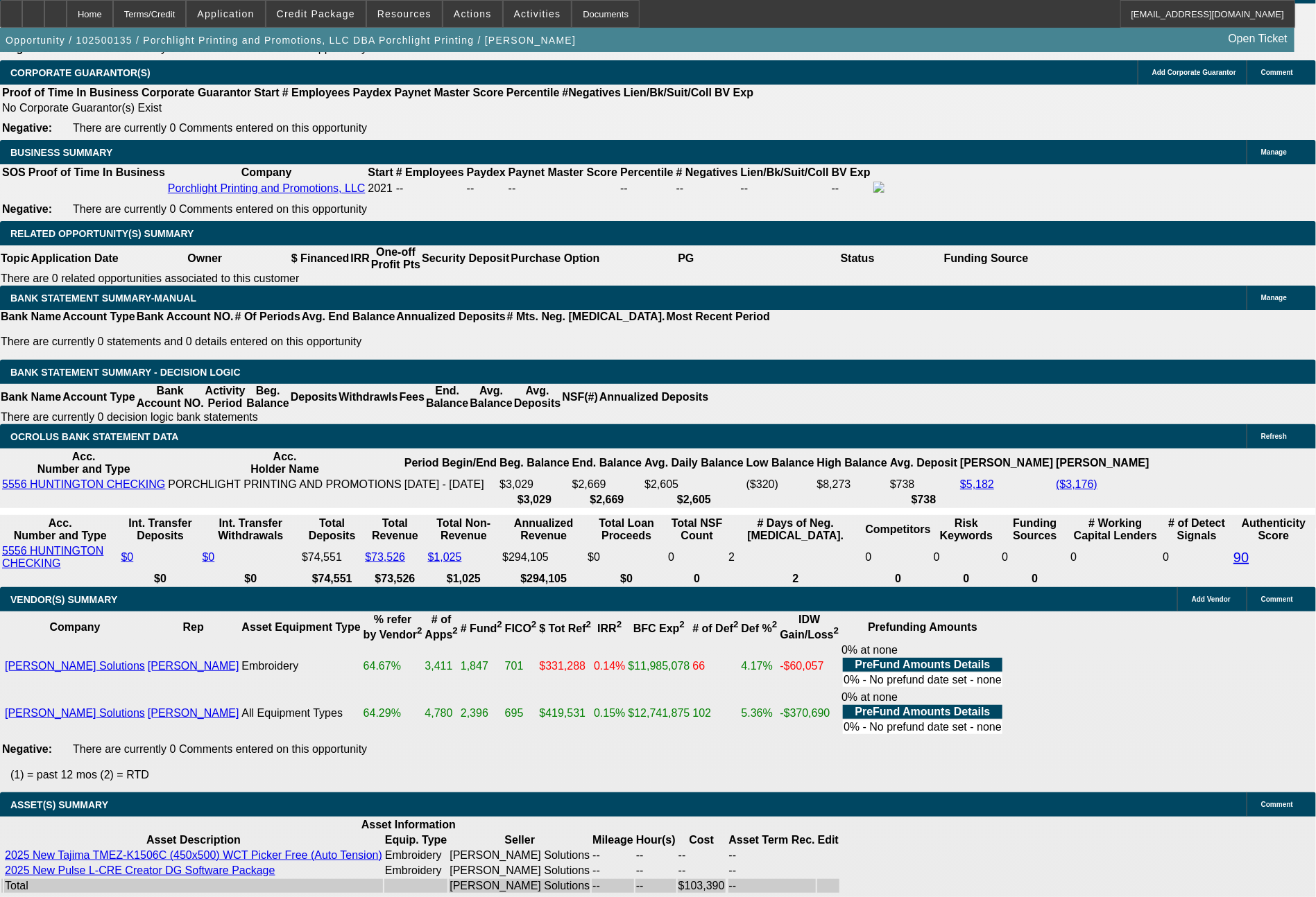
type input "764"
type input "20.6"
type input "$1,528.00"
type input "$764.00"
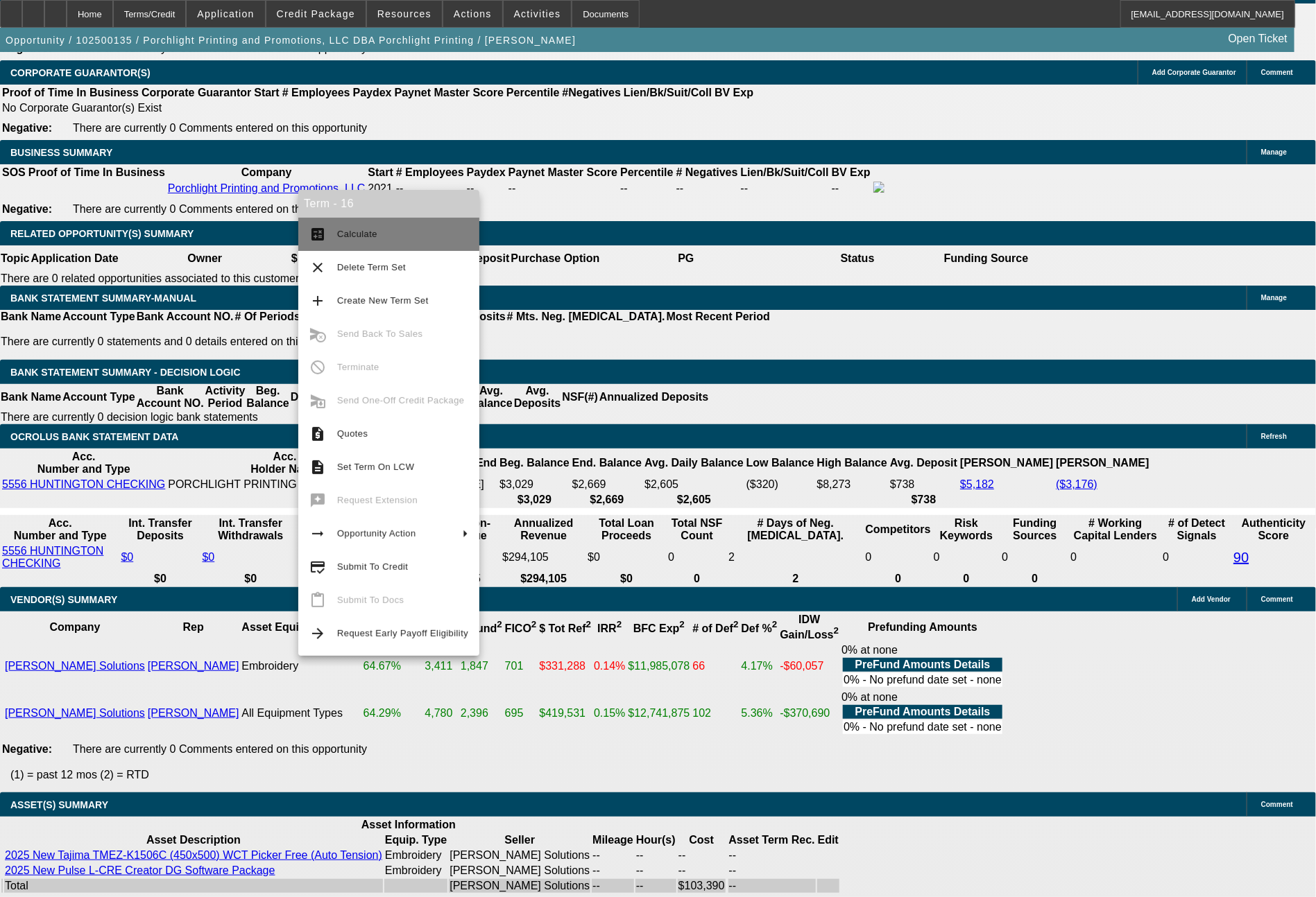
click at [361, 230] on span "Calculate" at bounding box center [356, 234] width 40 height 11
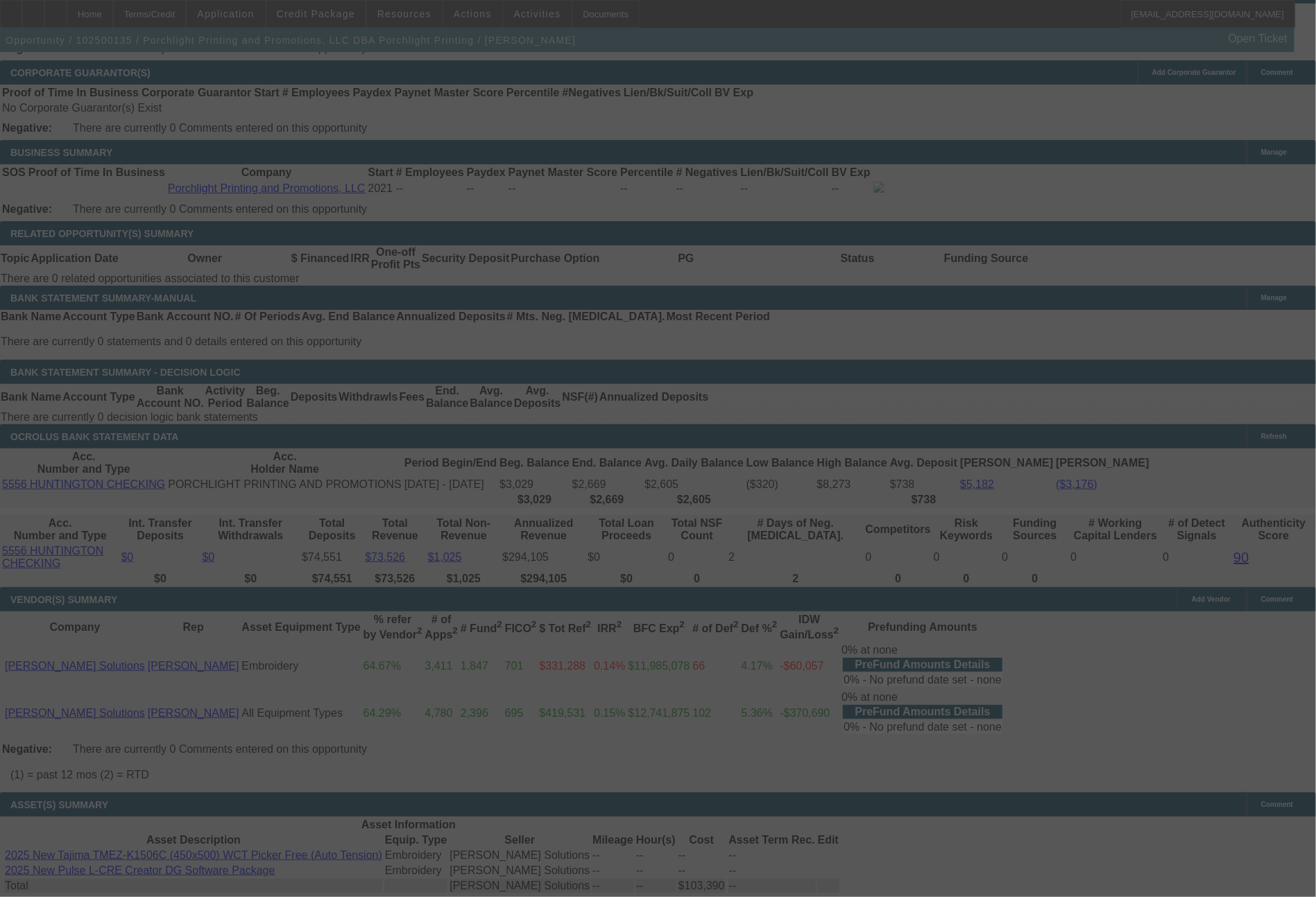
select select "0"
select select "2"
select select "0"
select select "6"
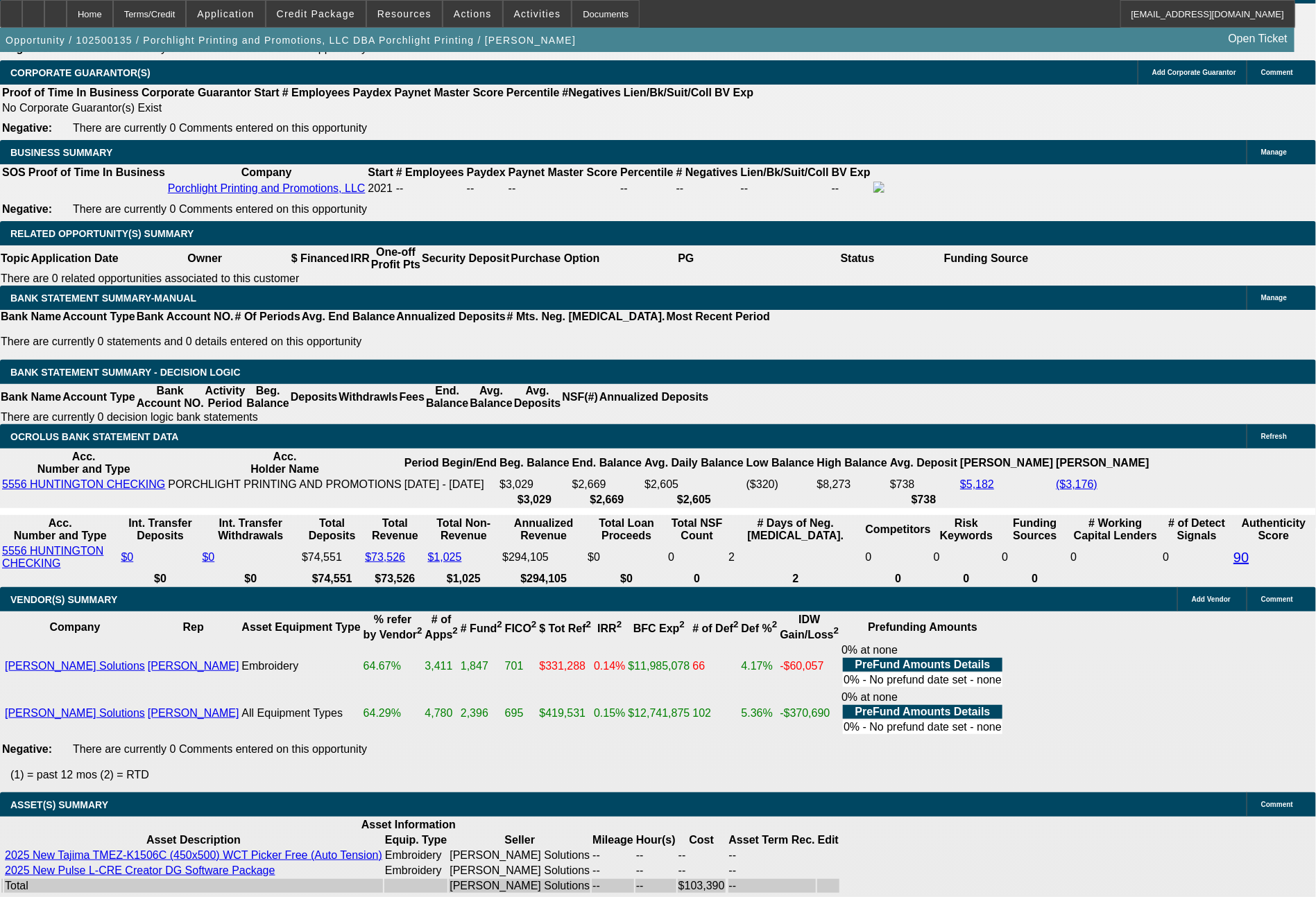
drag, startPoint x: 209, startPoint y: 433, endPoint x: 286, endPoint y: 435, distance: 77.0
type input "7"
type input "$152.00"
type input "UNKNOWN"
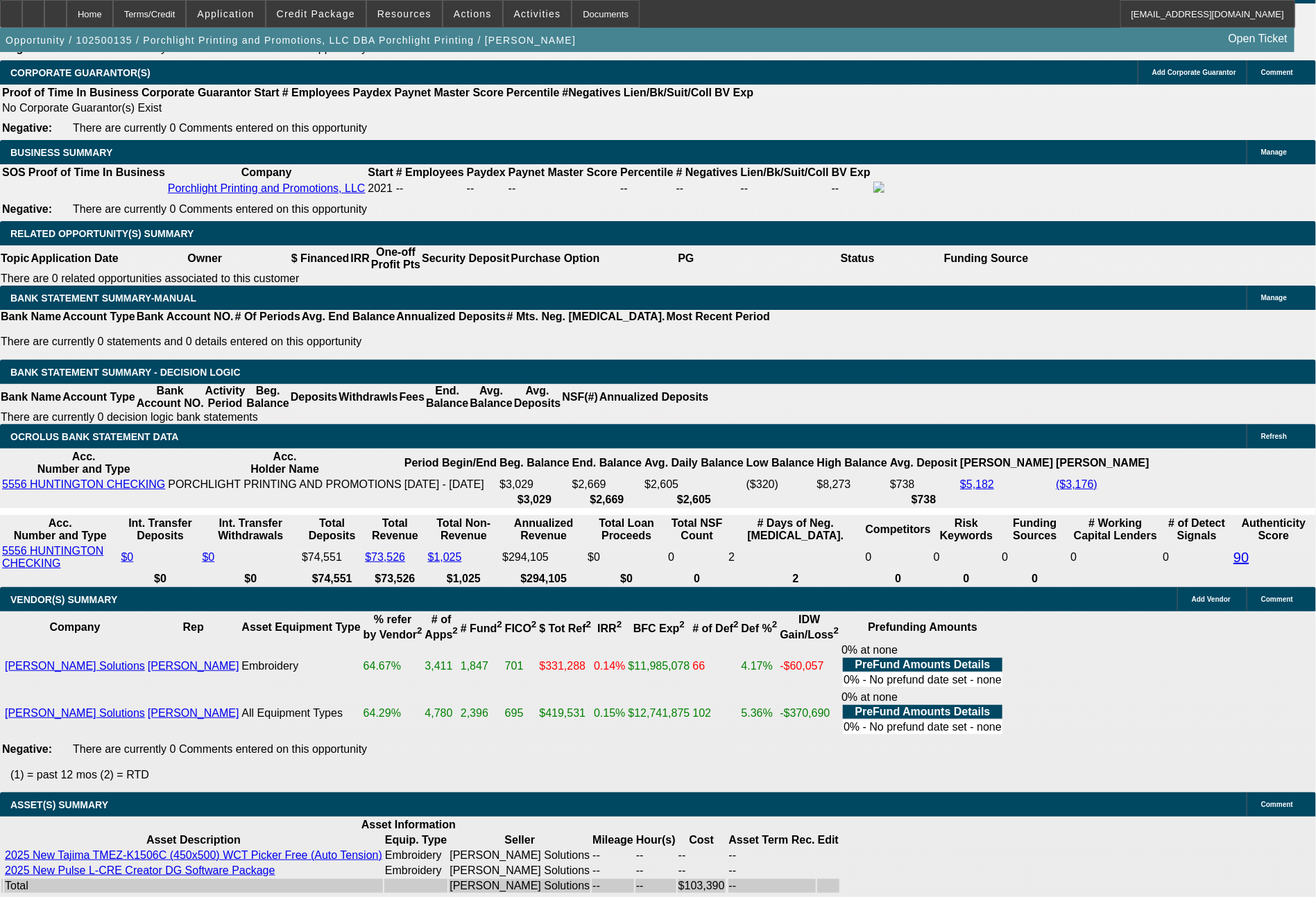
type input "76"
type input "761"
type input "$1,522.00"
type input "20.4"
type input "$761.00"
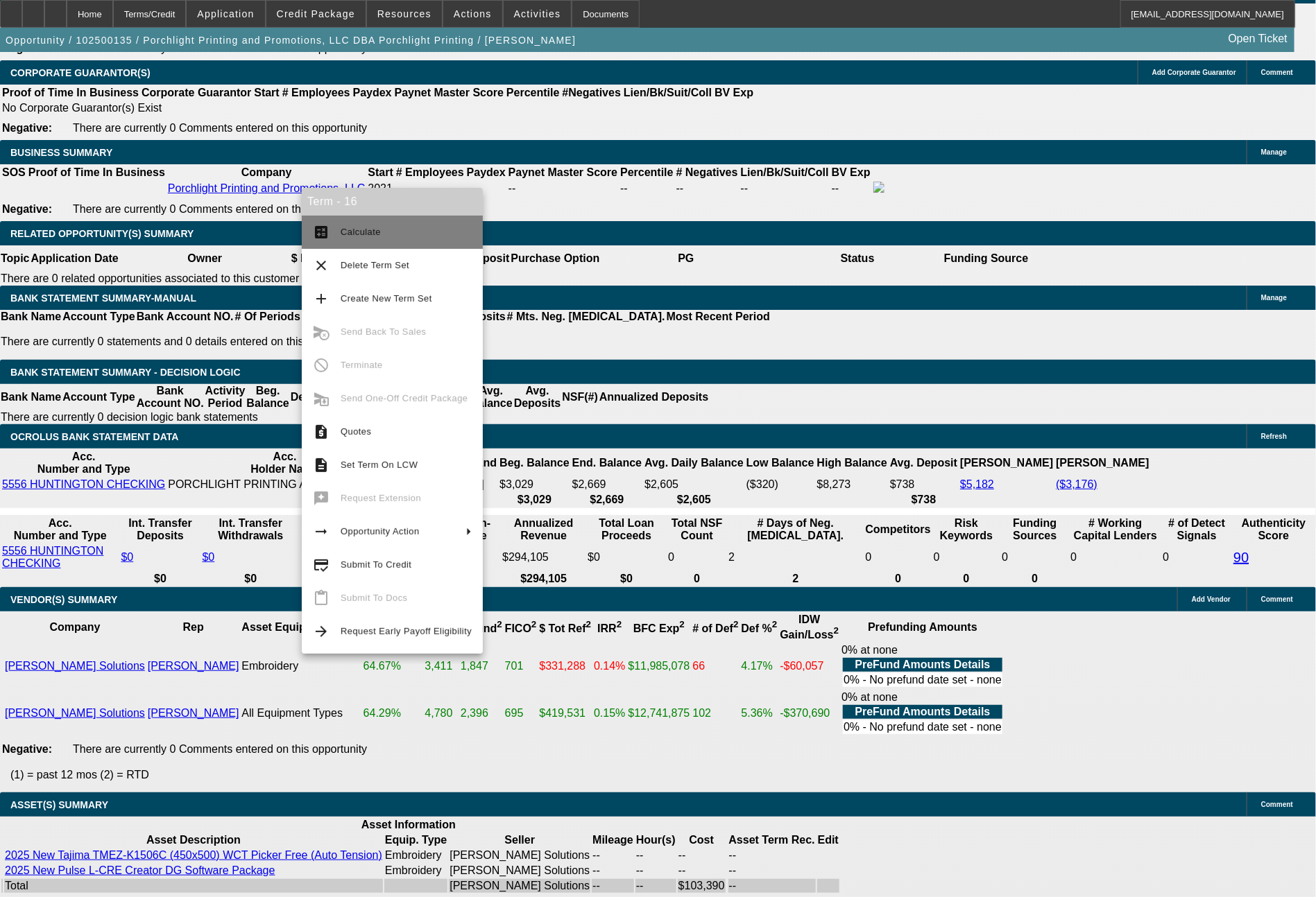
click at [378, 227] on span "Calculate" at bounding box center [406, 232] width 131 height 17
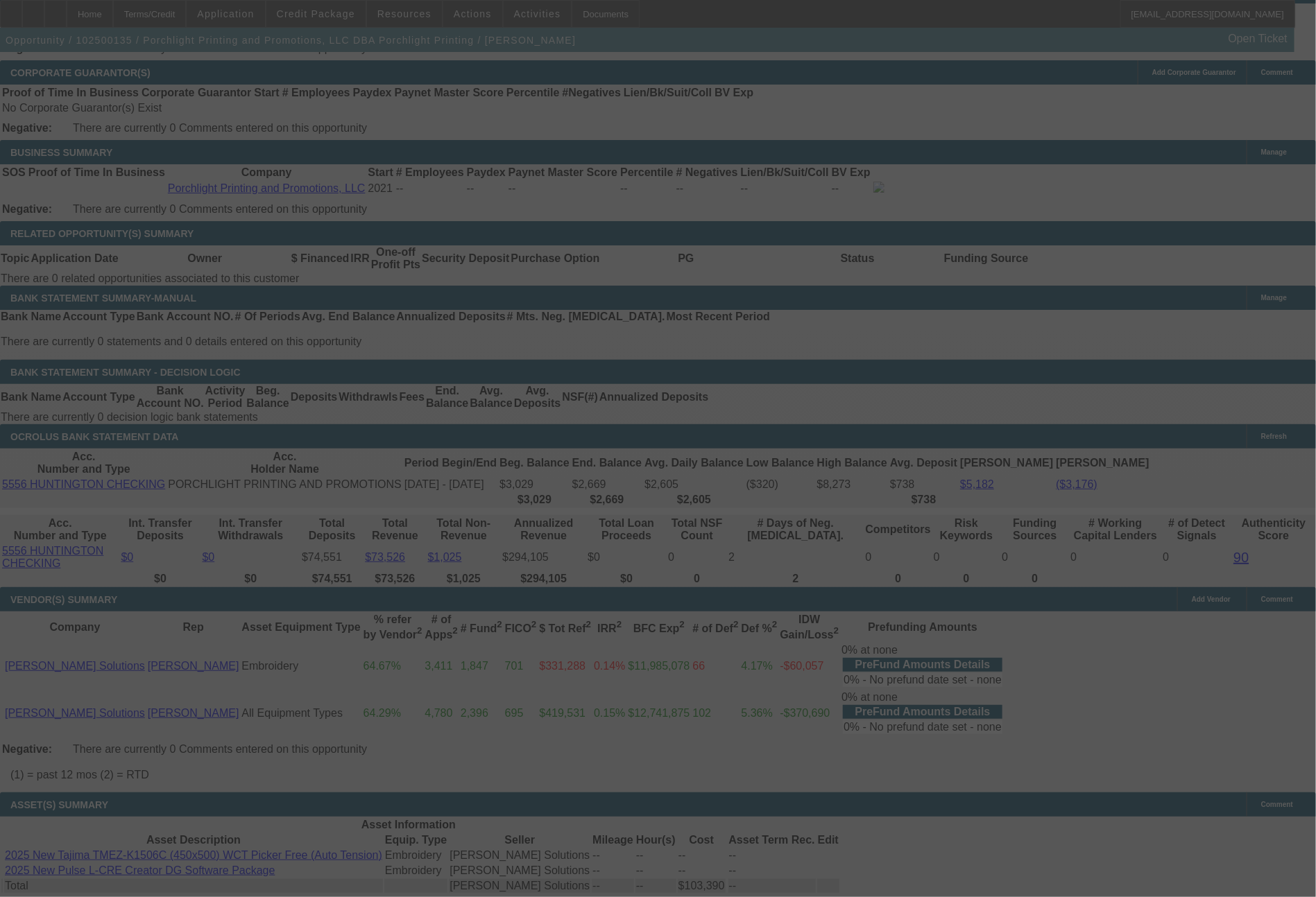
select select "0"
select select "2"
select select "0"
select select "6"
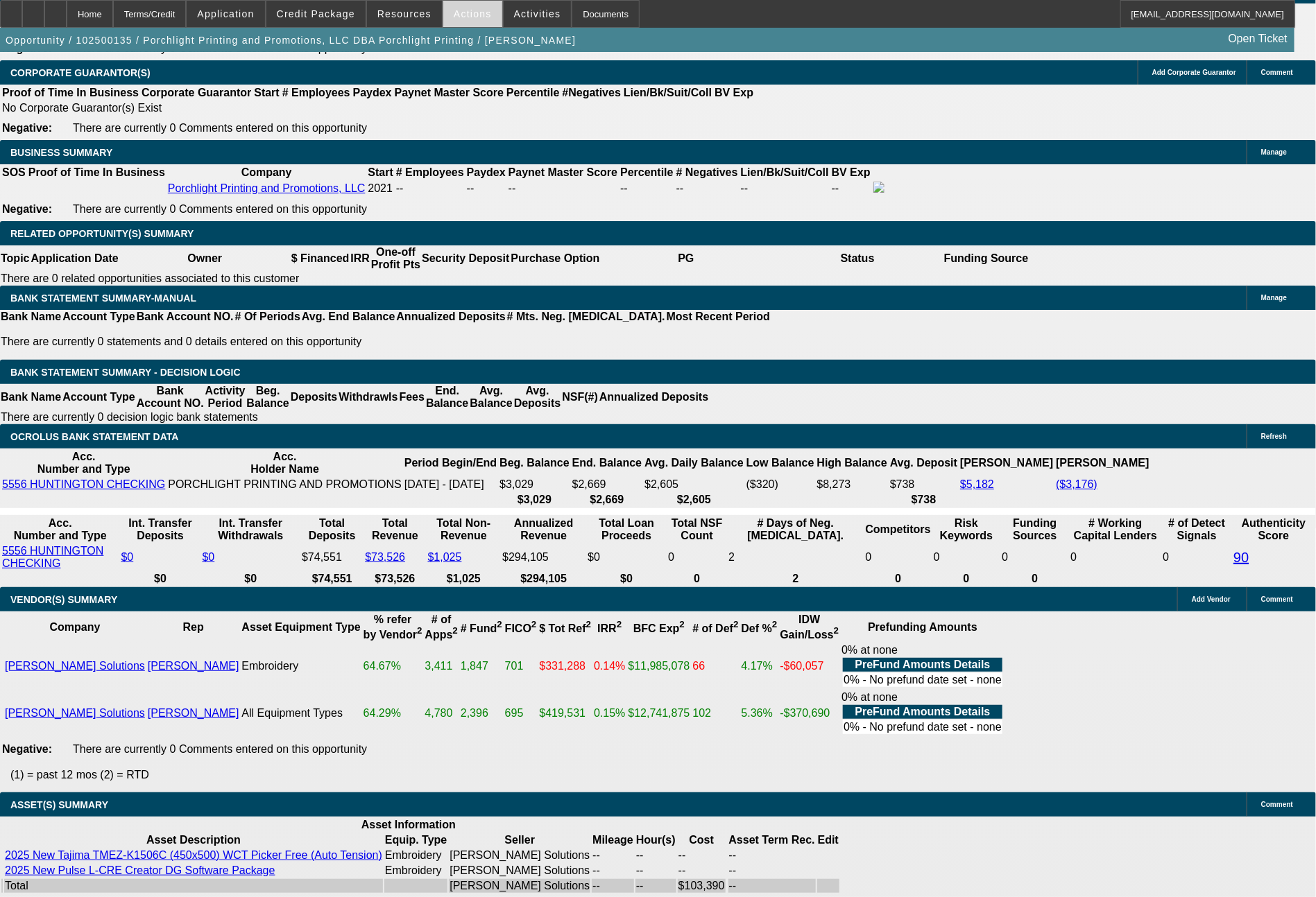
click at [471, 20] on span at bounding box center [473, 14] width 59 height 33
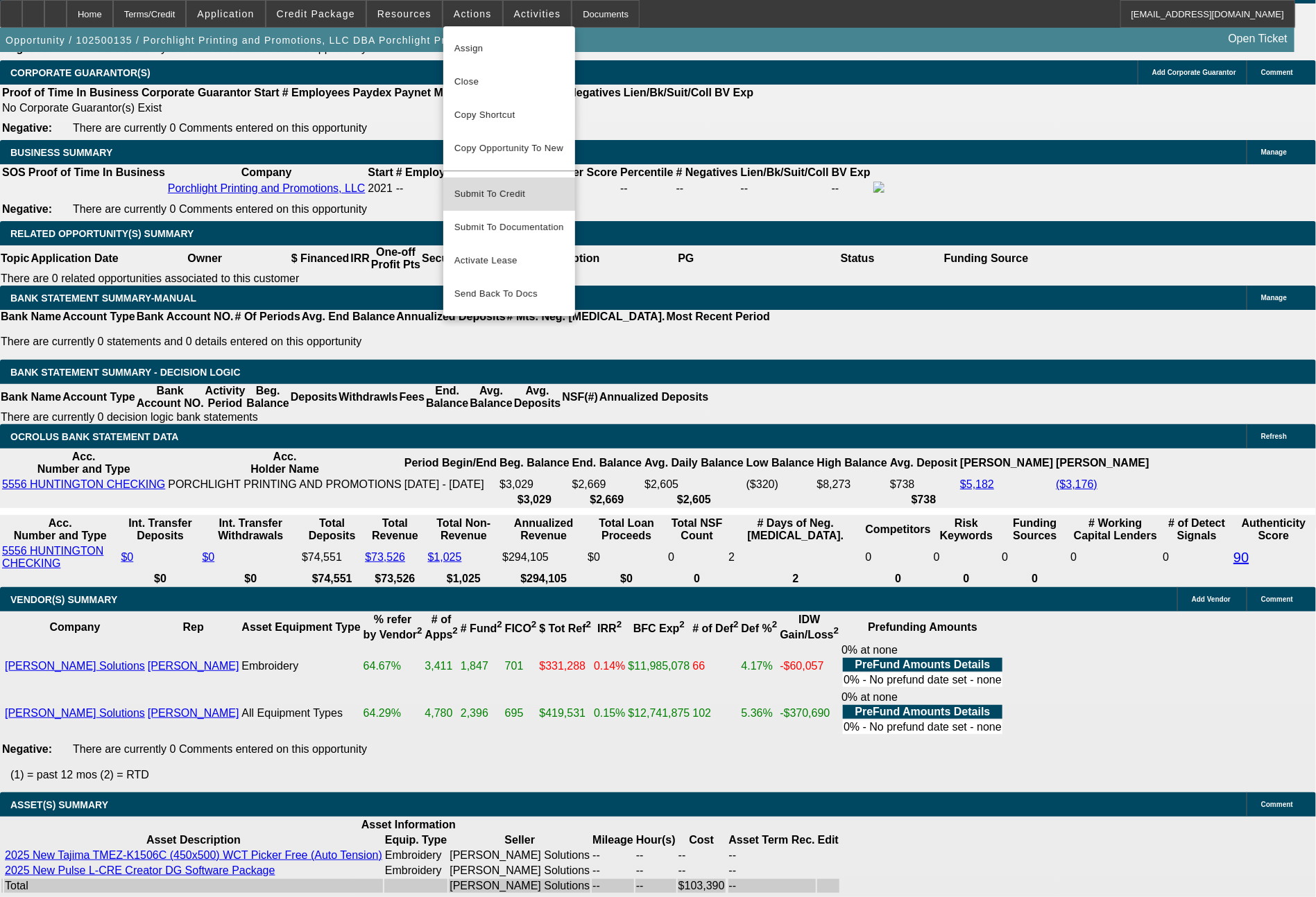
click at [513, 186] on span "Submit To Credit" at bounding box center [509, 194] width 109 height 17
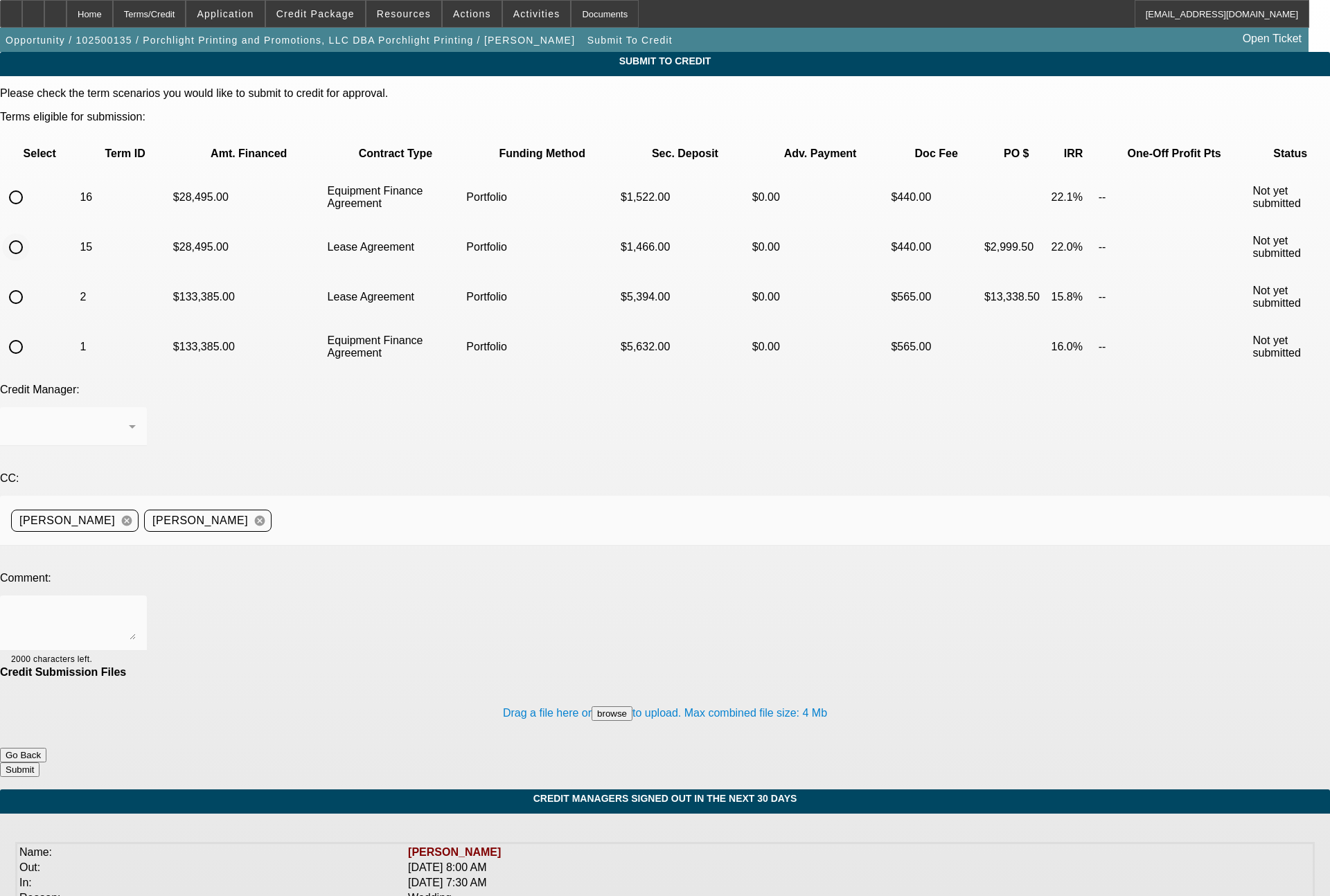
click at [30, 233] on input "radio" at bounding box center [16, 247] width 28 height 28
radio input "true"
click at [136, 407] on div "[PERSON_NAME]" at bounding box center [73, 426] width 125 height 39
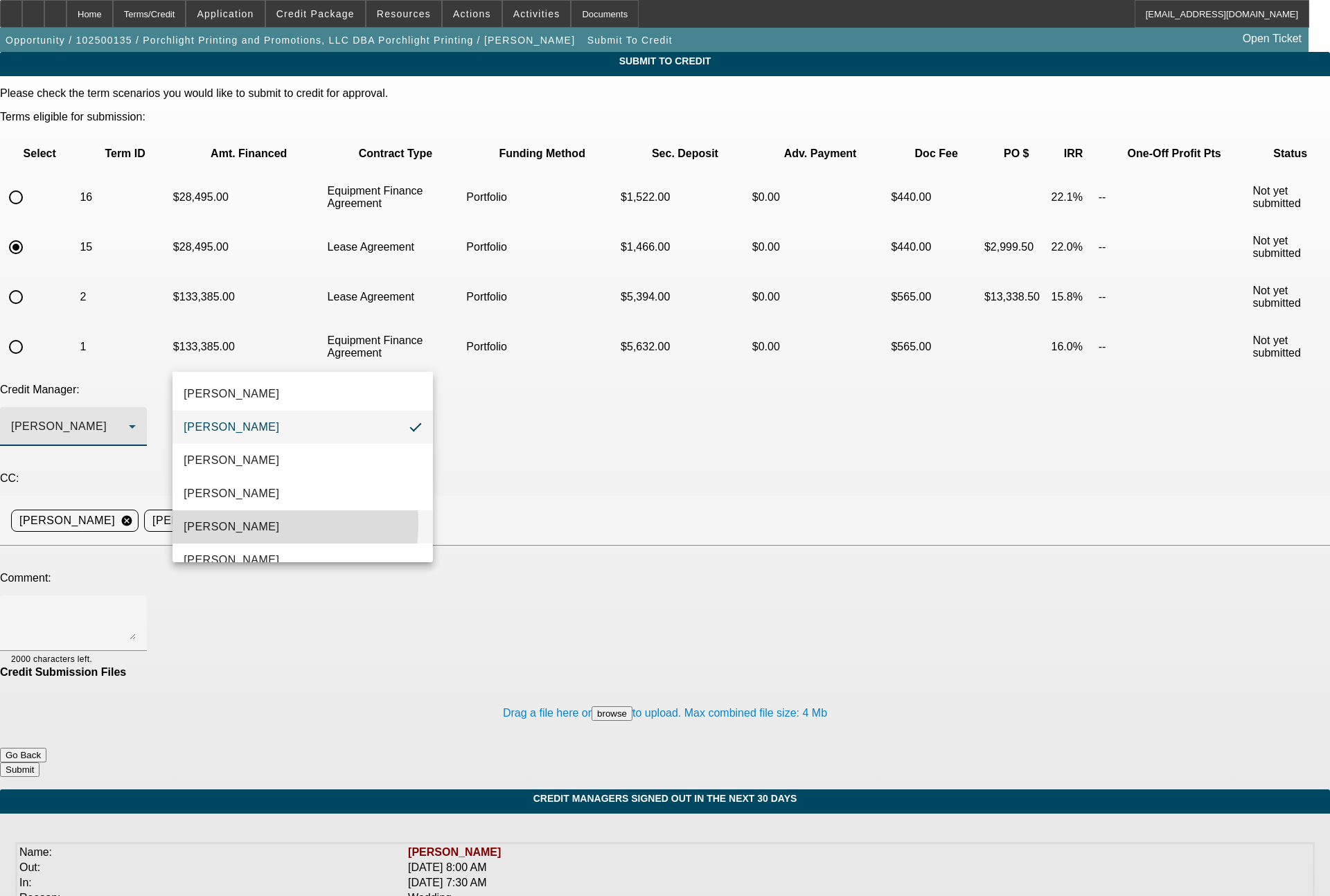
click at [239, 523] on span "[PERSON_NAME]" at bounding box center [231, 527] width 95 height 17
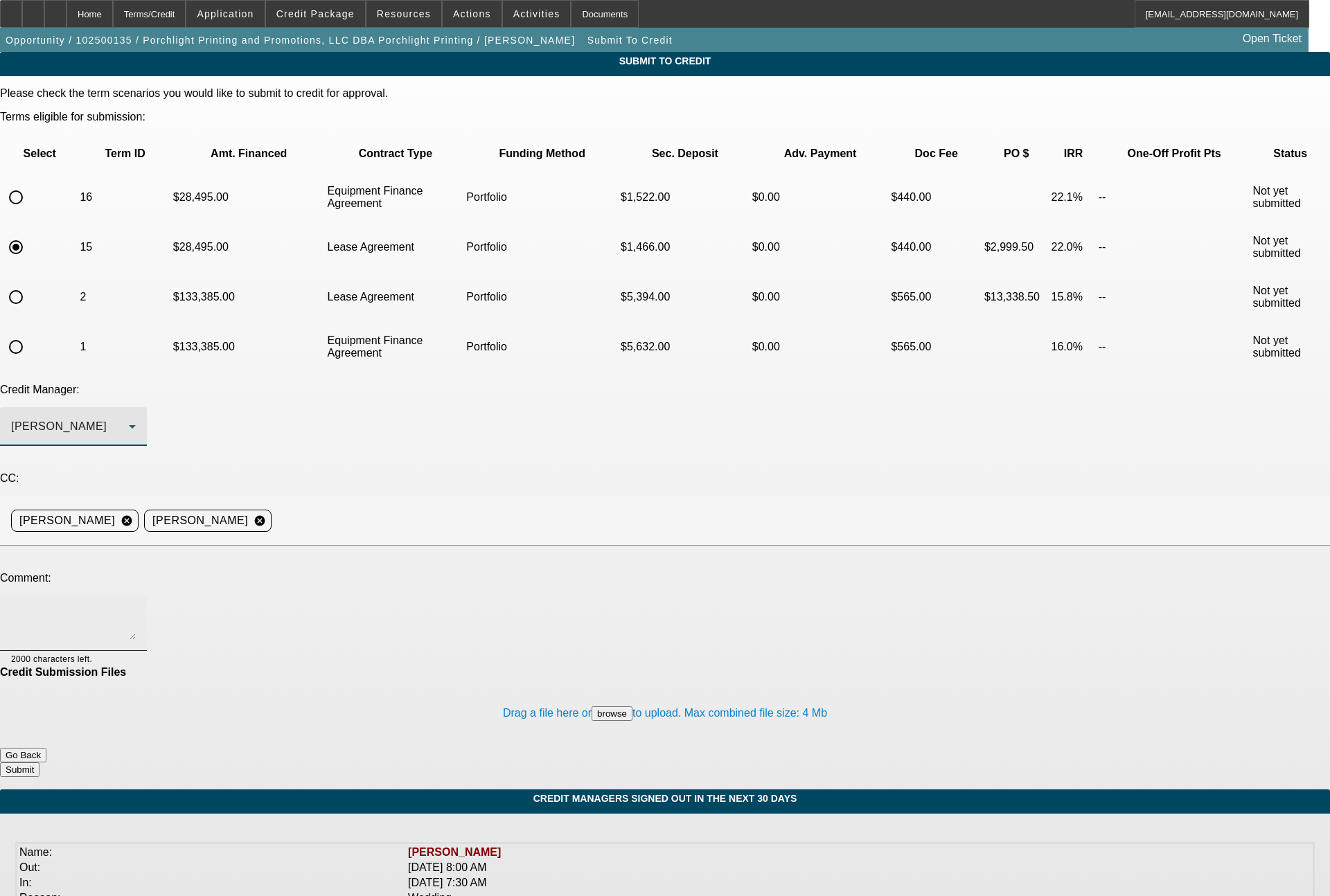
click at [136, 607] on textarea at bounding box center [73, 623] width 125 height 33
click at [136, 607] on textarea "Bill - you had approved this last week for $104k on a new Tajima single head an…" at bounding box center [73, 623] width 125 height 33
click at [136, 607] on textarea "Bill - you had approved this last week for $104k on a new Tajima single head/so…" at bounding box center [73, 623] width 125 height 33
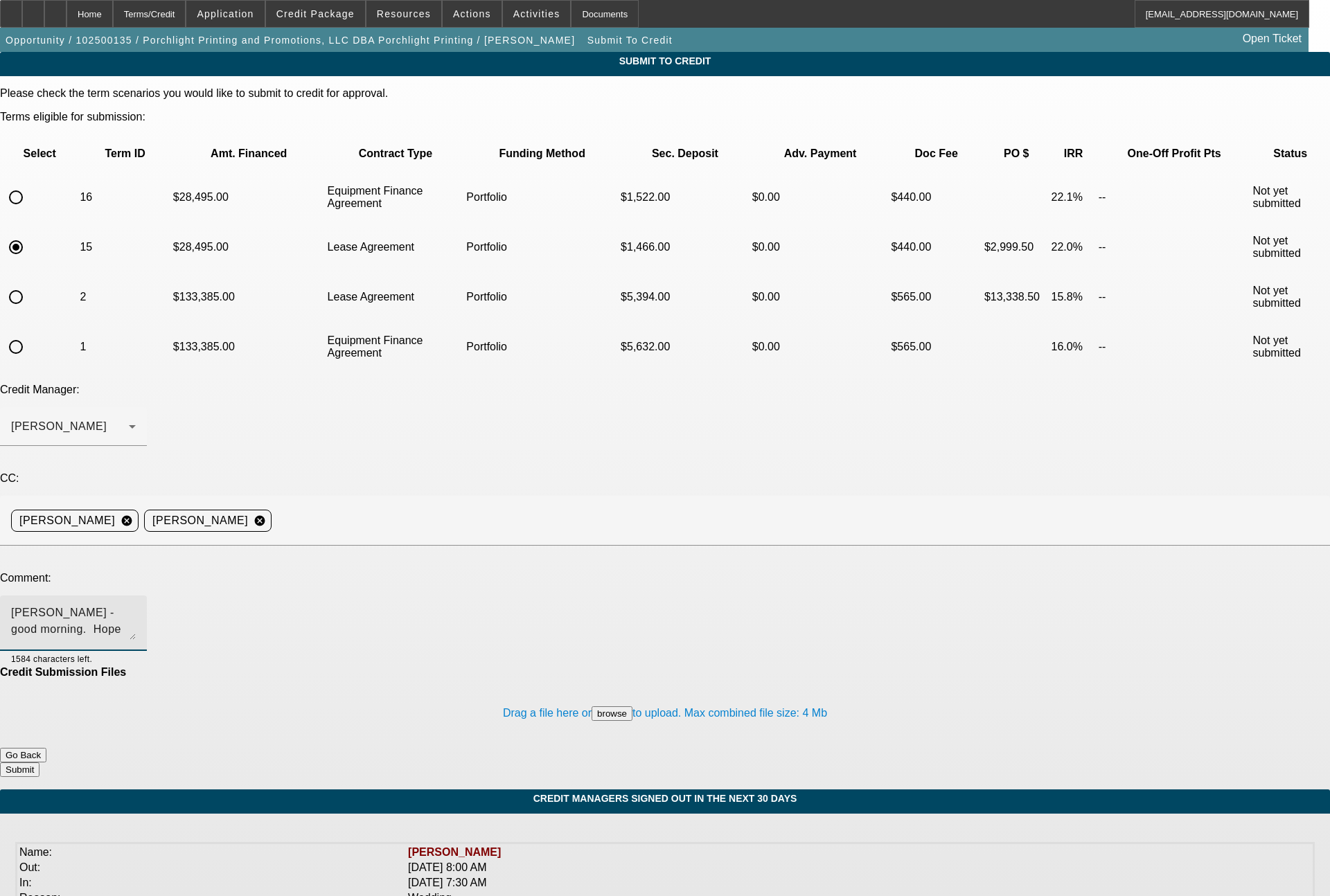
click at [136, 607] on textarea "[PERSON_NAME] - good morning. Hope the wedding went well. You had approved this…" at bounding box center [73, 623] width 125 height 33
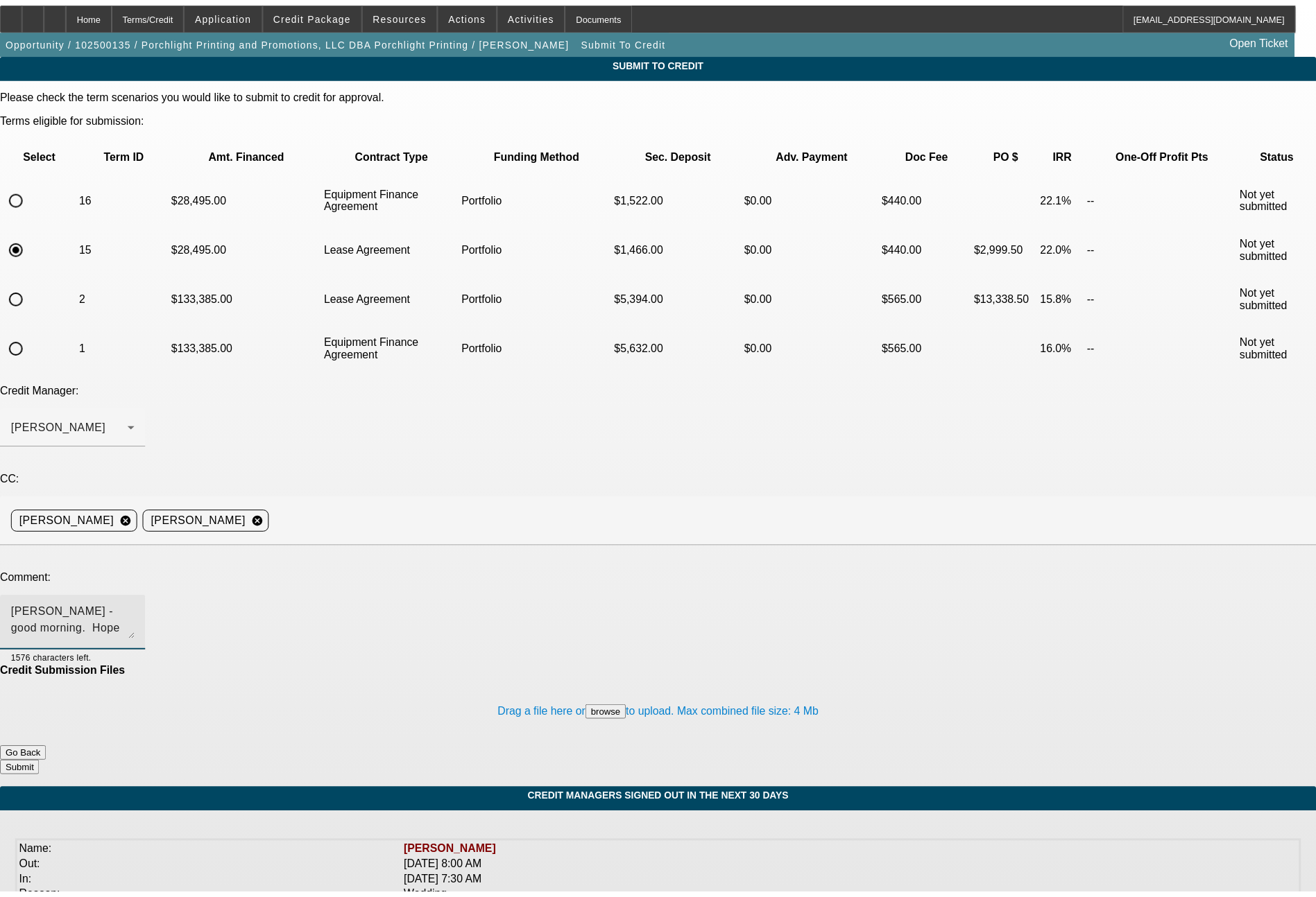
scroll to position [13, 0]
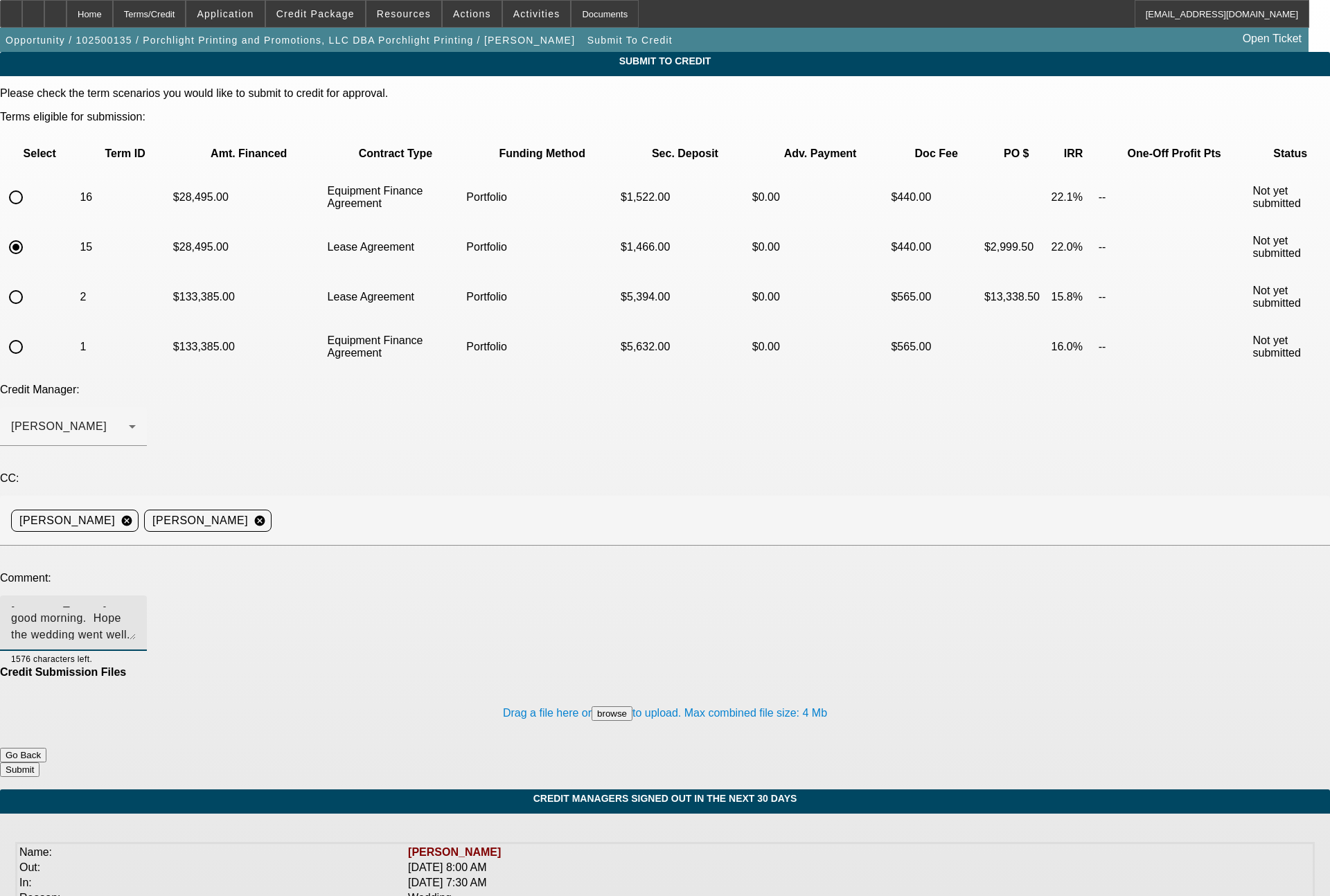
click at [136, 607] on textarea "[PERSON_NAME] - good morning. Hope the wedding went well. You had approved this…" at bounding box center [73, 623] width 125 height 33
type textarea "[PERSON_NAME] - good morning. Hope the wedding went well. You had approved this…"
click at [39, 763] on button "Submit" at bounding box center [20, 770] width 39 height 14
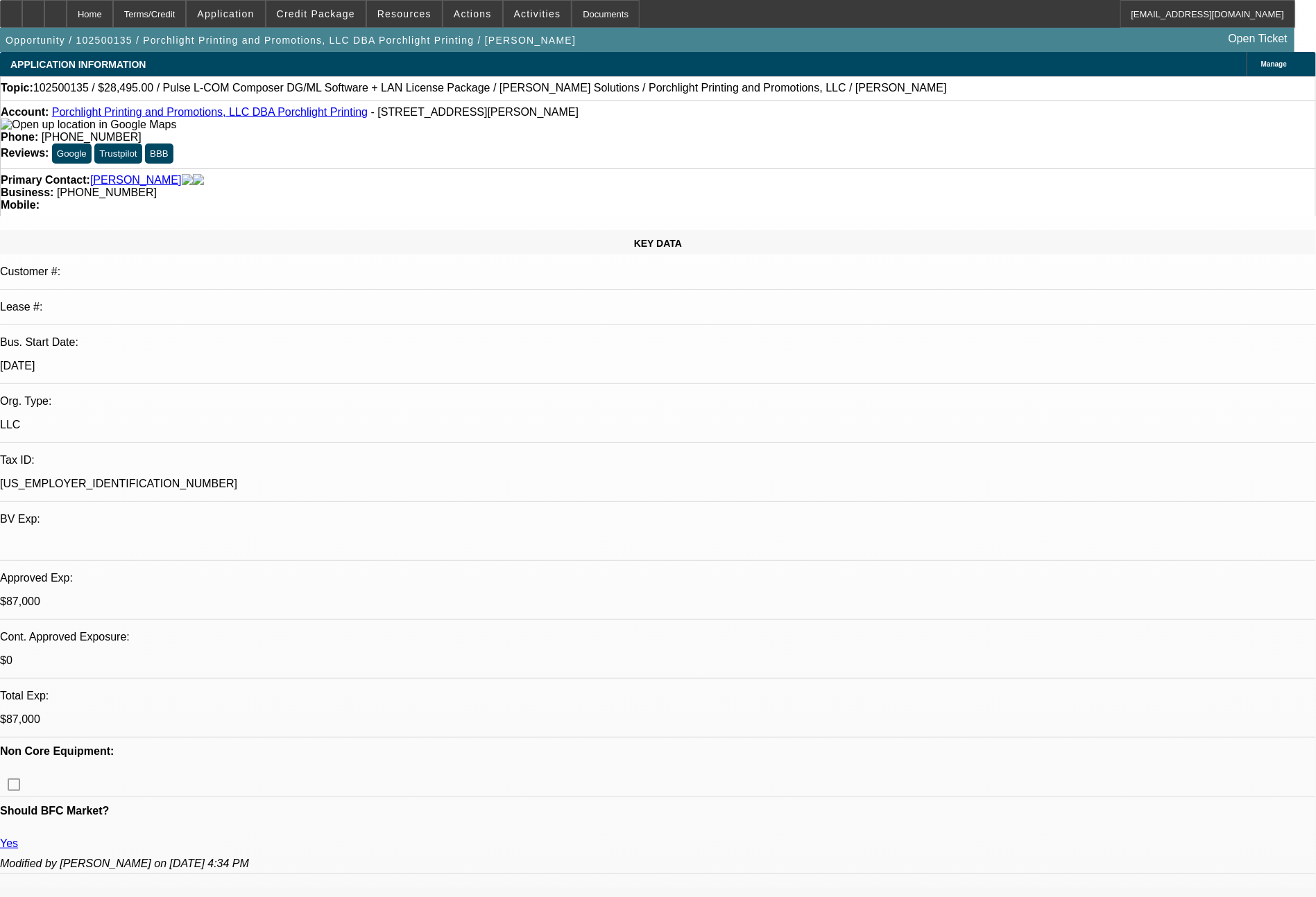
select select "0"
select select "2"
select select "0"
select select "6"
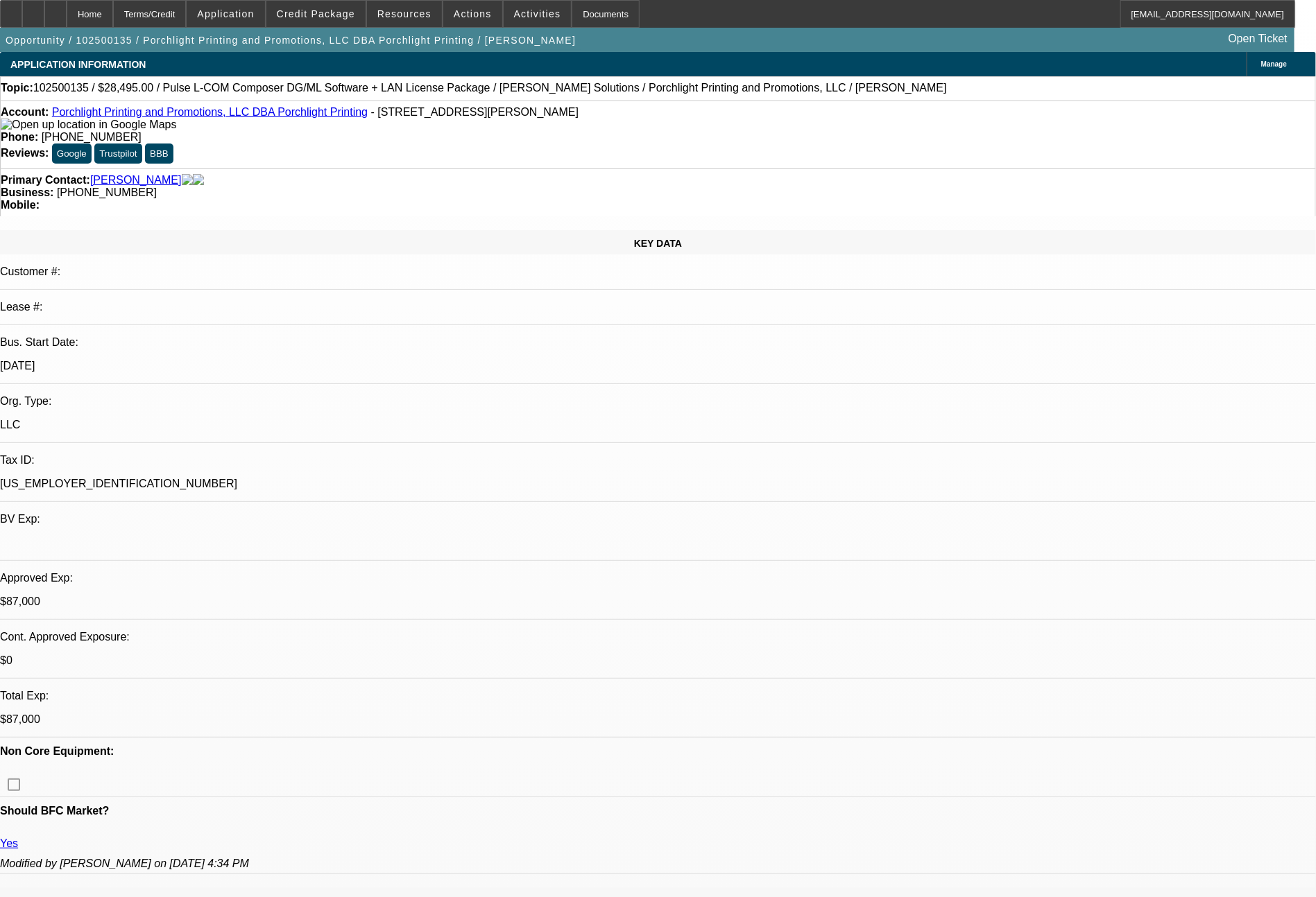
select select "0"
select select "2"
select select "0.1"
select select "4"
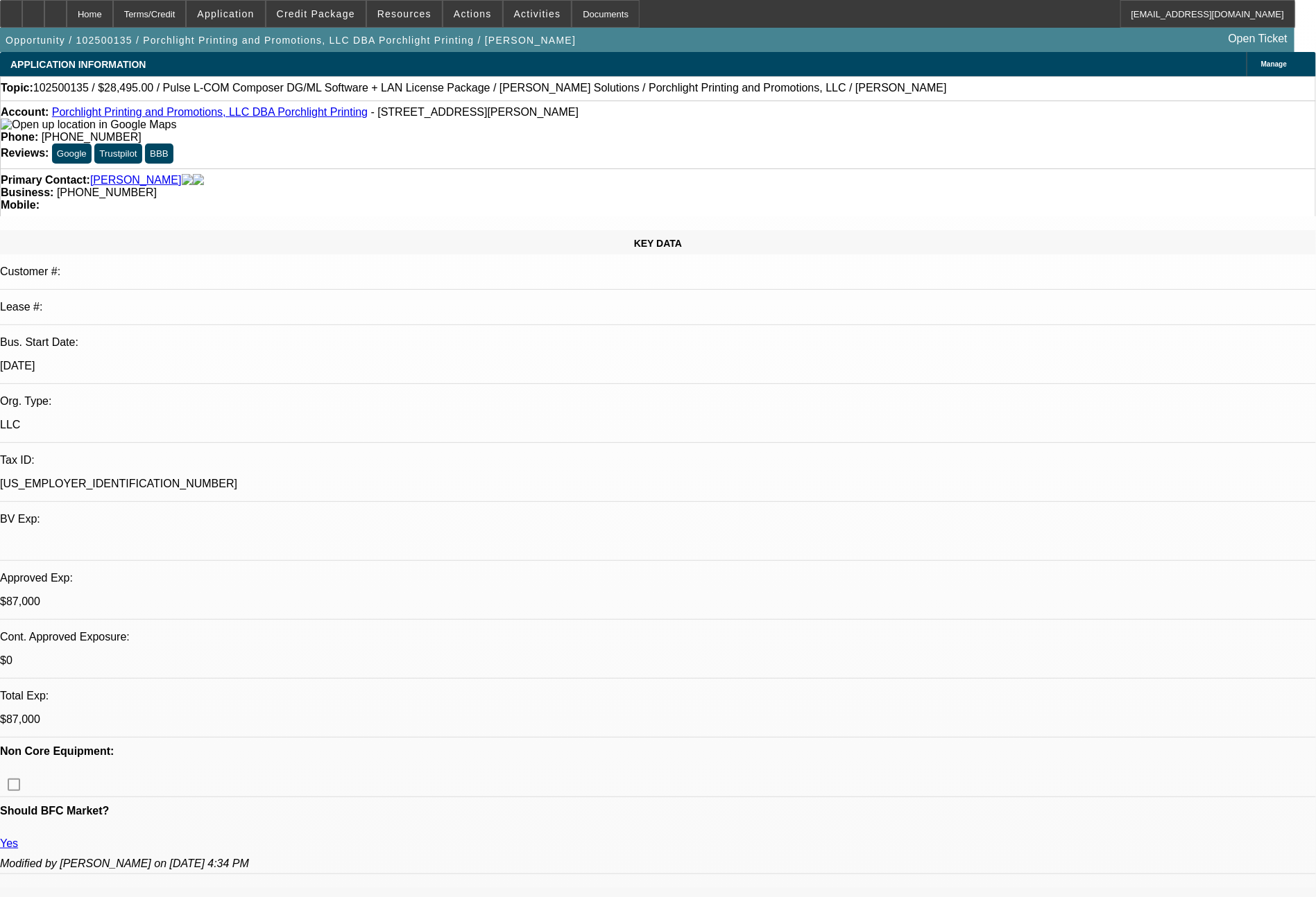
select select "0"
select select "2"
select select "0.1"
select select "4"
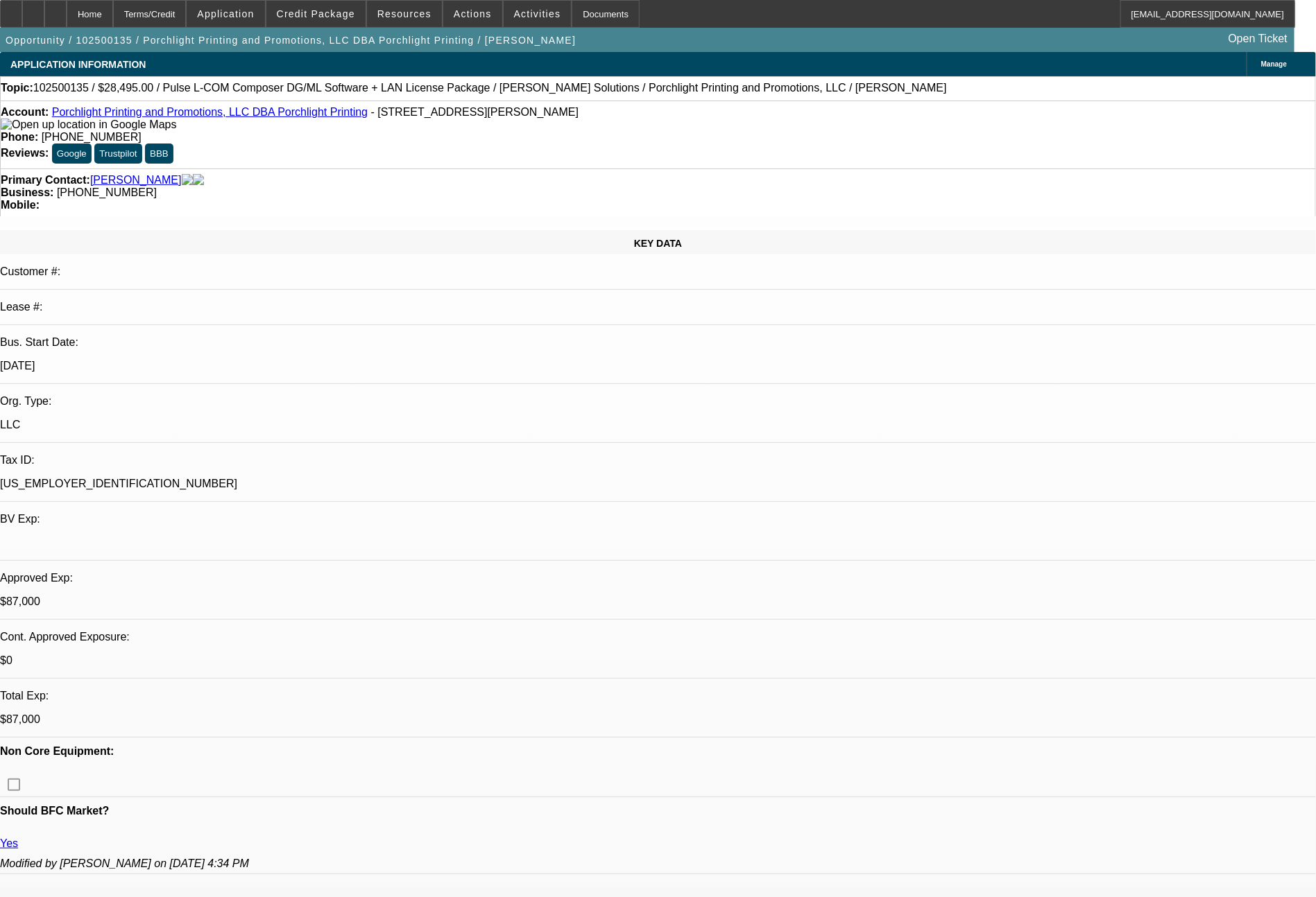
select select "0"
select select "2"
select select "0"
select select "6"
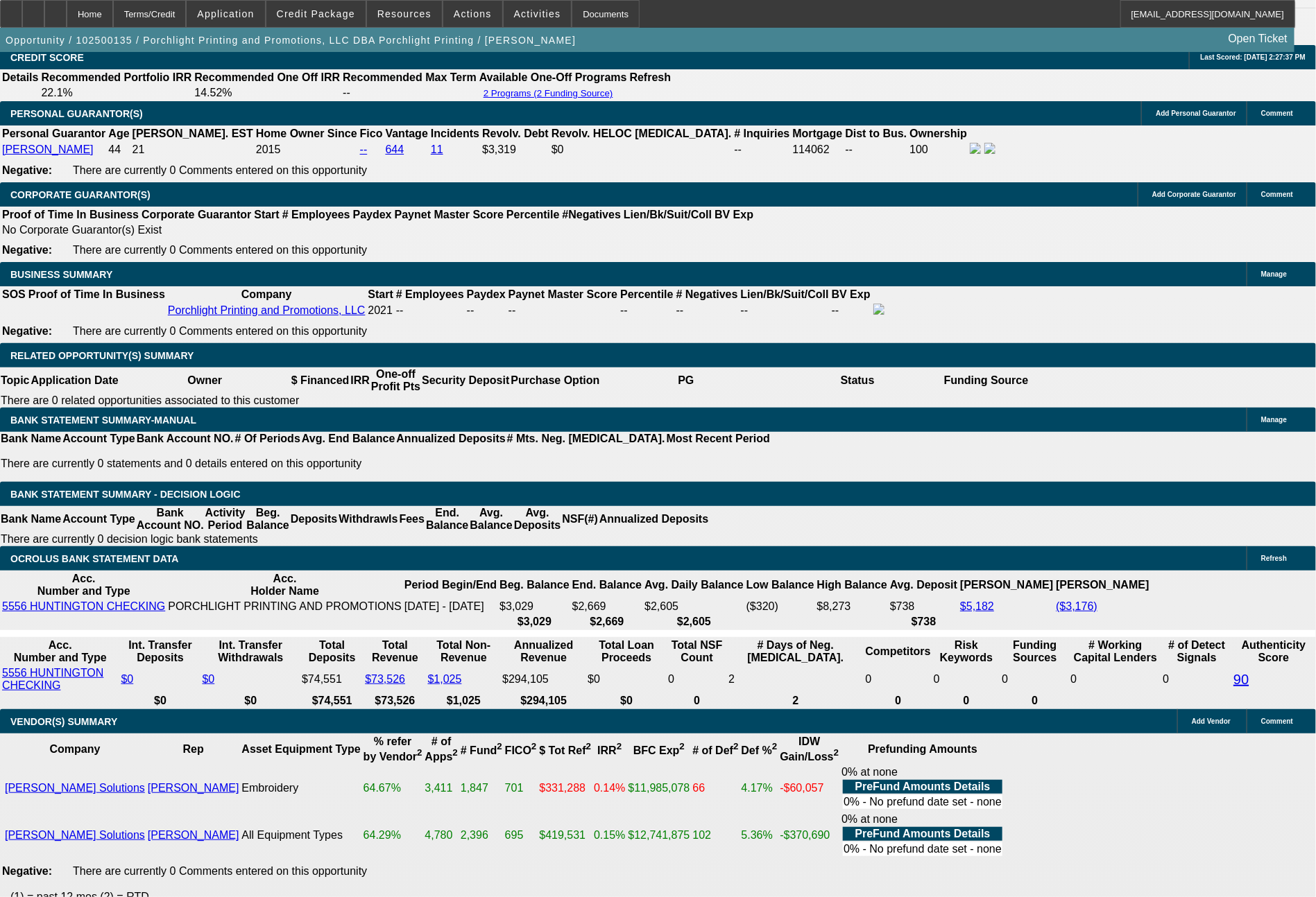
scroll to position [2083, 0]
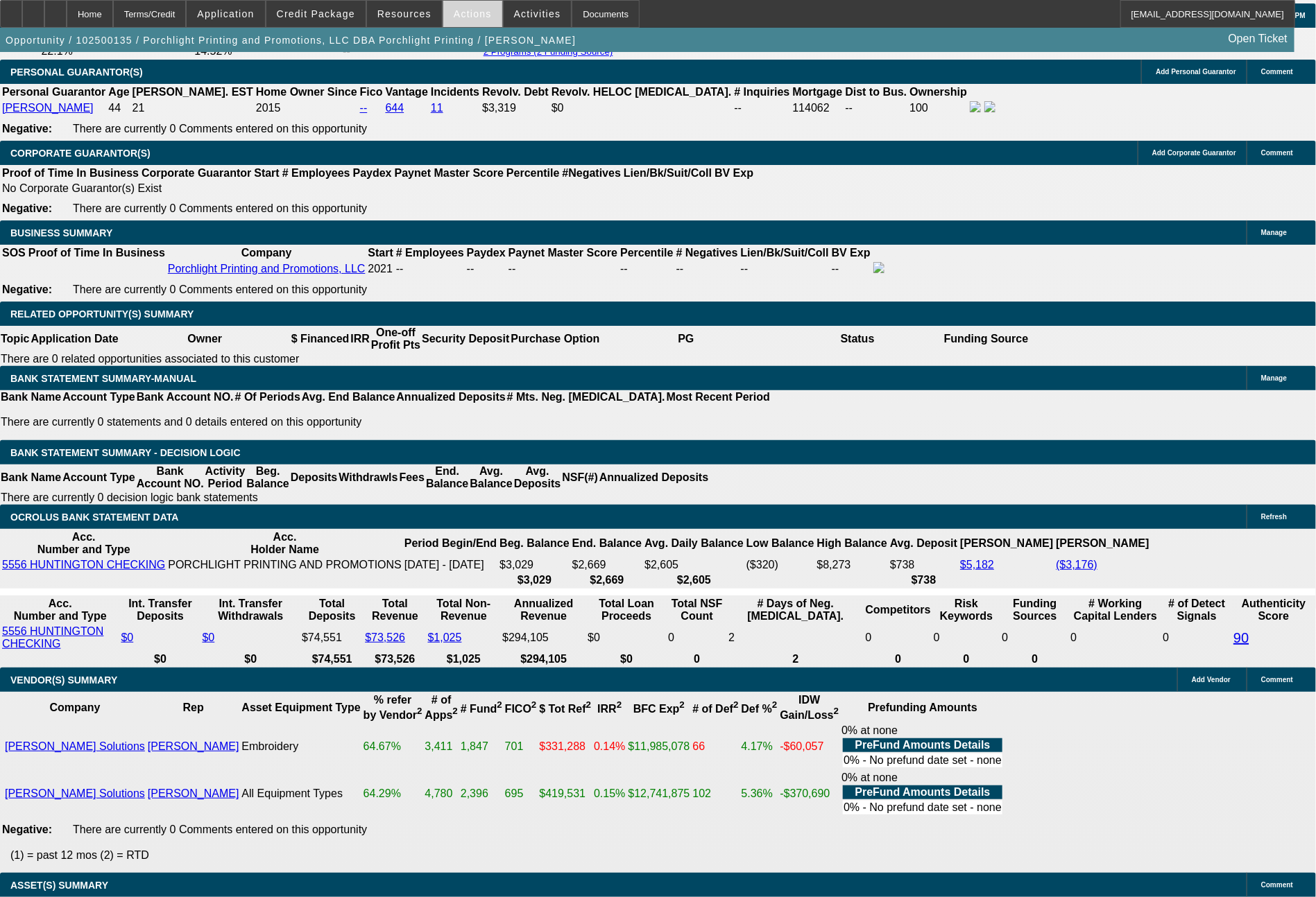
click at [466, 17] on span "Actions" at bounding box center [473, 14] width 38 height 11
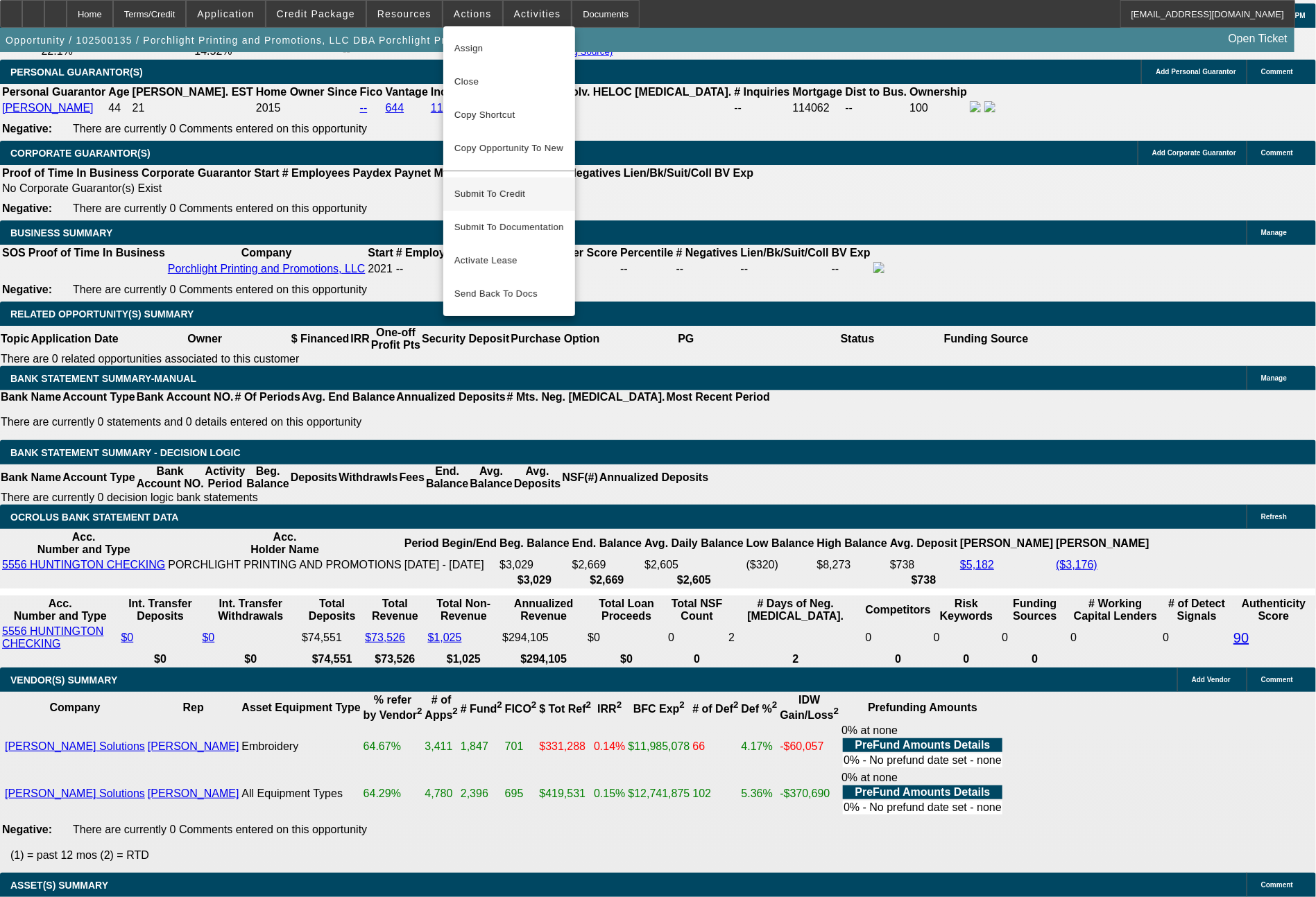
click at [524, 186] on span "Submit To Credit" at bounding box center [509, 194] width 109 height 17
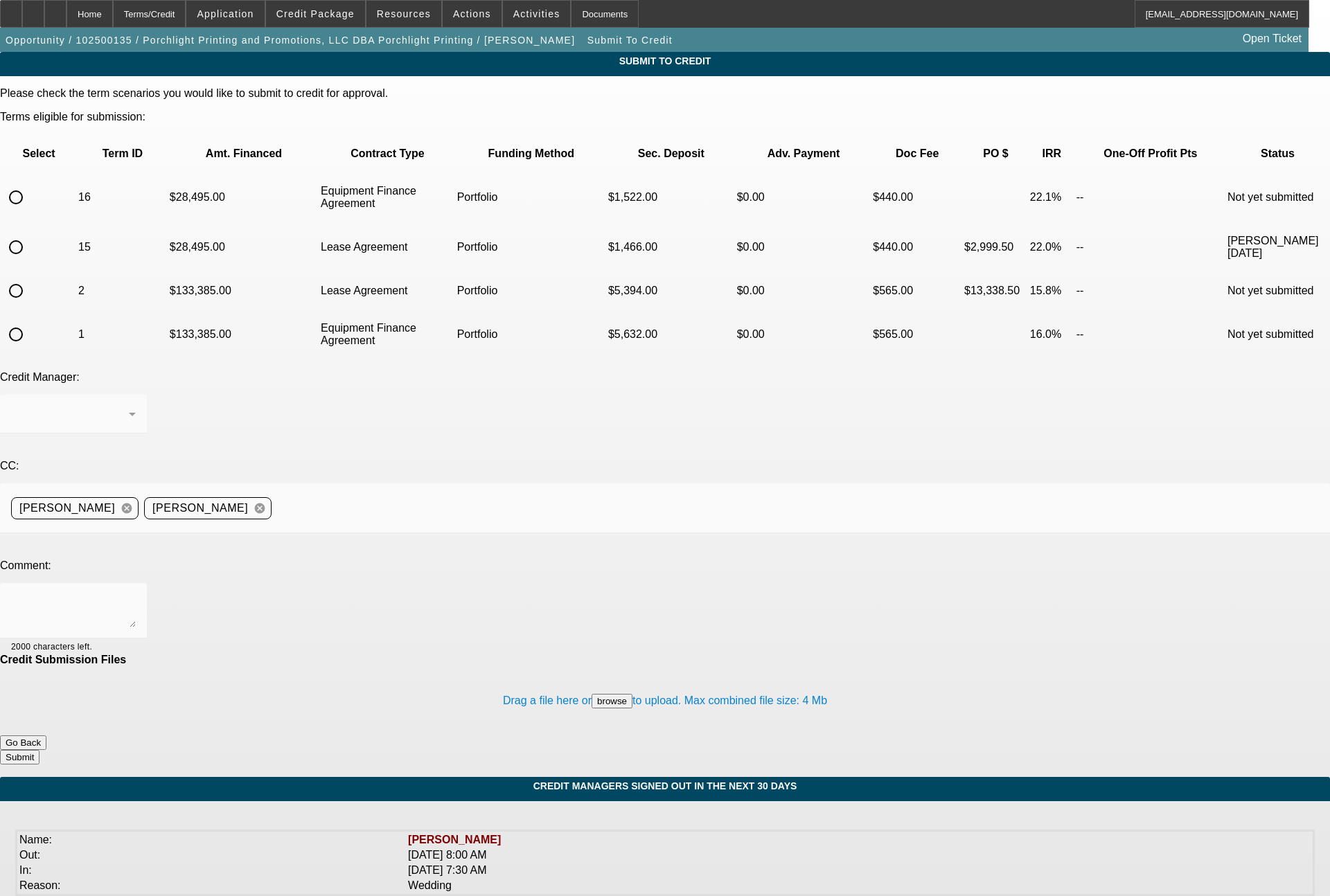
click at [30, 183] on input "radio" at bounding box center [16, 197] width 28 height 28
radio input "true"
click at [136, 395] on div "[PERSON_NAME]" at bounding box center [73, 414] width 125 height 39
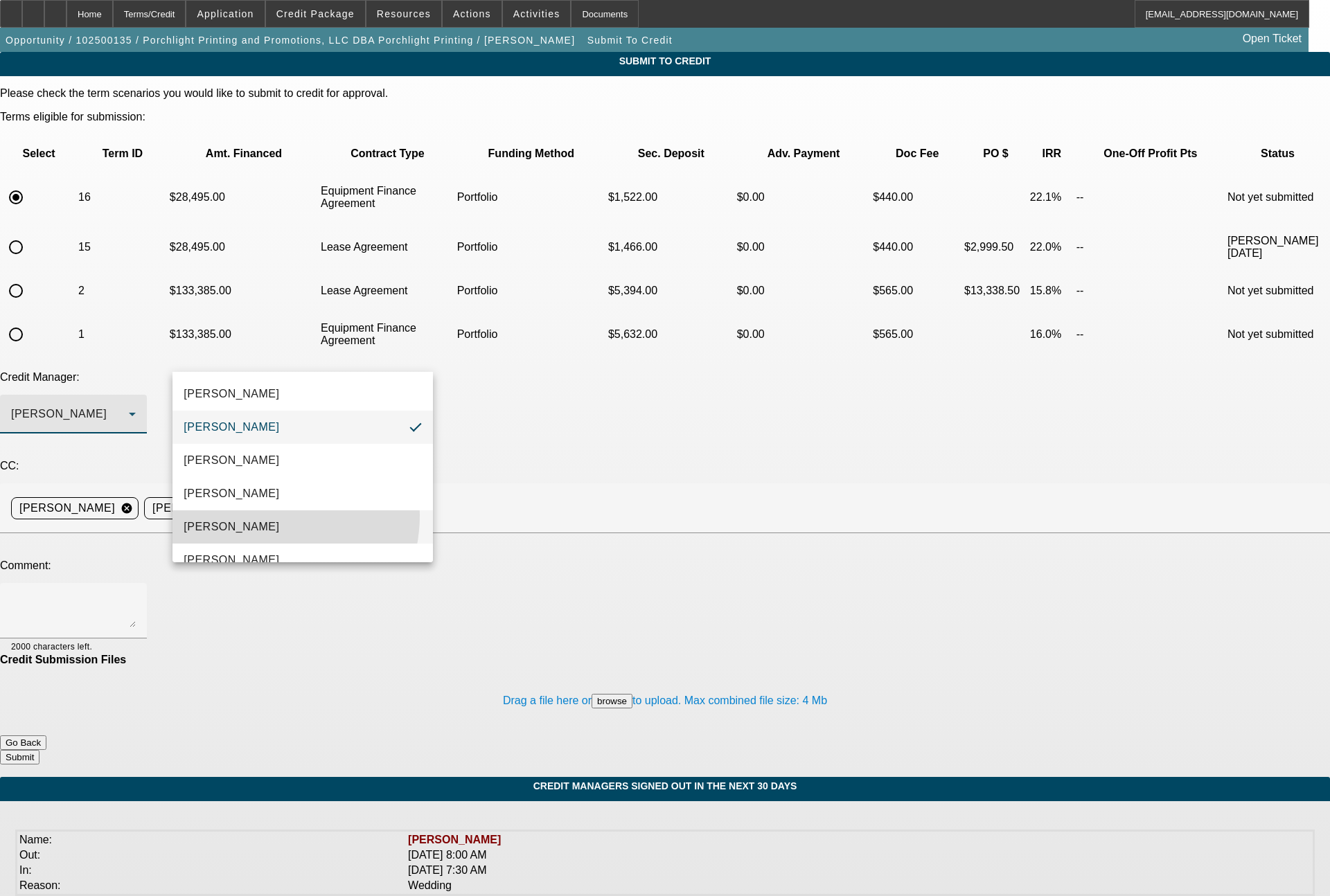
click at [256, 515] on mat-option "[PERSON_NAME]" at bounding box center [303, 527] width 261 height 33
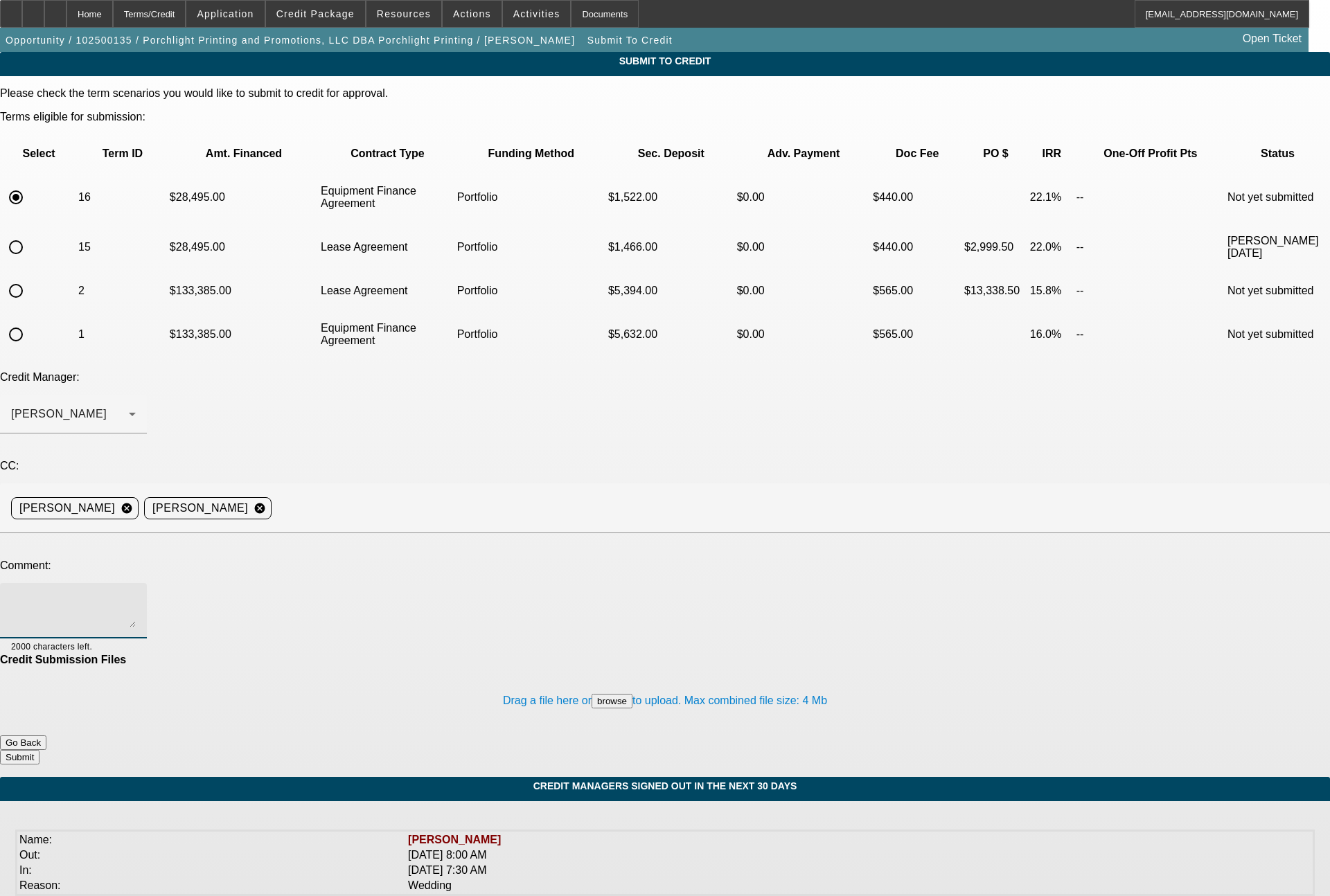
click at [136, 595] on textarea at bounding box center [73, 611] width 125 height 33
type textarea "60 month EFA term set"
click at [39, 750] on button "Submit" at bounding box center [20, 757] width 39 height 14
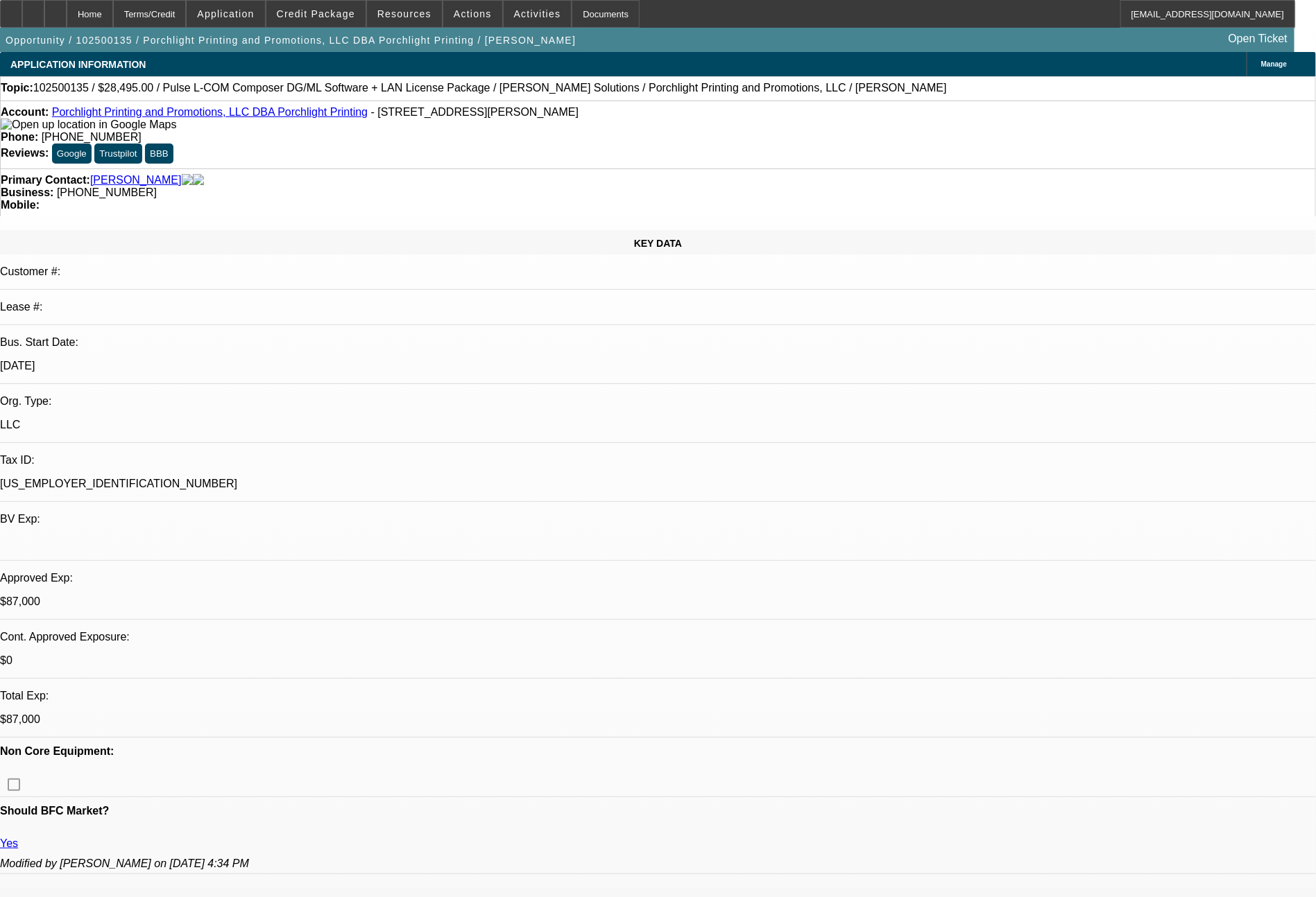
select select "0"
select select "2"
select select "0"
select select "6"
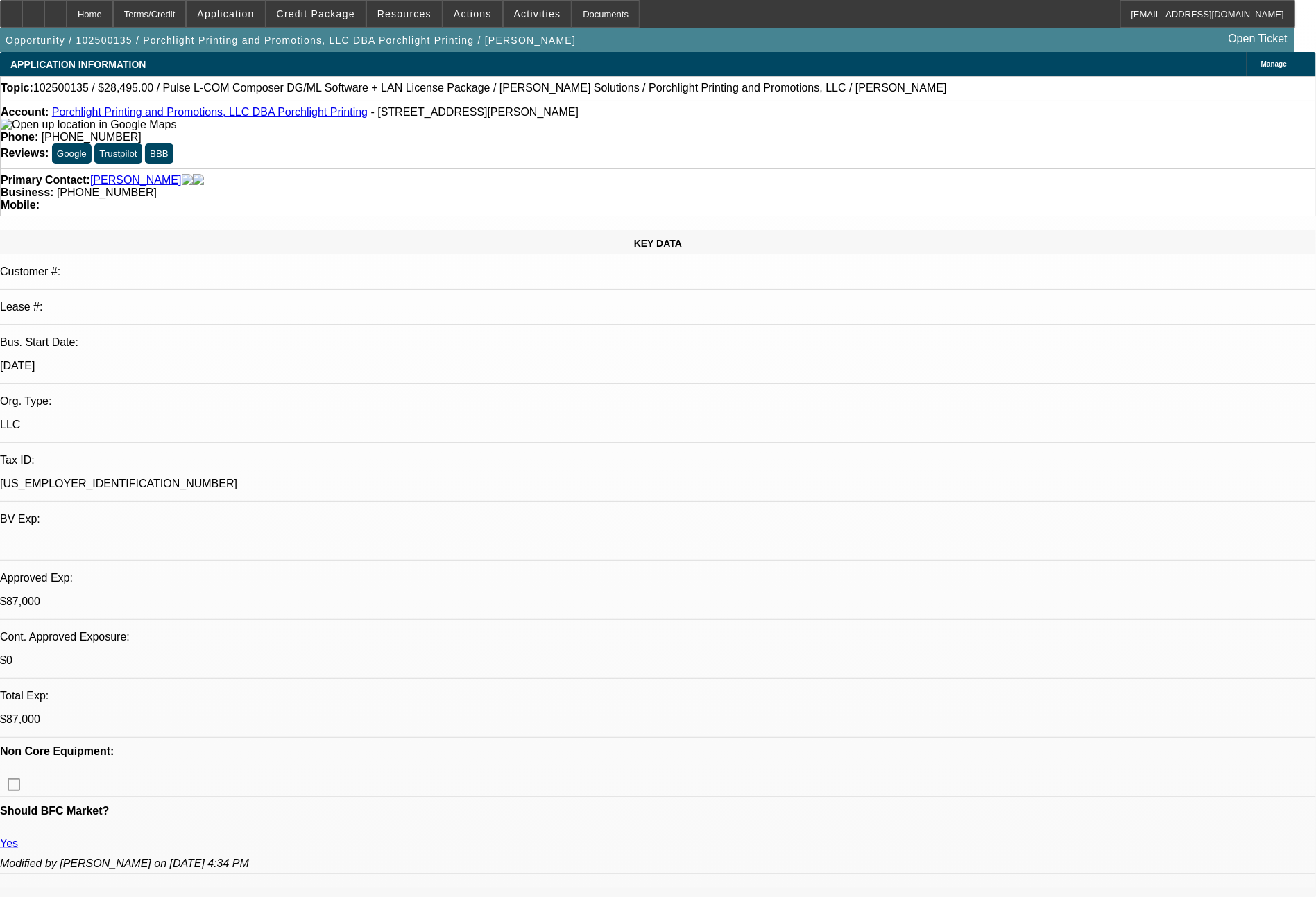
select select "0"
select select "2"
select select "0.1"
select select "4"
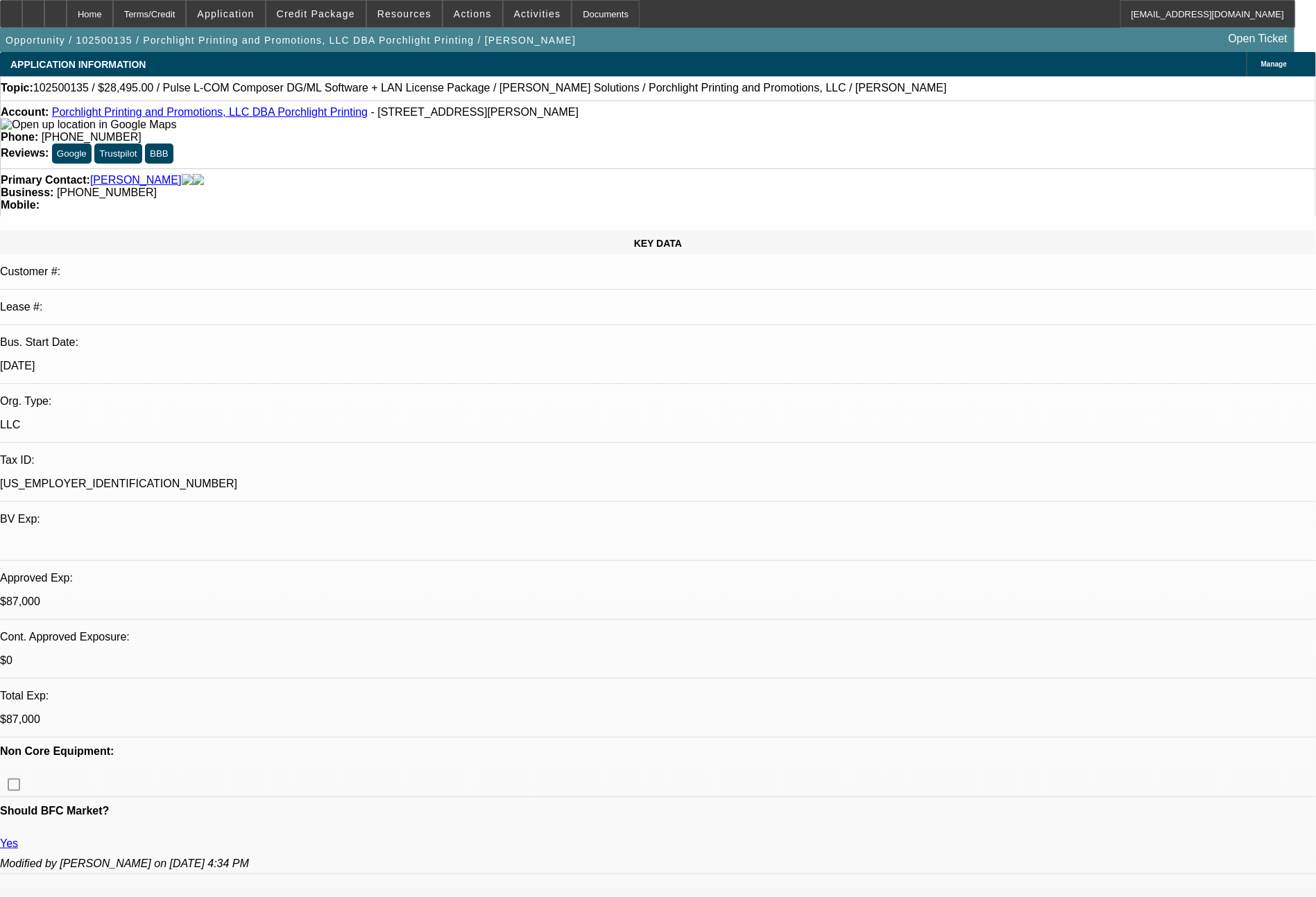
select select "0"
select select "2"
select select "0.1"
select select "4"
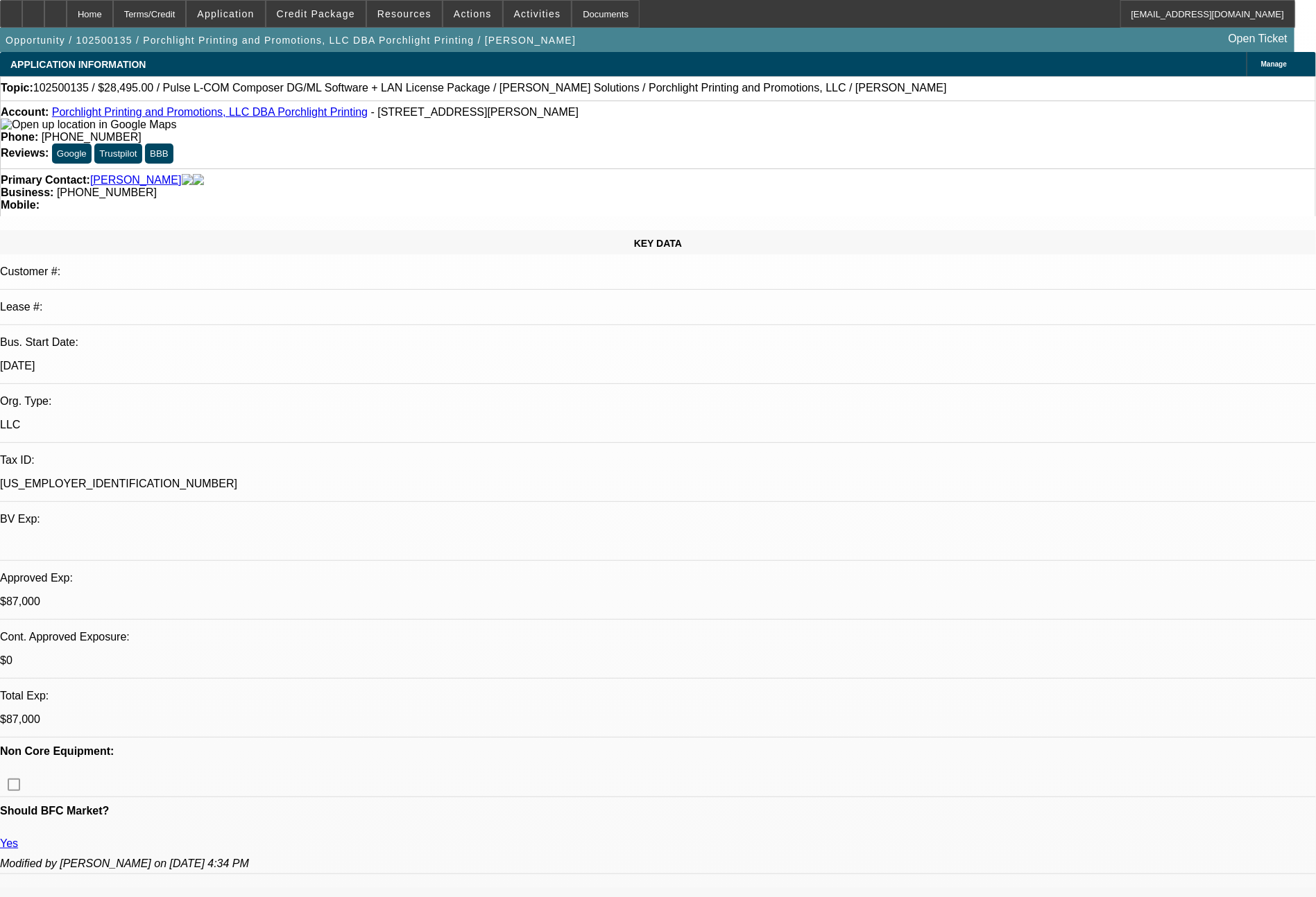
select select "0"
select select "2"
select select "0"
select select "6"
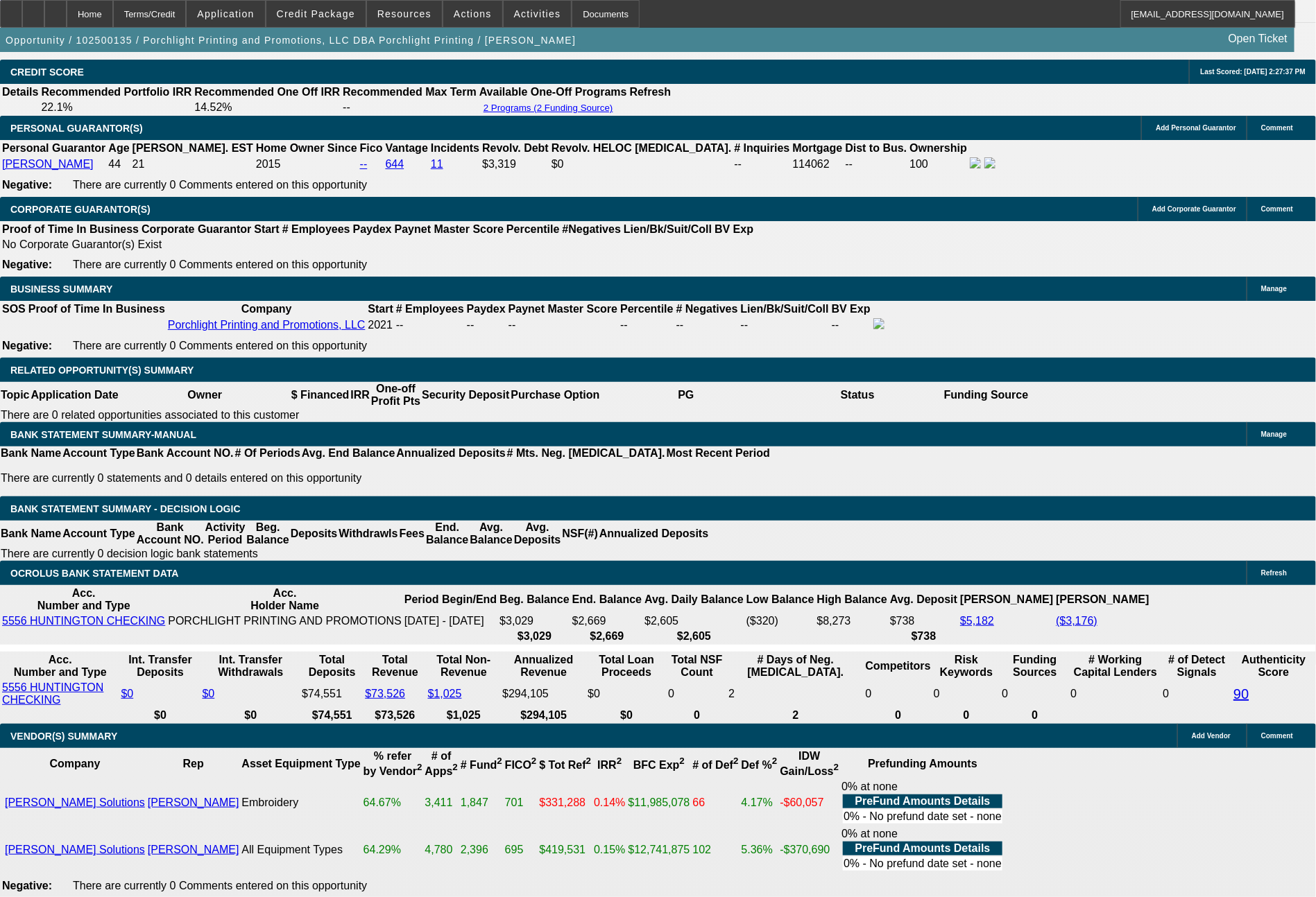
scroll to position [2028, 0]
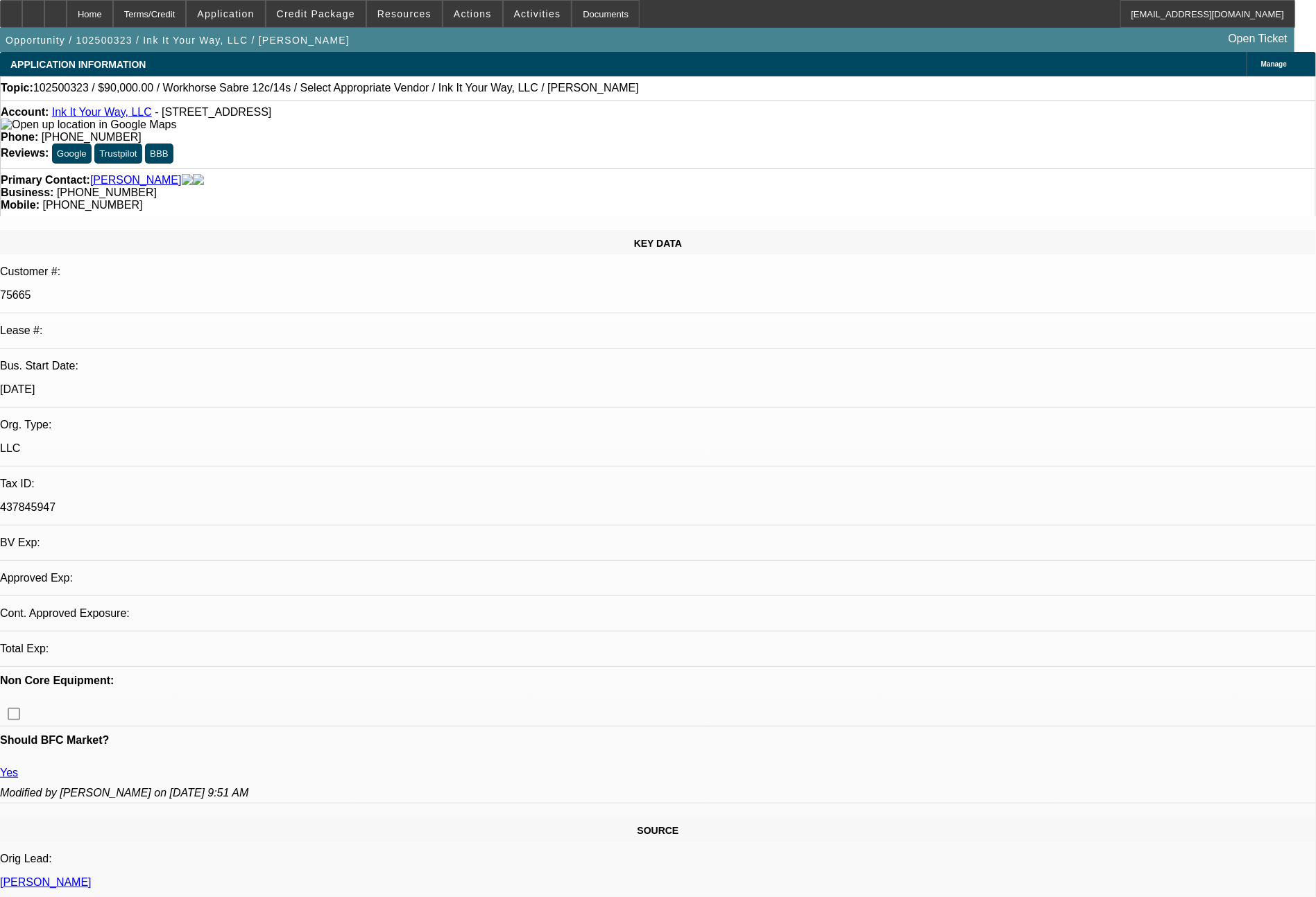
select select "0"
select select "2"
select select "0.1"
select select "4"
